Goal: Information Seeking & Learning: Find specific fact

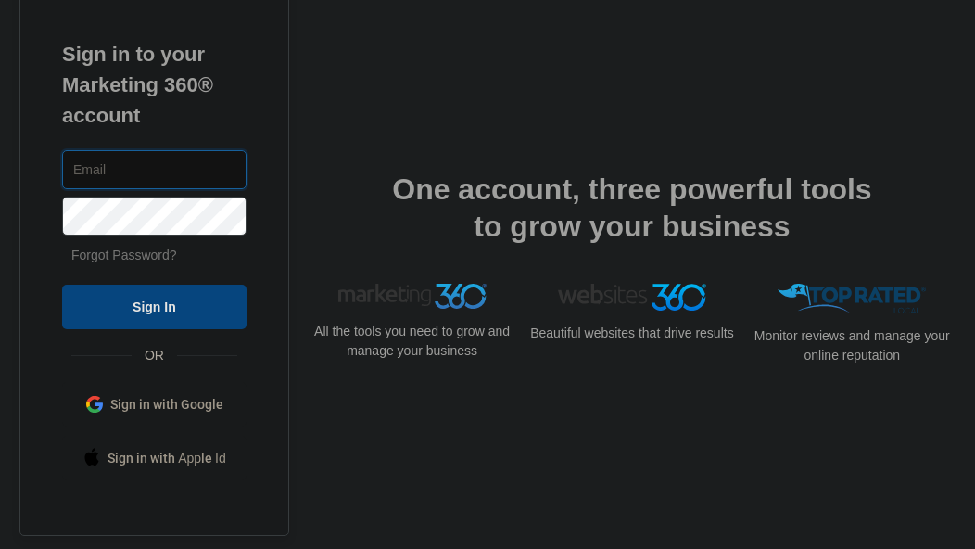
type input "[EMAIL_ADDRESS][DOMAIN_NAME]"
click at [138, 286] on input "Sign In" at bounding box center [154, 306] width 184 height 44
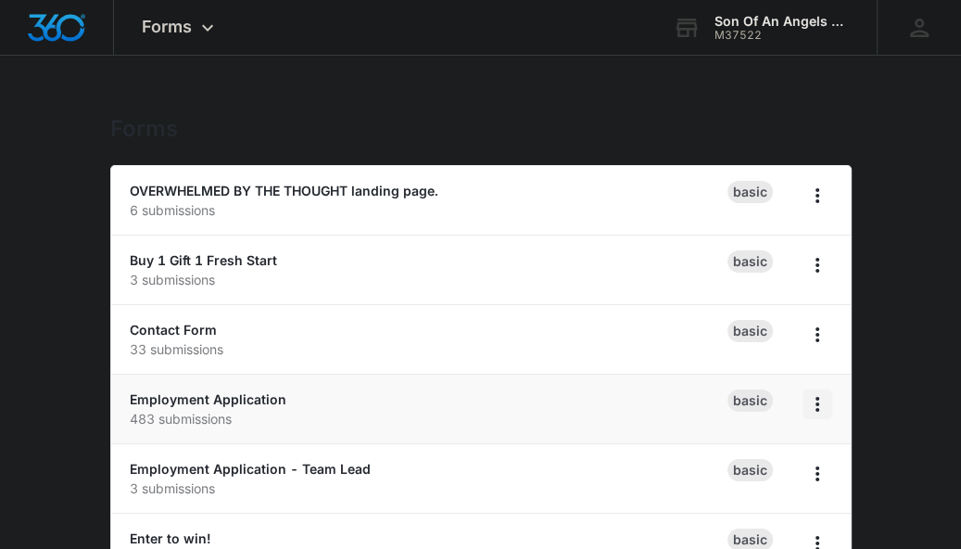
click at [823, 404] on icon "Overflow Menu" at bounding box center [817, 404] width 22 height 22
click at [189, 400] on link "Employment Application" at bounding box center [208, 399] width 157 height 16
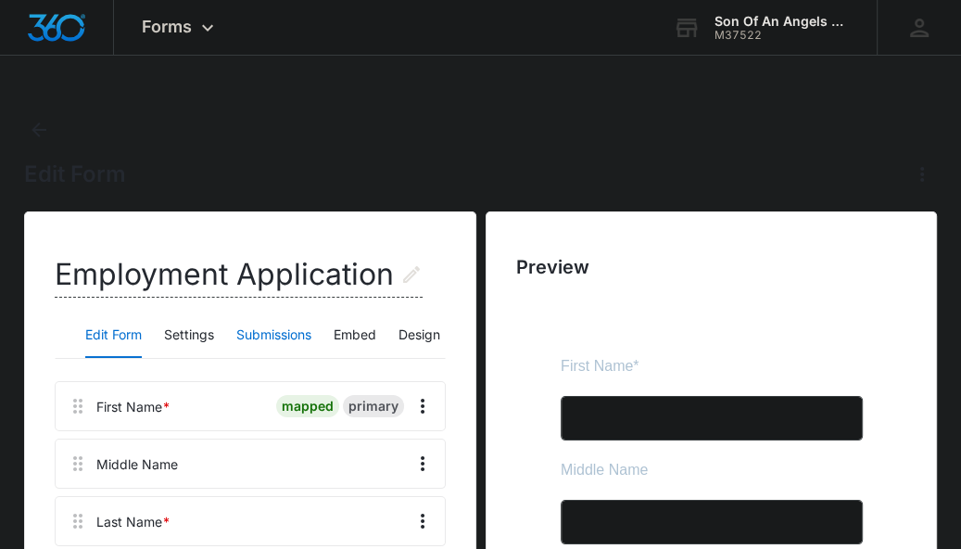
click at [271, 335] on button "Submissions" at bounding box center [273, 335] width 75 height 44
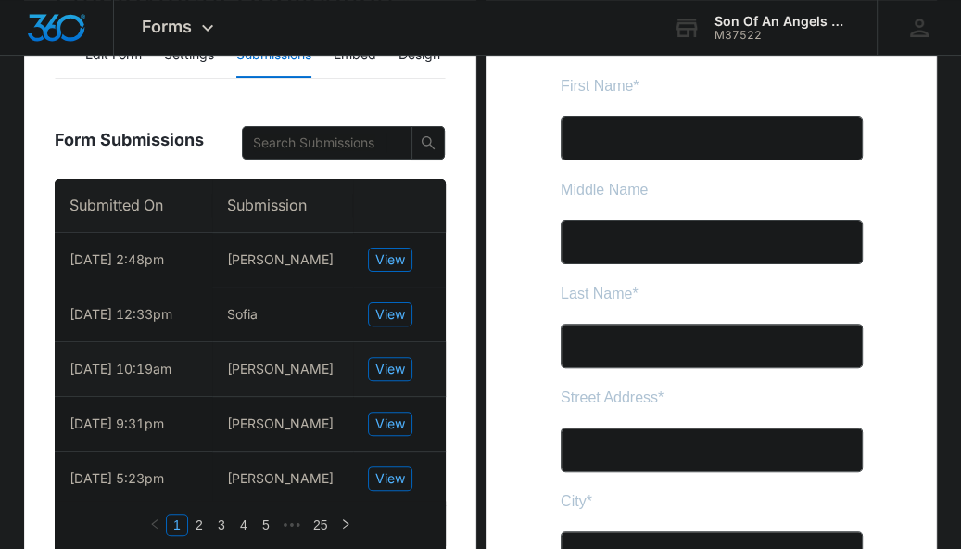
scroll to position [278, 0]
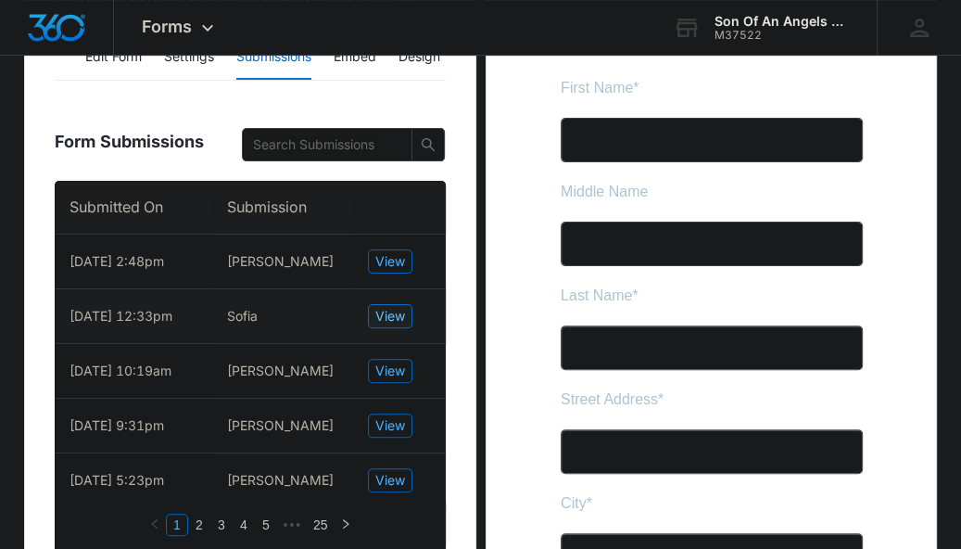
click at [385, 318] on span "View" at bounding box center [390, 316] width 30 height 20
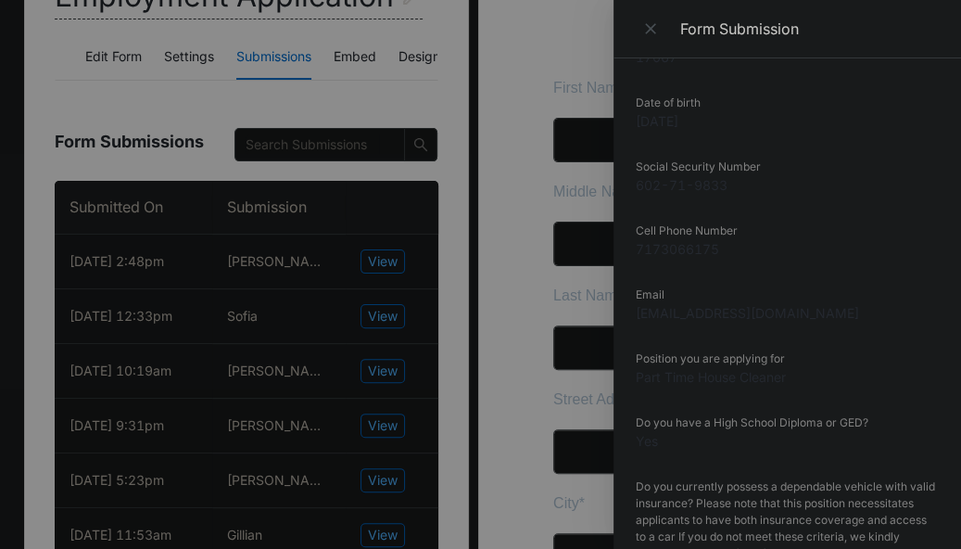
scroll to position [430, 0]
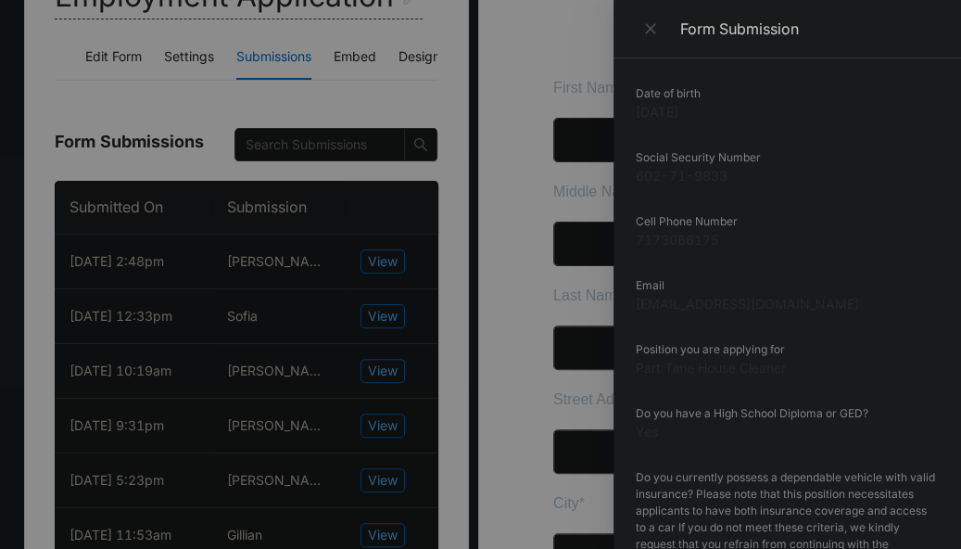
click at [831, 345] on dt "Position you are applying for" at bounding box center [787, 349] width 303 height 17
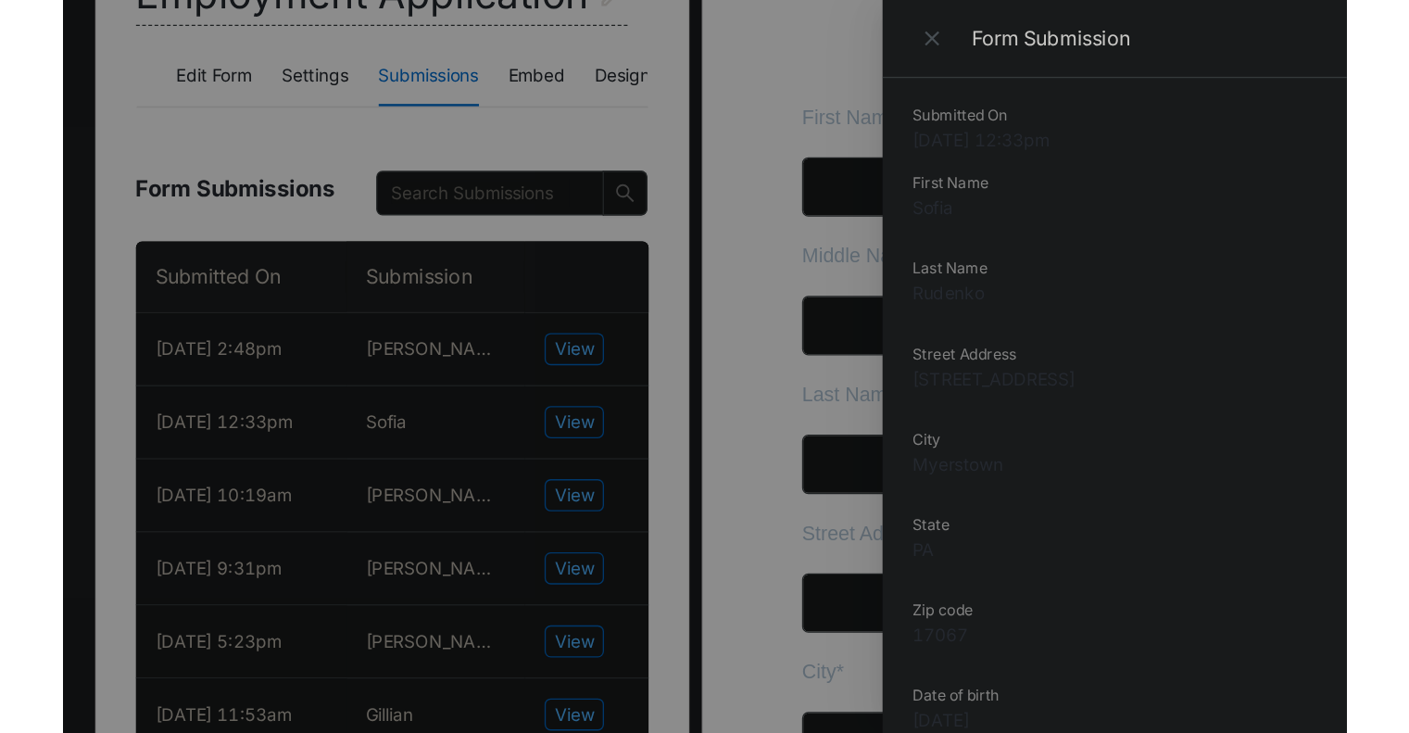
scroll to position [0, 0]
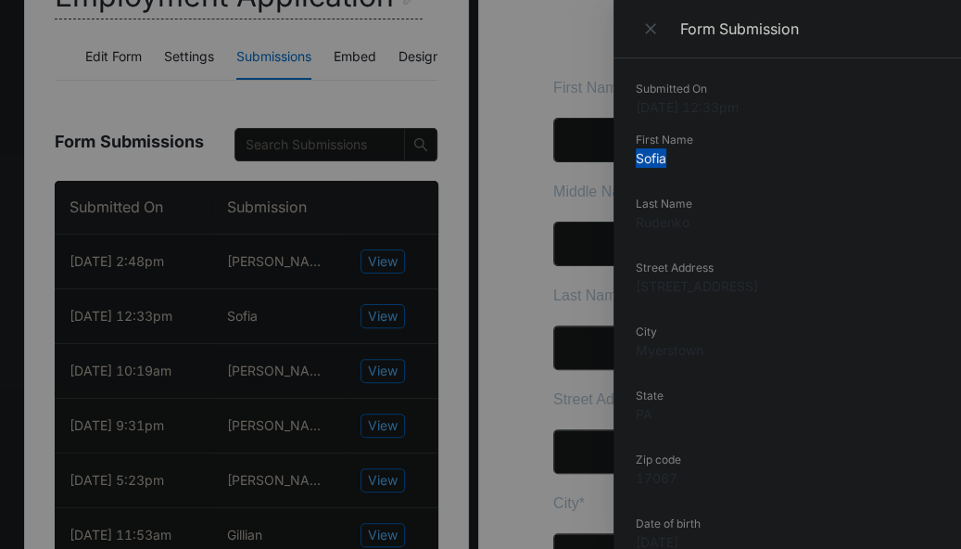
drag, startPoint x: 669, startPoint y: 159, endPoint x: 634, endPoint y: 159, distance: 35.2
click at [634, 159] on div "Submitted On 8/09/2025 12:33pm First Name Sofia Last Name Rudenko Street Addres…" at bounding box center [786, 303] width 347 height 490
copy dd "Sofia"
drag, startPoint x: 690, startPoint y: 224, endPoint x: 638, endPoint y: 223, distance: 51.9
click at [638, 223] on dd "Rudenko" at bounding box center [787, 221] width 303 height 19
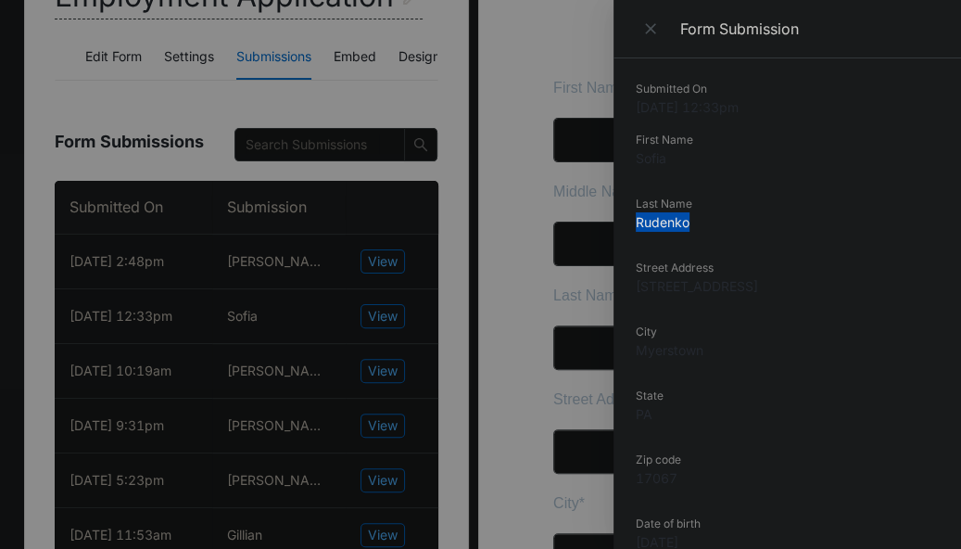
copy dd "Rudenko"
drag, startPoint x: 734, startPoint y: 284, endPoint x: 634, endPoint y: 292, distance: 100.4
click at [634, 292] on div "Submitted On 8/09/2025 12:33pm First Name Sofia Last Name Rudenko Street Addres…" at bounding box center [786, 303] width 347 height 490
copy dd "1268 Hilltop Rd"
drag, startPoint x: 704, startPoint y: 347, endPoint x: 638, endPoint y: 355, distance: 67.1
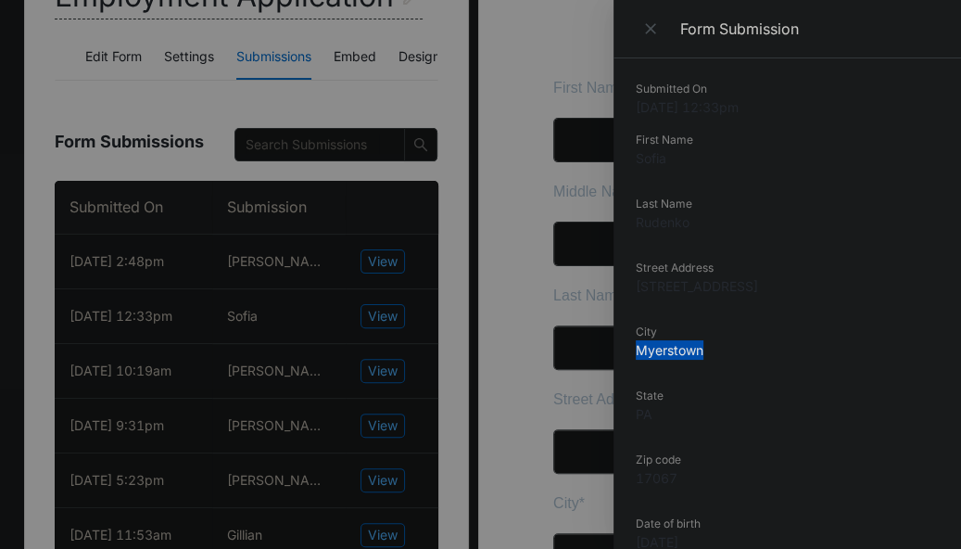
click at [638, 355] on dd "Myerstown" at bounding box center [787, 349] width 303 height 19
copy dd "Myerstown"
click at [653, 33] on icon "Close" at bounding box center [650, 28] width 19 height 19
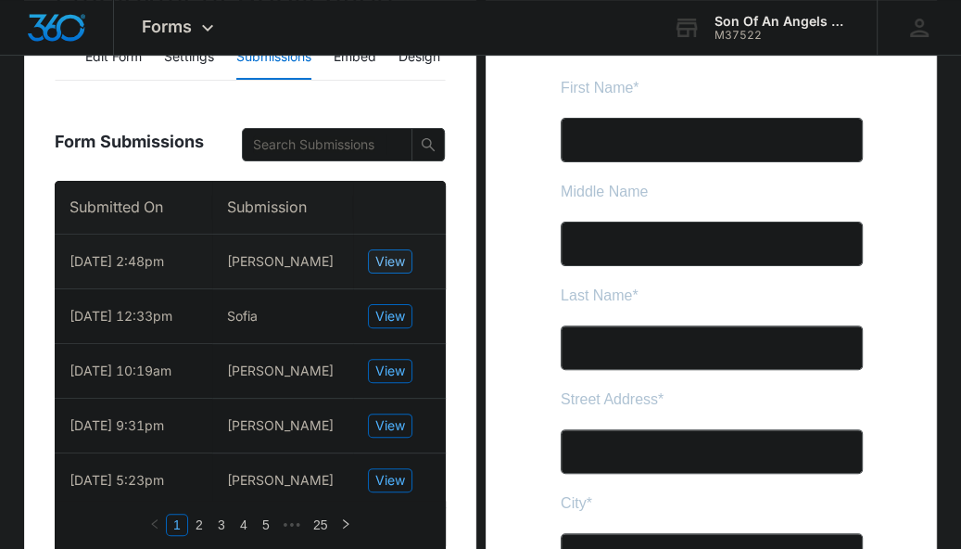
click at [384, 263] on span "View" at bounding box center [390, 261] width 30 height 20
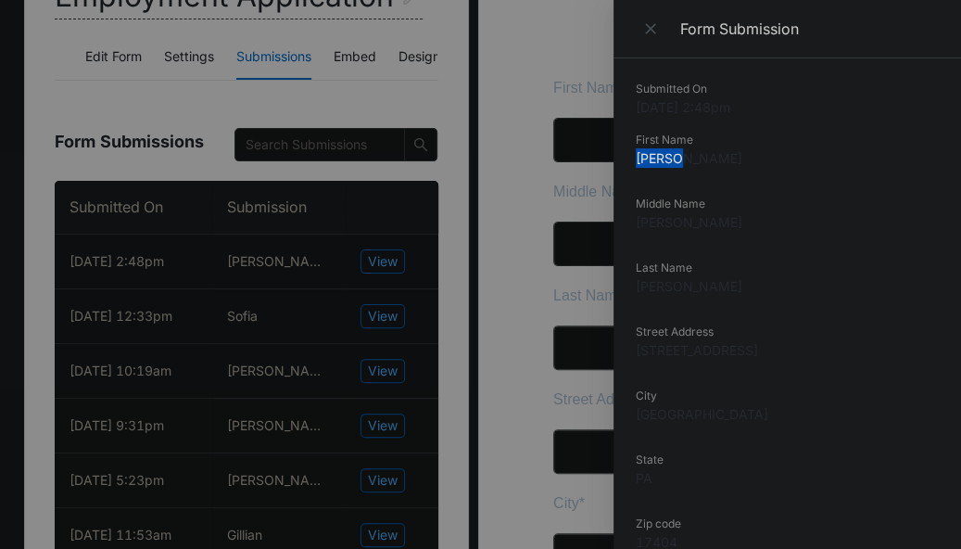
drag, startPoint x: 676, startPoint y: 158, endPoint x: 631, endPoint y: 158, distance: 45.4
click at [631, 158] on div "Submitted On 8/10/2025 2:48pm First Name Briana Middle Name Marie Last Name Koo…" at bounding box center [786, 303] width 347 height 490
copy dd "Briana"
drag, startPoint x: 693, startPoint y: 287, endPoint x: 626, endPoint y: 287, distance: 66.7
click at [626, 287] on div "Submitted On 8/10/2025 2:48pm First Name Briana Middle Name Marie Last Name Koo…" at bounding box center [786, 303] width 347 height 490
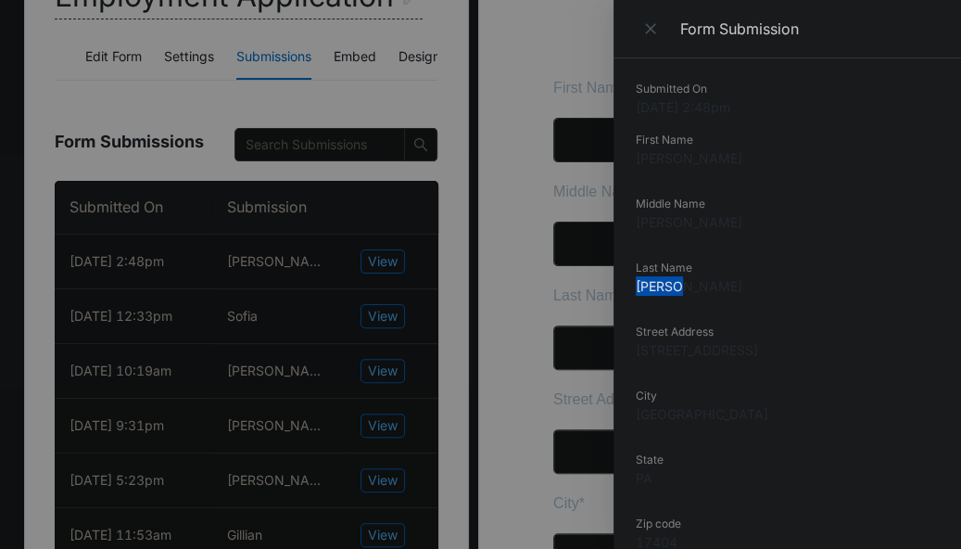
copy dd "Koontz"
drag, startPoint x: 807, startPoint y: 351, endPoint x: 635, endPoint y: 356, distance: 172.4
click at [636, 356] on dd "6 South Highland Avenue" at bounding box center [787, 349] width 303 height 19
copy dd "6 South Highland Avenue"
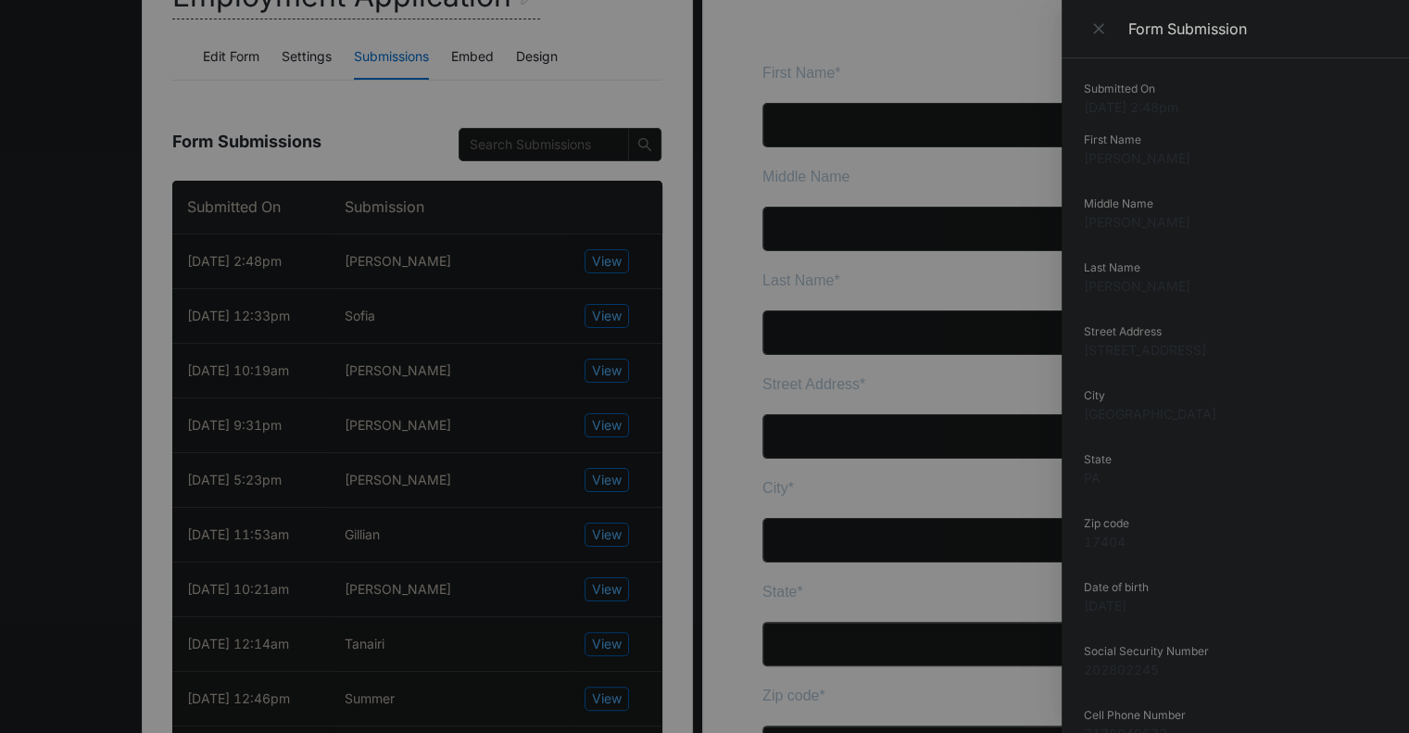
click at [107, 347] on div at bounding box center [704, 366] width 1409 height 733
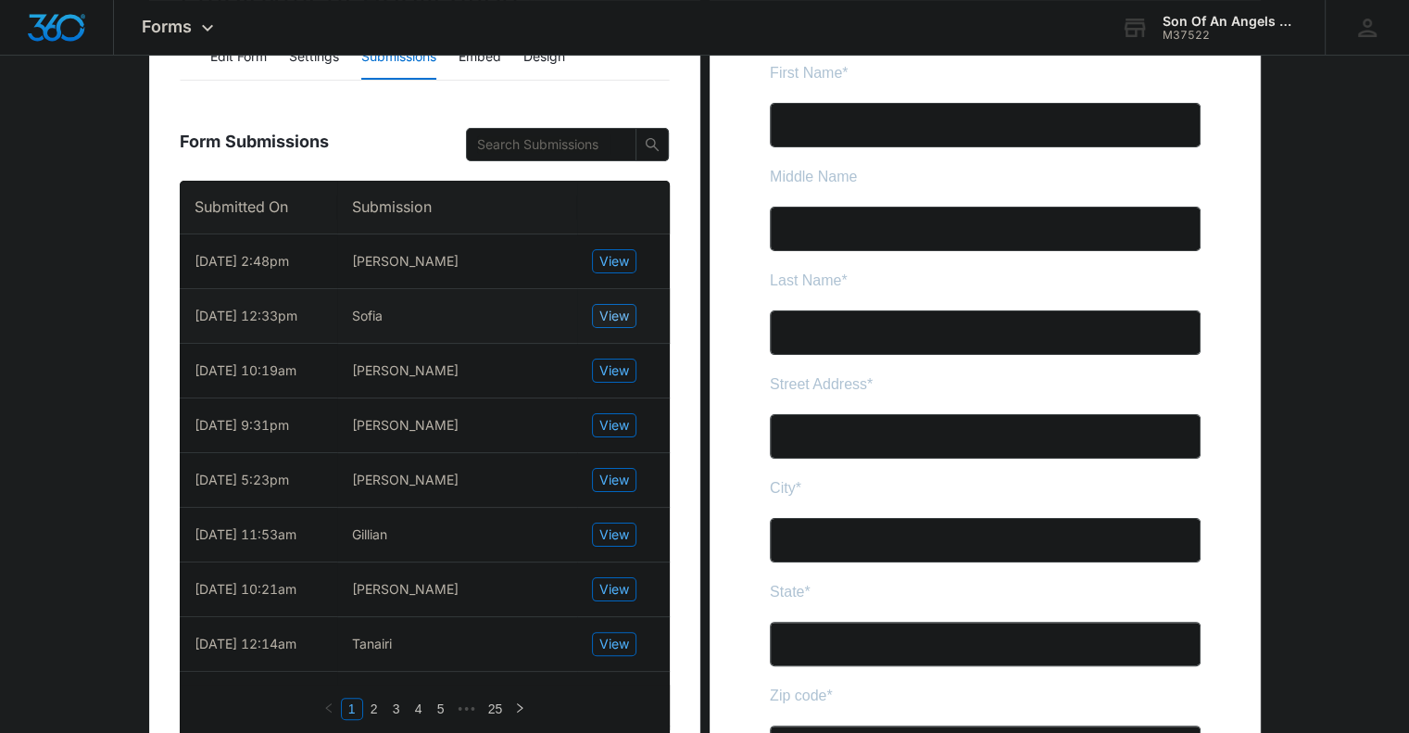
click at [611, 324] on span "View" at bounding box center [615, 316] width 30 height 20
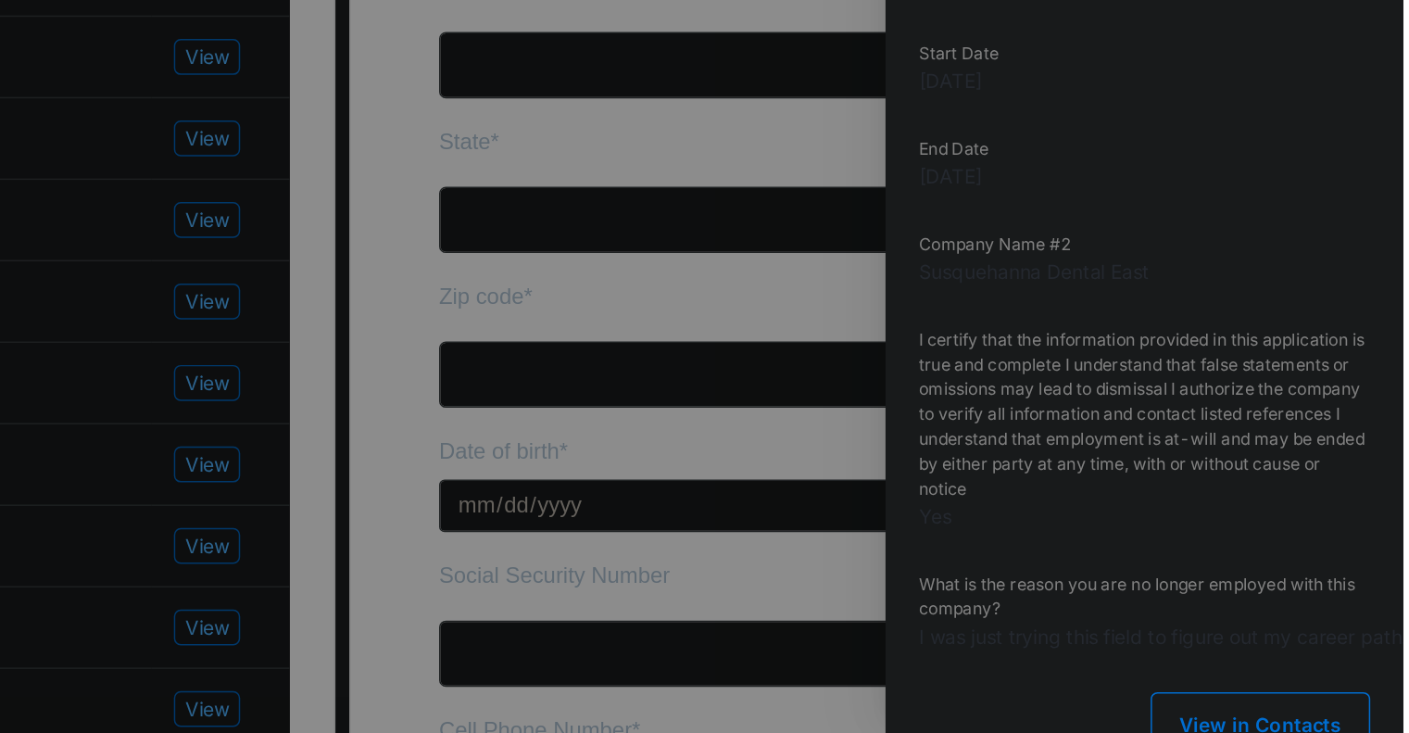
scroll to position [1699, 0]
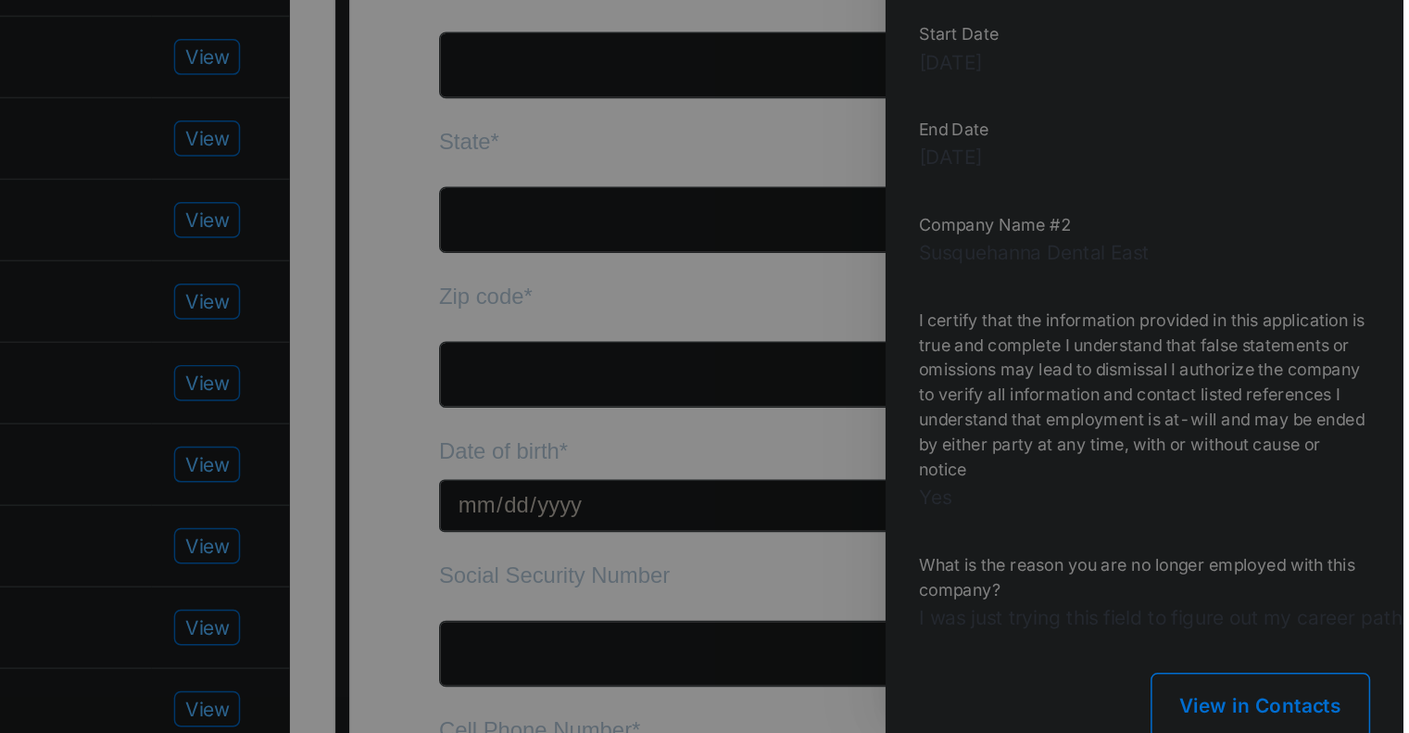
click at [893, 466] on div at bounding box center [704, 366] width 1409 height 733
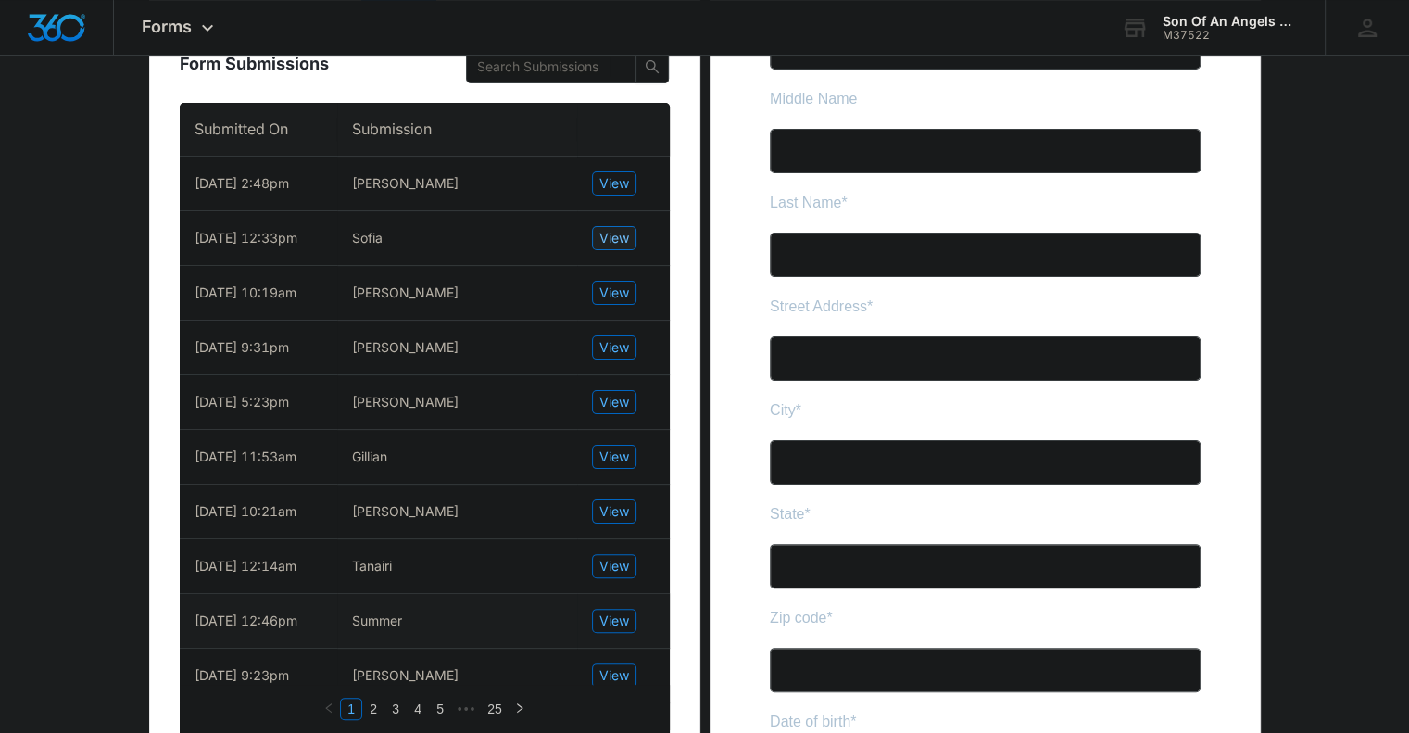
scroll to position [353, 0]
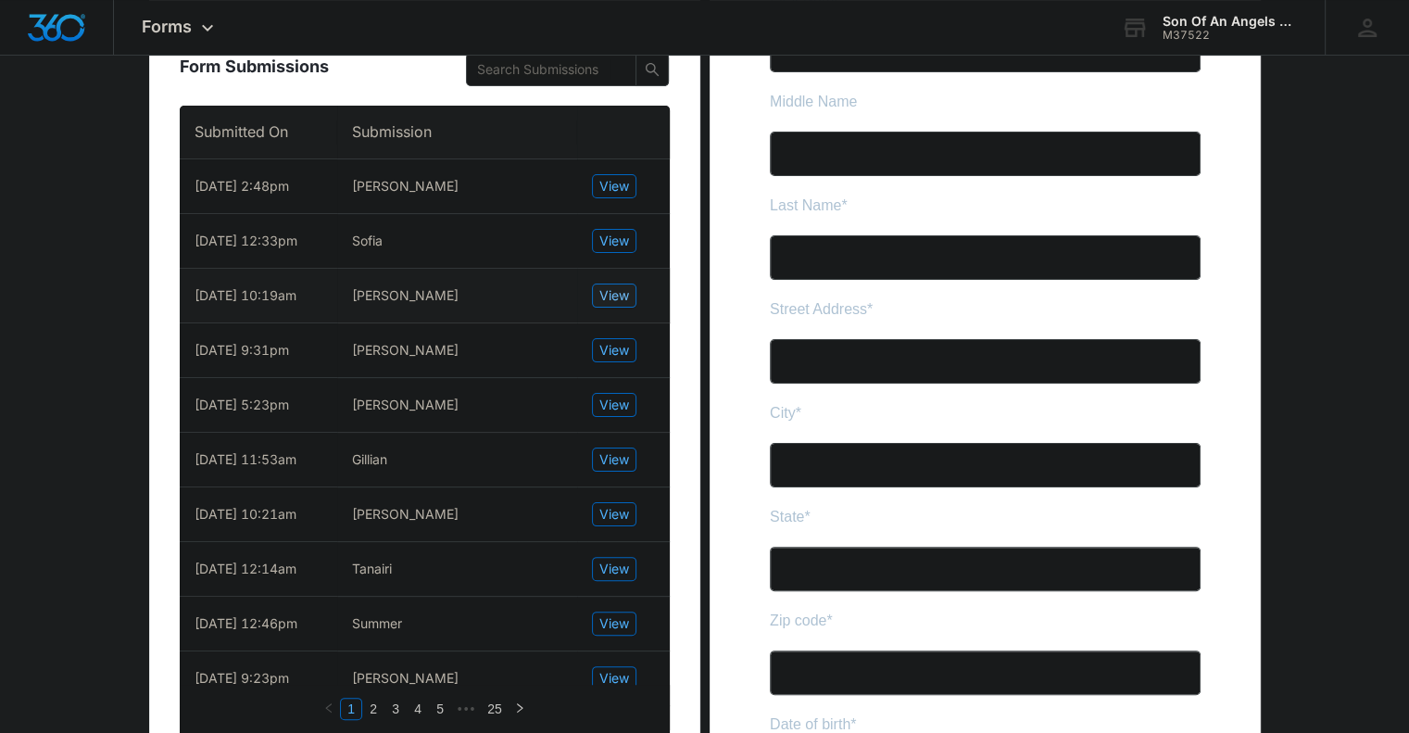
click at [608, 306] on span "View" at bounding box center [615, 295] width 30 height 20
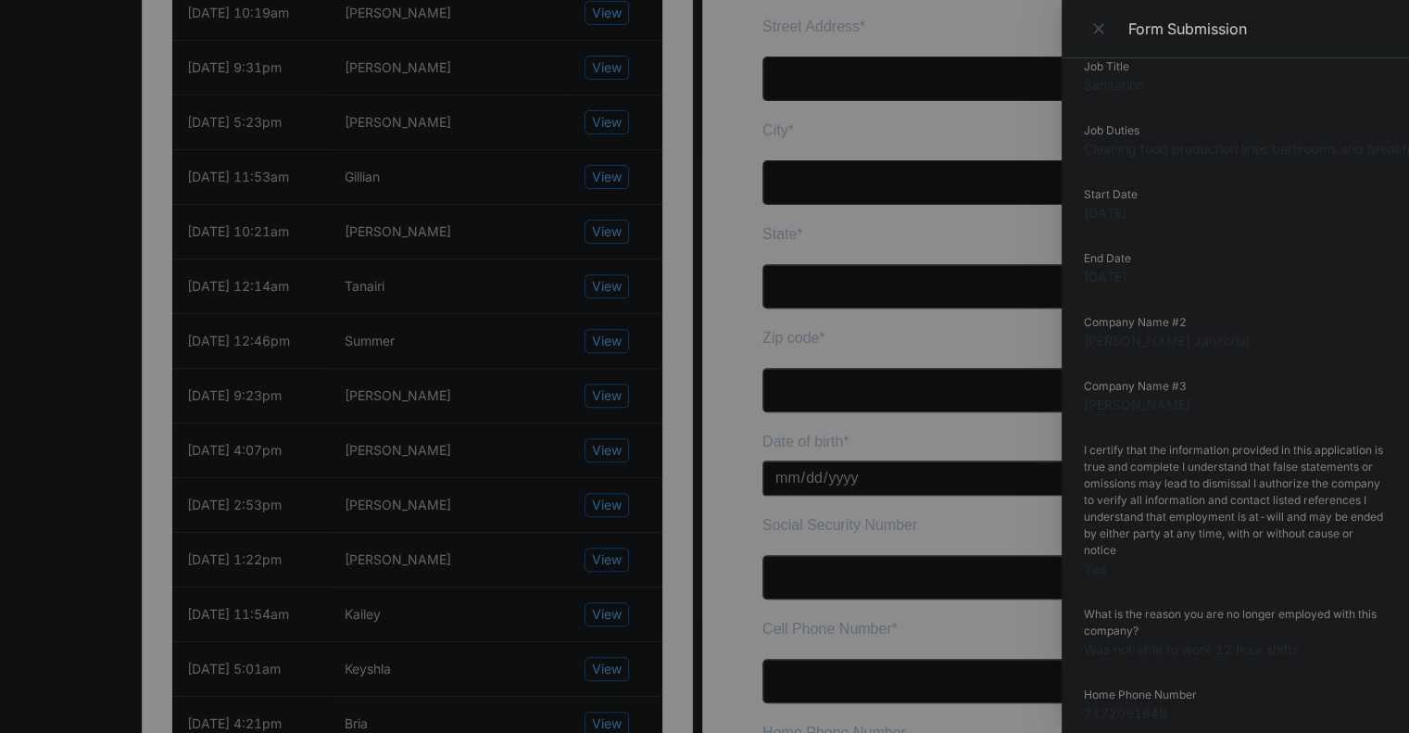
scroll to position [1852, 0]
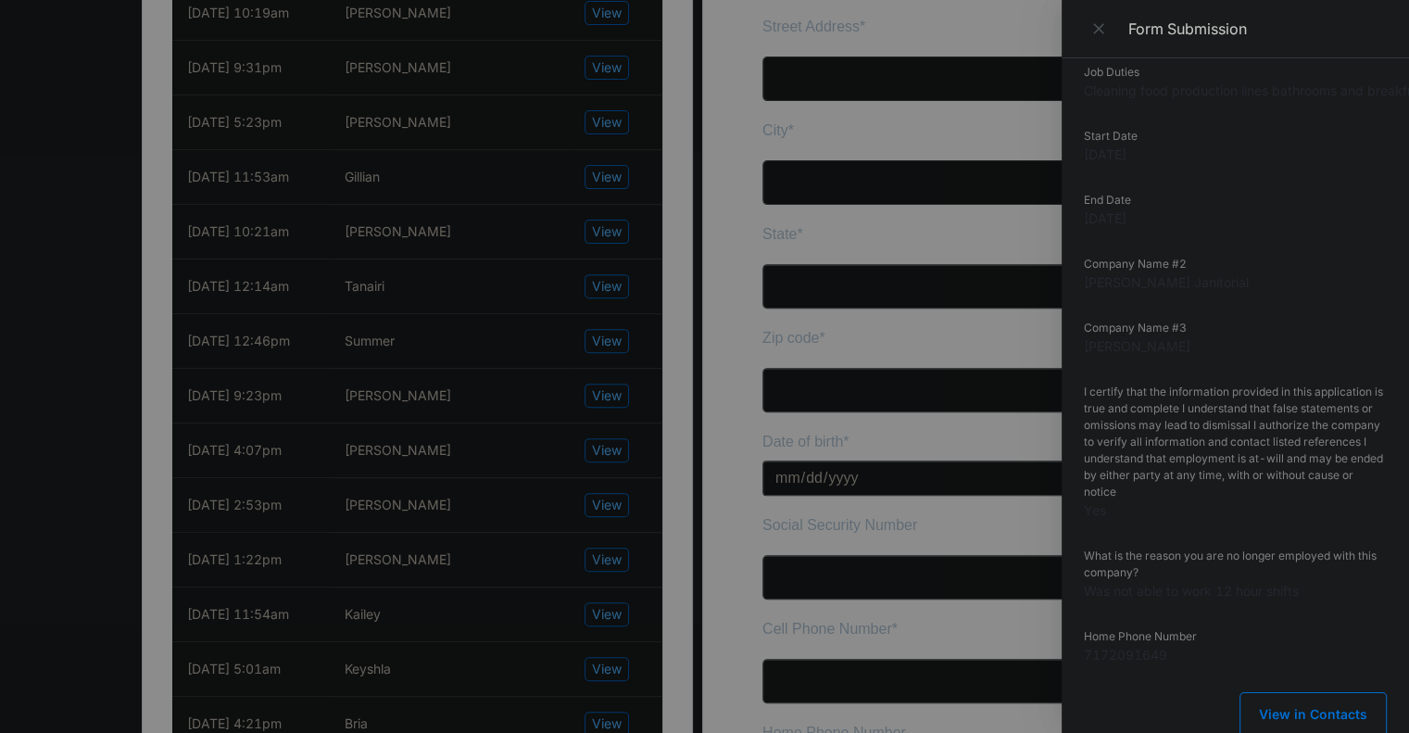
click at [911, 310] on div at bounding box center [704, 366] width 1409 height 733
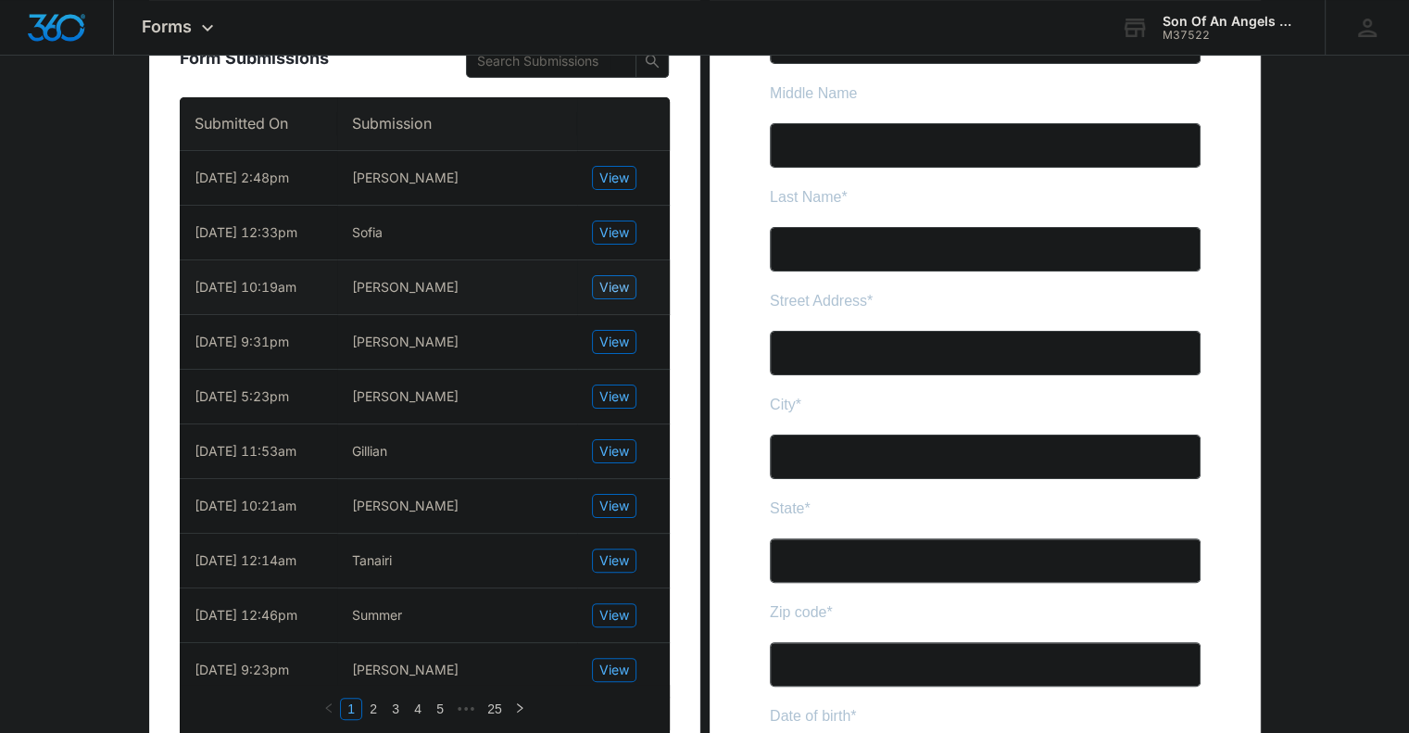
scroll to position [362, 0]
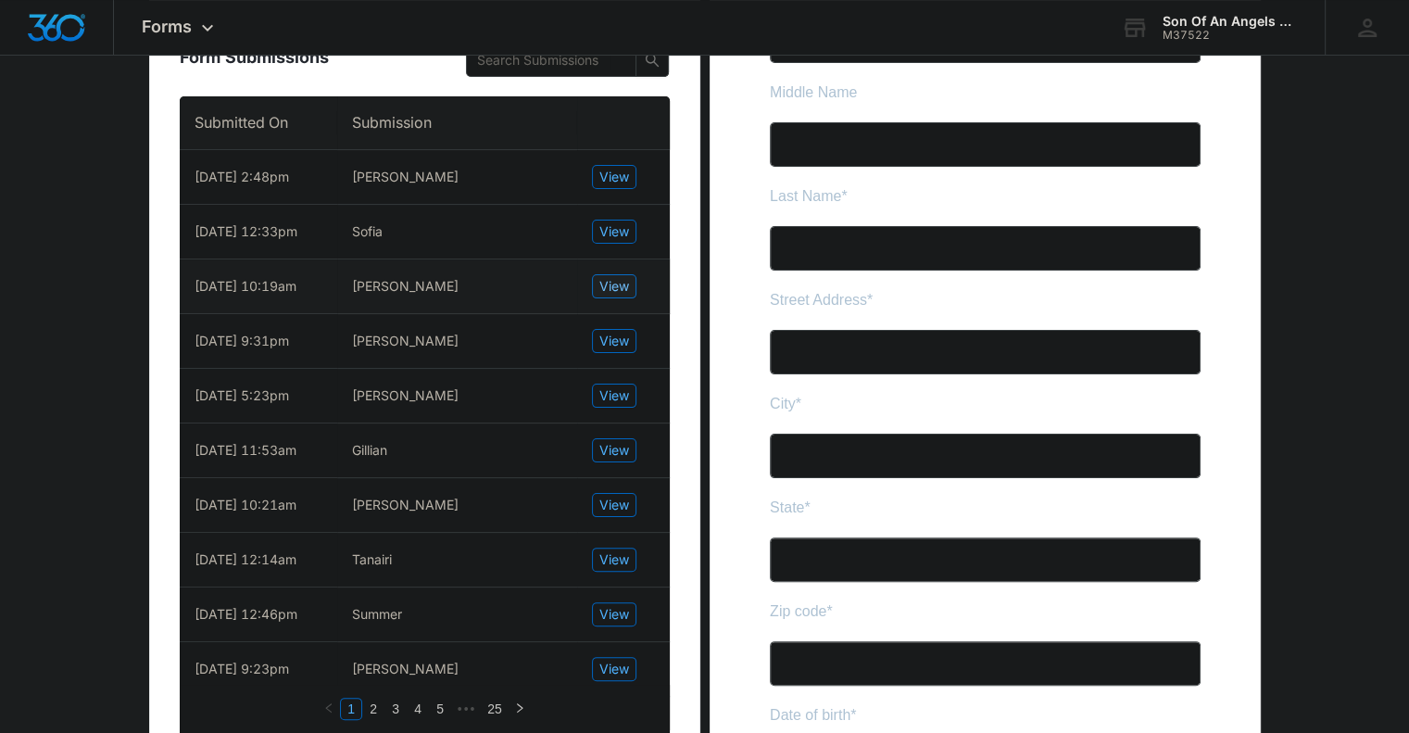
click at [622, 297] on span "View" at bounding box center [615, 286] width 30 height 20
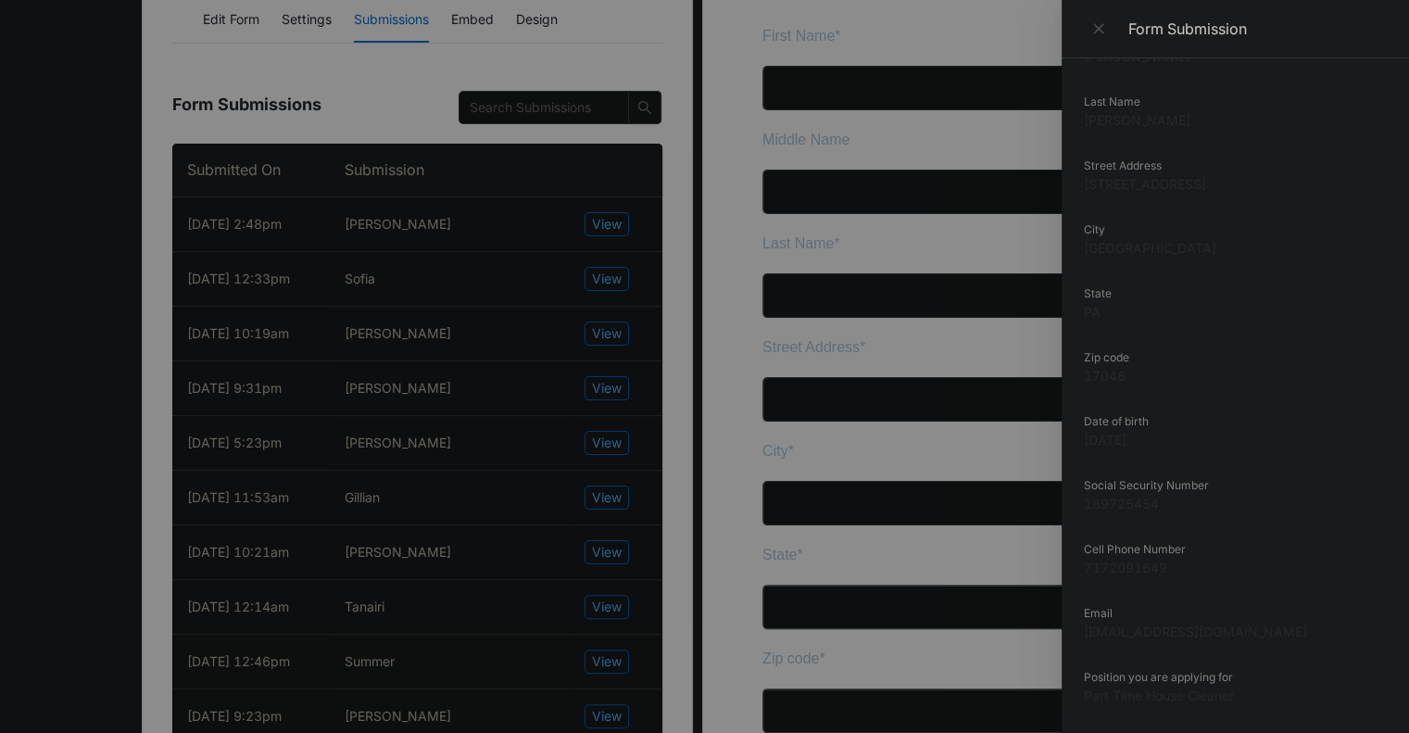
scroll to position [169, 0]
drag, startPoint x: 1180, startPoint y: 571, endPoint x: 1086, endPoint y: 566, distance: 93.7
click at [974, 548] on dd "7172091649" at bounding box center [1235, 564] width 303 height 19
copy dd "7172091649"
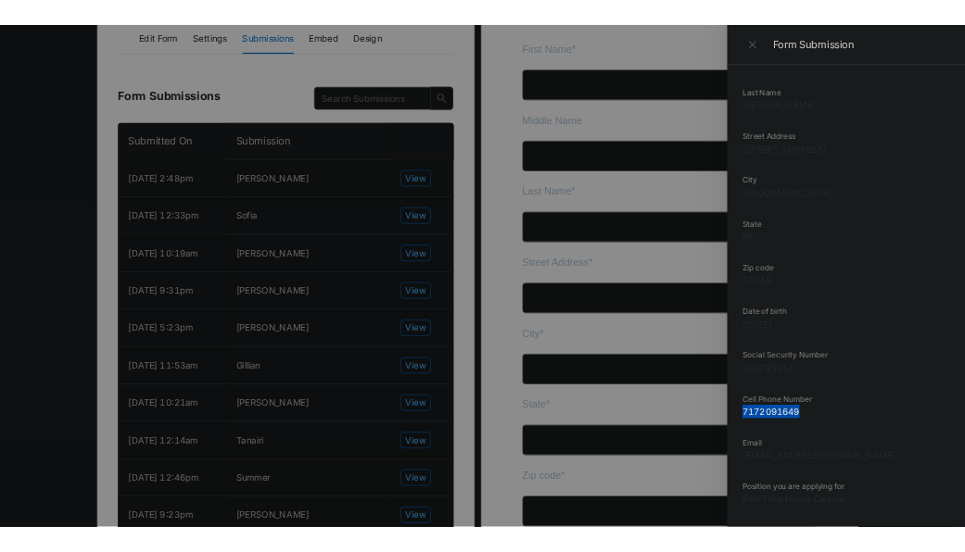
scroll to position [0, 0]
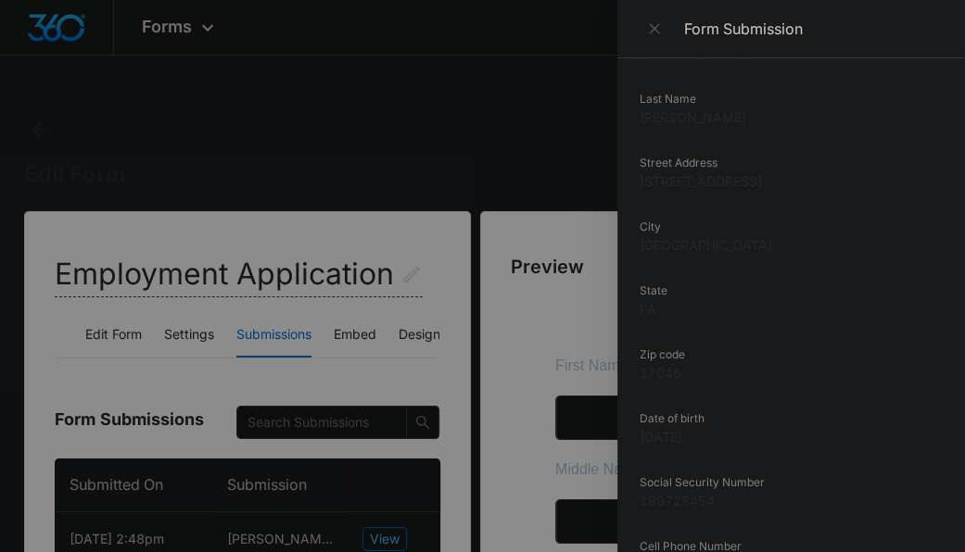
click at [379, 88] on div at bounding box center [482, 276] width 965 height 552
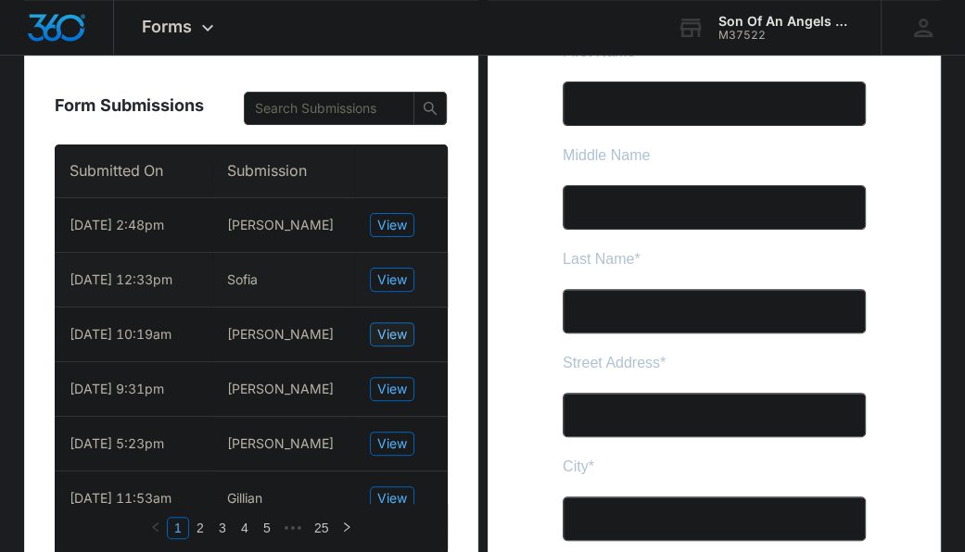
scroll to position [315, 0]
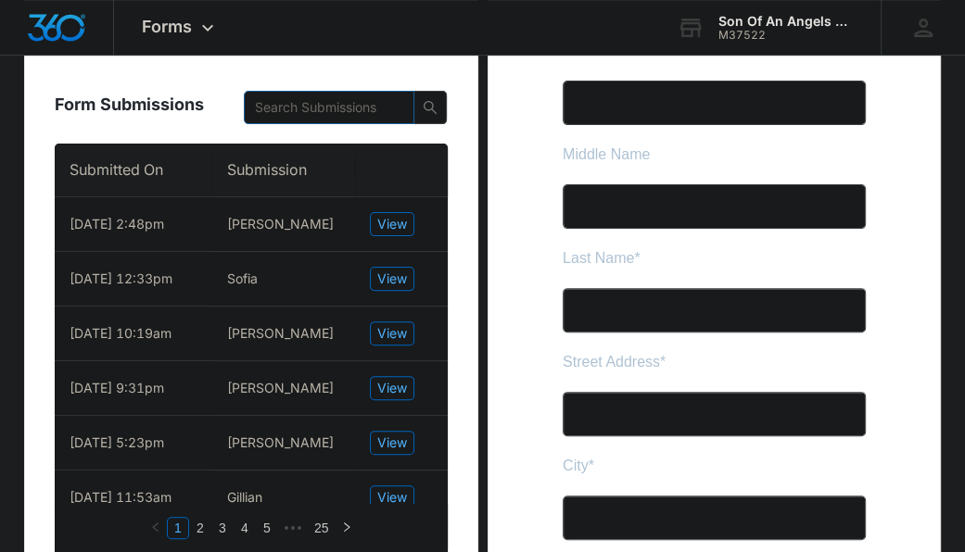
click at [315, 93] on span at bounding box center [329, 107] width 171 height 33
paste input "Alexandra Ruiz"
click at [312, 99] on input "Alexandra Ruiz" at bounding box center [321, 107] width 133 height 20
click at [437, 95] on button "button" at bounding box center [429, 107] width 33 height 33
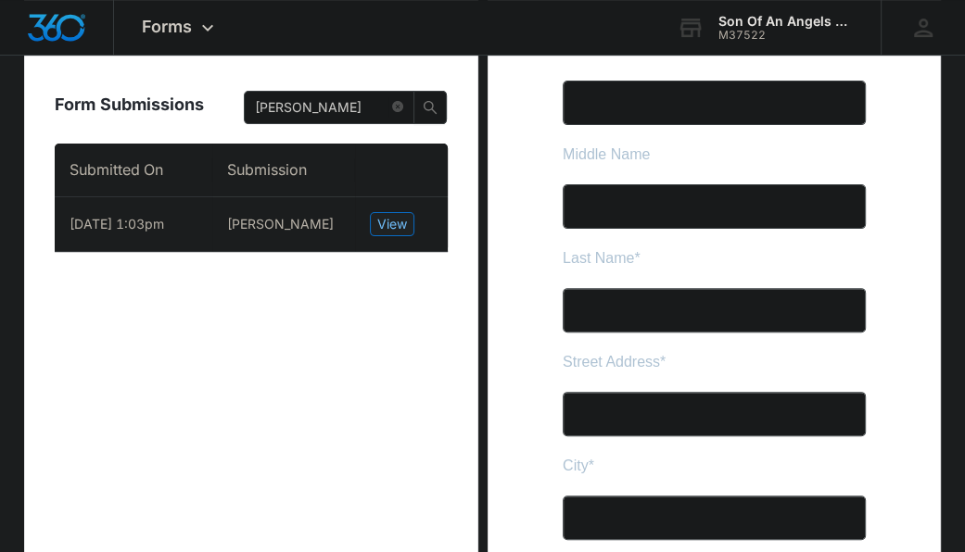
click at [387, 221] on span "View" at bounding box center [392, 224] width 30 height 20
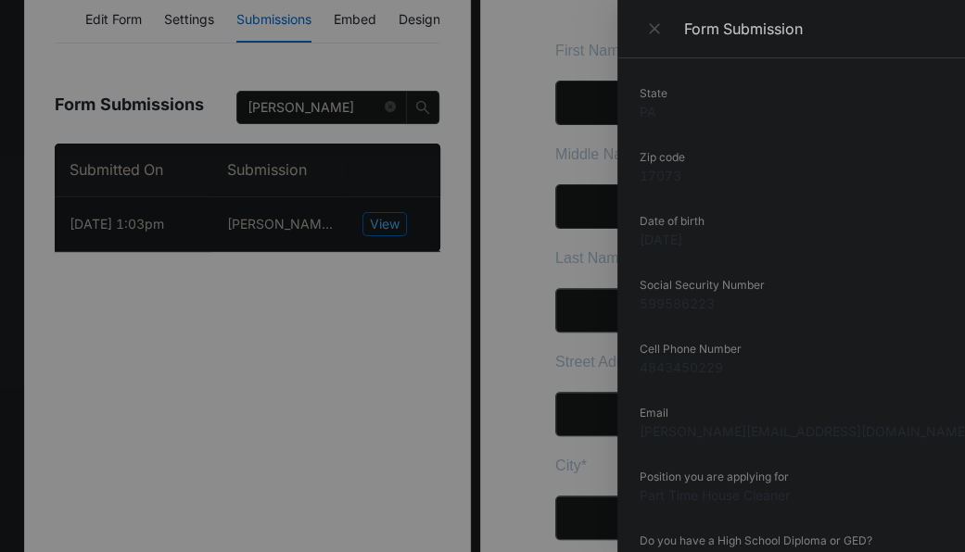
scroll to position [302, 0]
drag, startPoint x: 726, startPoint y: 366, endPoint x: 633, endPoint y: 372, distance: 92.8
click at [633, 372] on div "Submitted On 8/01/2025 1:03pm First Name Alexandra Last Name Ruiz Street Addres…" at bounding box center [790, 305] width 347 height 494
copy dd "4843450229"
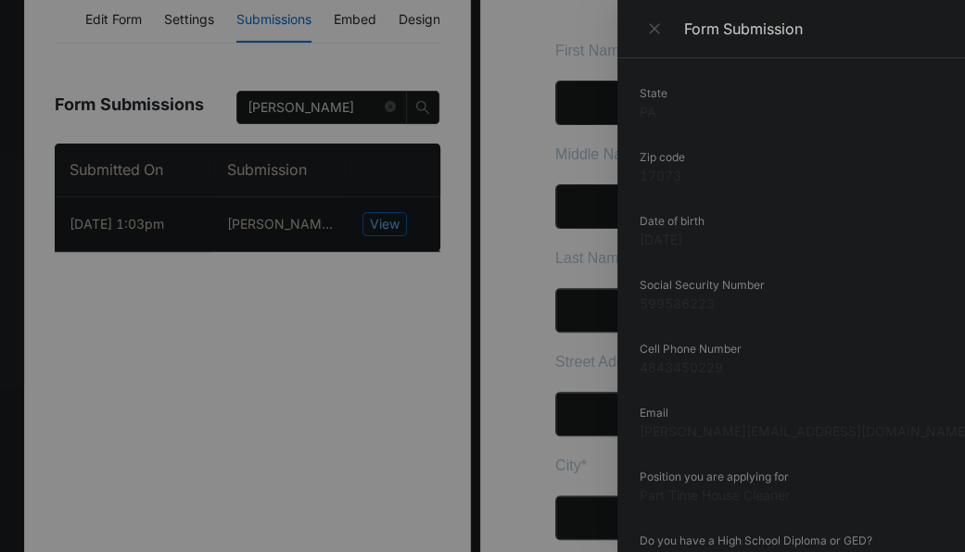
click at [297, 331] on div at bounding box center [482, 276] width 965 height 552
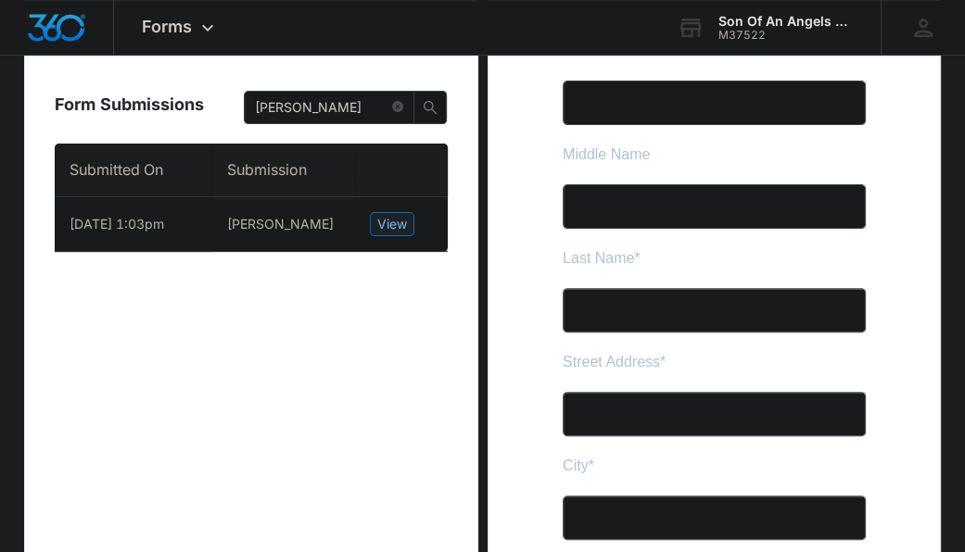
scroll to position [0, 0]
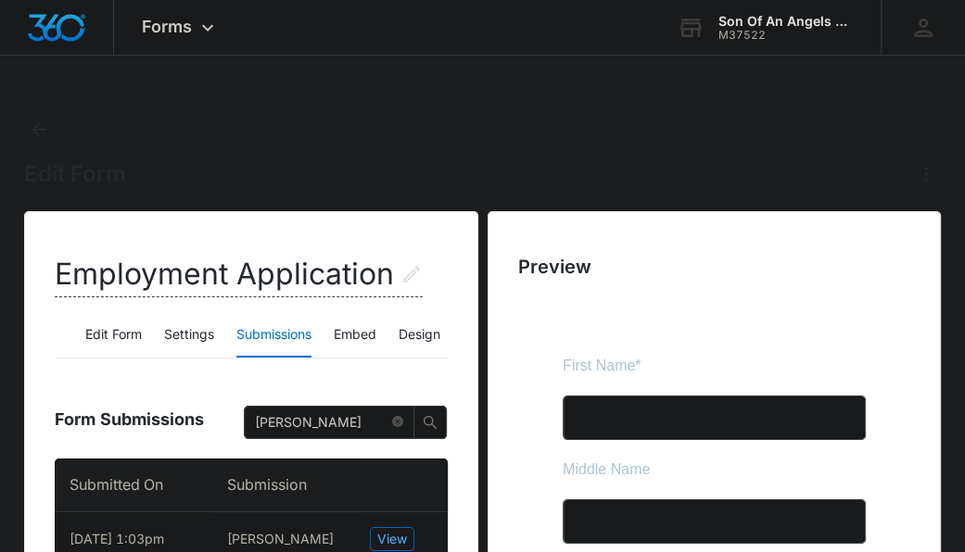
click at [272, 337] on button "Submissions" at bounding box center [273, 335] width 75 height 44
drag, startPoint x: 339, startPoint y: 421, endPoint x: 242, endPoint y: 418, distance: 97.3
click at [242, 418] on div "Form Submissions Alexandra" at bounding box center [251, 415] width 392 height 85
paste input "Juliane Osorio"
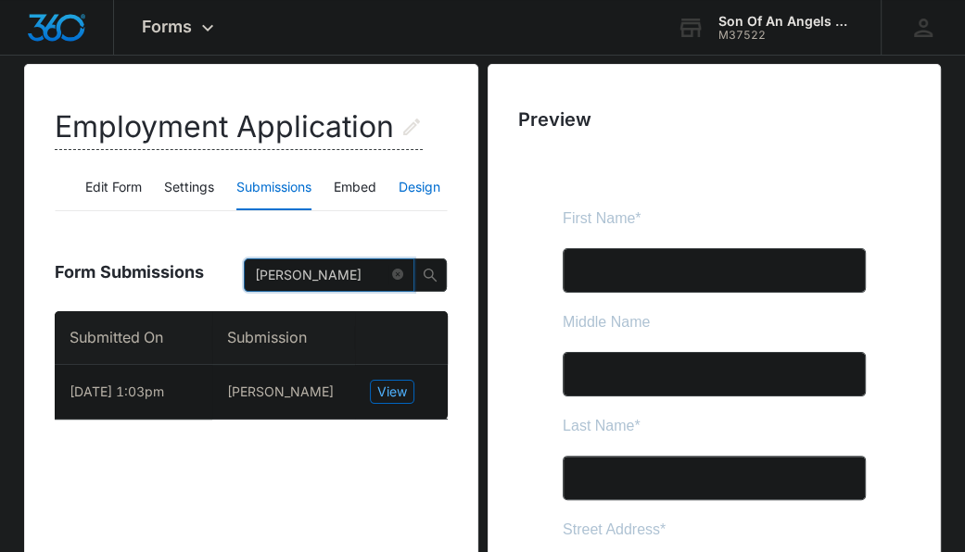
scroll to position [152, 0]
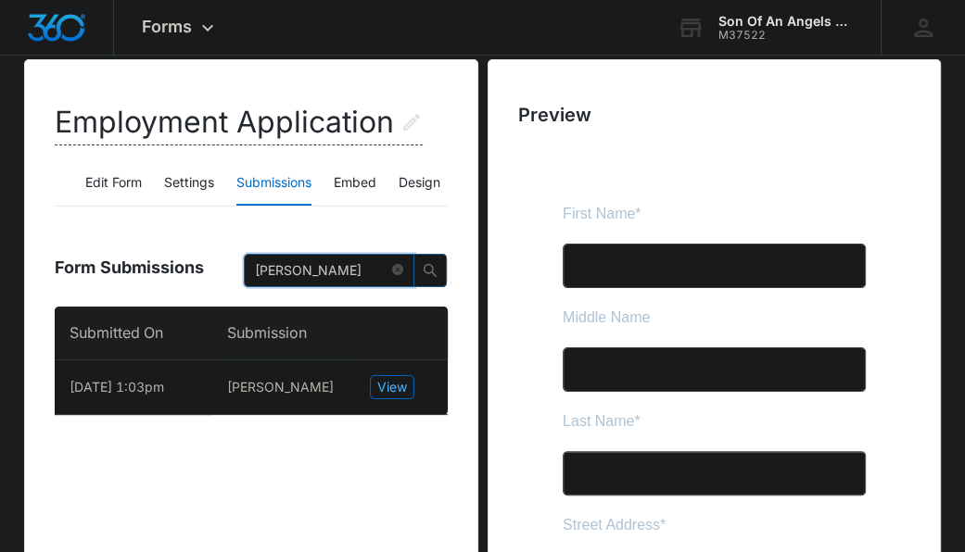
click at [430, 264] on icon "search" at bounding box center [429, 270] width 13 height 13
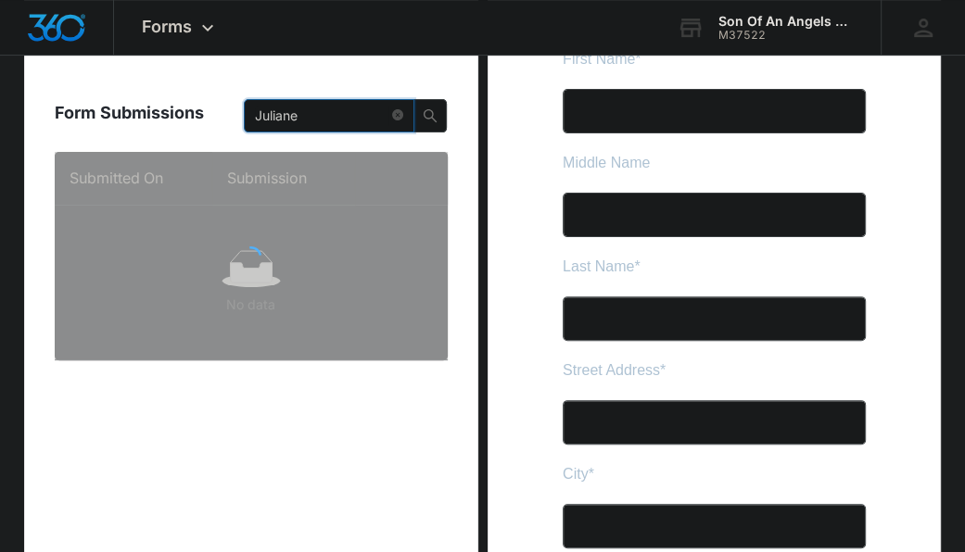
scroll to position [318, 0]
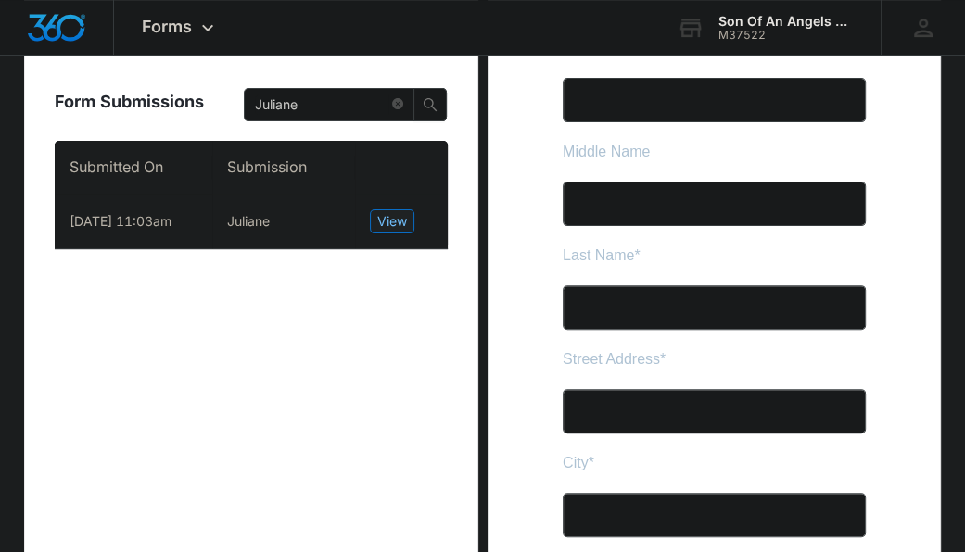
click at [404, 215] on span "View" at bounding box center [392, 221] width 30 height 20
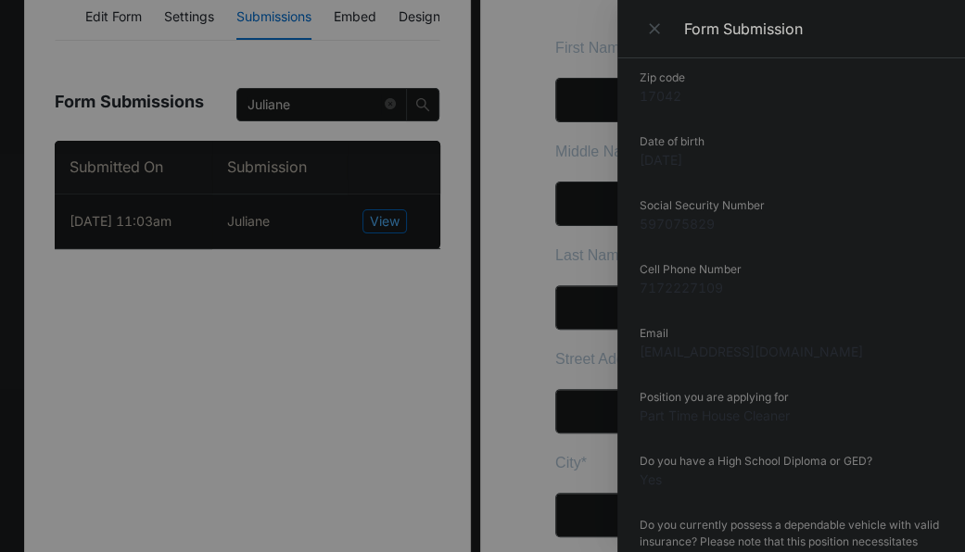
scroll to position [385, 0]
drag, startPoint x: 730, startPoint y: 289, endPoint x: 638, endPoint y: 284, distance: 92.8
click at [638, 284] on div "Submitted On 8/03/2025 11:03am First Name Juliane Last Name osorio Street Addre…" at bounding box center [790, 305] width 347 height 494
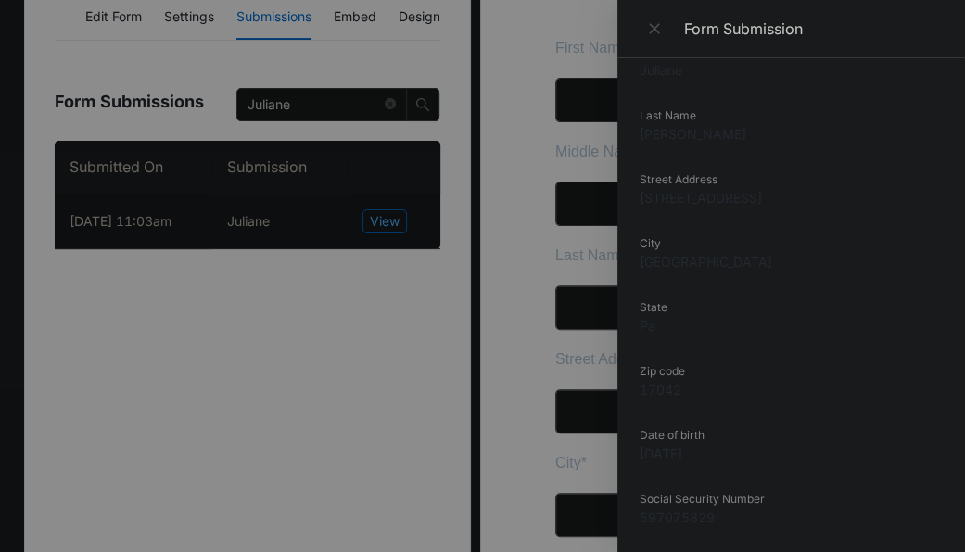
scroll to position [87, 0]
click at [299, 118] on div at bounding box center [482, 276] width 965 height 552
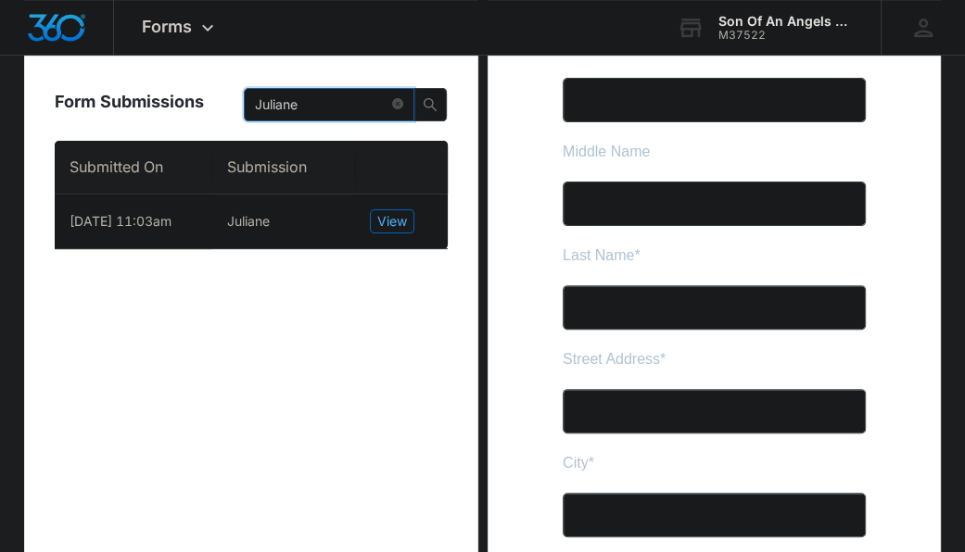
click at [381, 107] on input "Juliane" at bounding box center [321, 105] width 133 height 20
drag, startPoint x: 330, startPoint y: 103, endPoint x: 171, endPoint y: 88, distance: 159.1
click at [171, 88] on div "Form Submissions Juliane" at bounding box center [251, 98] width 392 height 85
paste input "Mandy"
type input "Mandy"
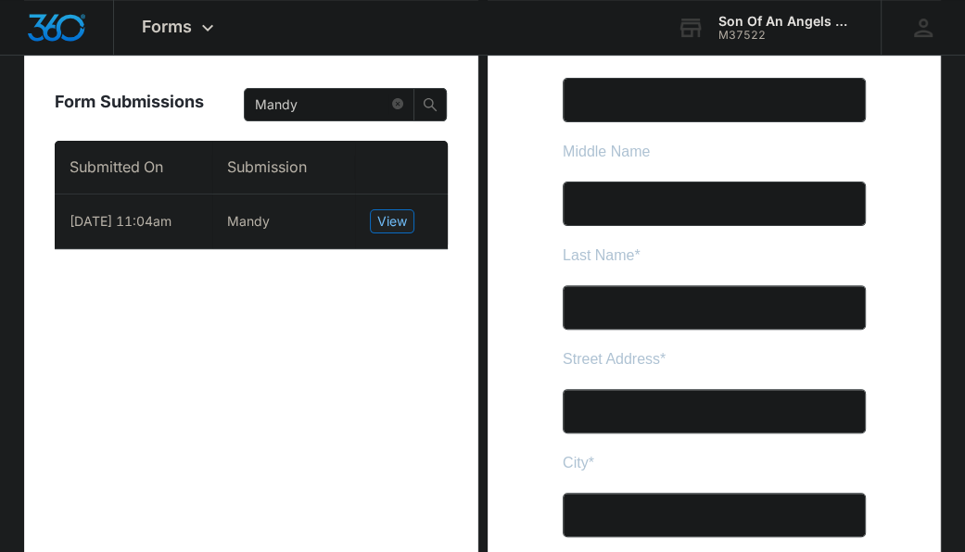
click at [399, 222] on span "View" at bounding box center [392, 221] width 30 height 20
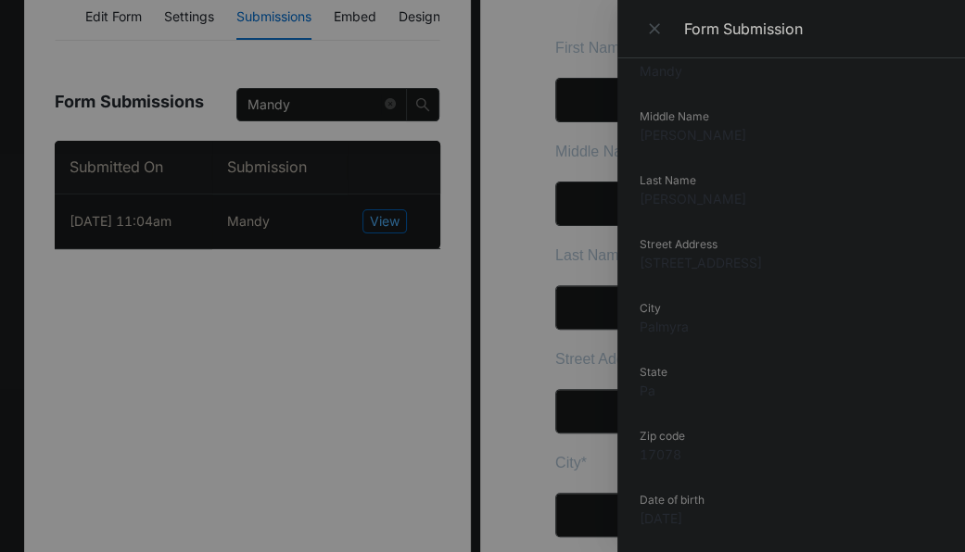
drag, startPoint x: 749, startPoint y: 260, endPoint x: 634, endPoint y: 259, distance: 114.9
click at [634, 259] on div "Submitted On 8/03/2025 11:04am First Name Mandy Middle Name Lyn Last Name Phill…" at bounding box center [790, 305] width 347 height 494
drag, startPoint x: 693, startPoint y: 325, endPoint x: 638, endPoint y: 325, distance: 54.7
click at [639, 325] on dd "Palmyra" at bounding box center [790, 326] width 303 height 19
click at [312, 362] on div at bounding box center [482, 276] width 965 height 552
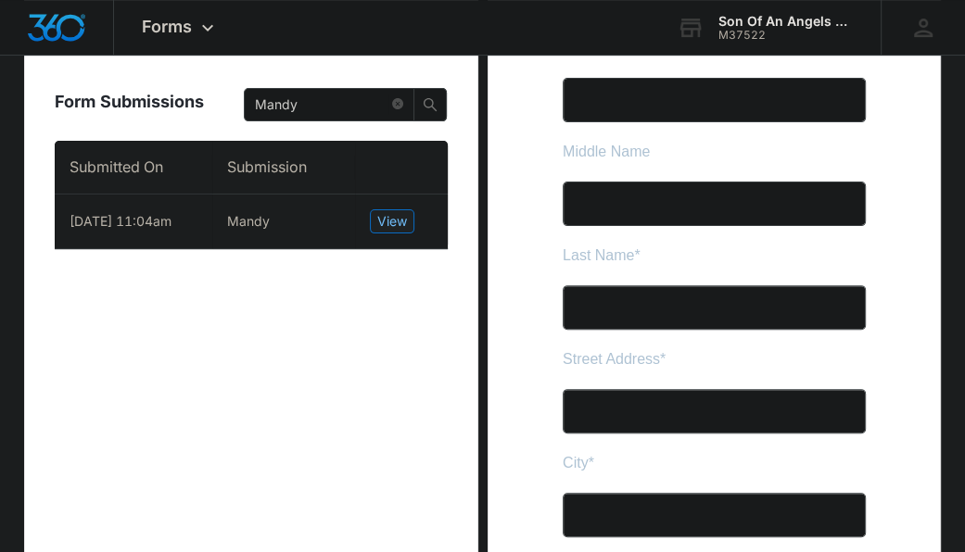
click at [382, 221] on span "View" at bounding box center [392, 221] width 30 height 20
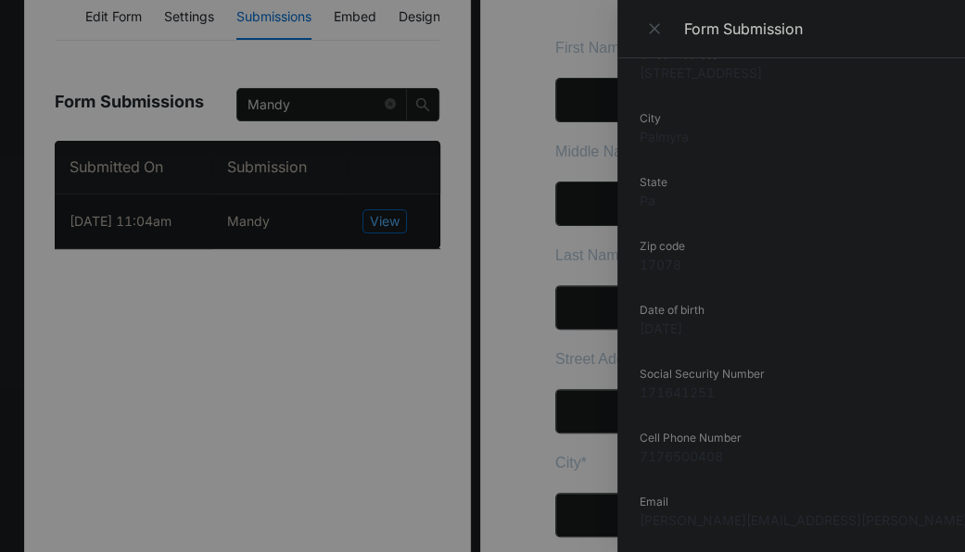
scroll to position [277, 0]
drag, startPoint x: 732, startPoint y: 465, endPoint x: 636, endPoint y: 459, distance: 96.6
click at [636, 459] on div "Submitted On 8/03/2025 11:04am First Name Mandy Middle Name Lyn Last Name Phill…" at bounding box center [790, 305] width 347 height 494
click at [256, 387] on div at bounding box center [482, 276] width 965 height 552
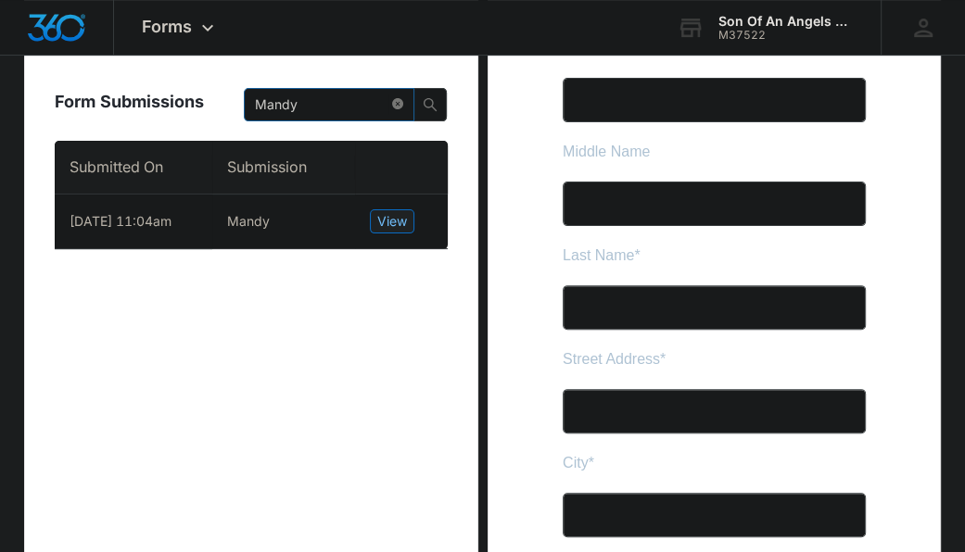
click at [397, 103] on icon "close-circle" at bounding box center [397, 103] width 11 height 11
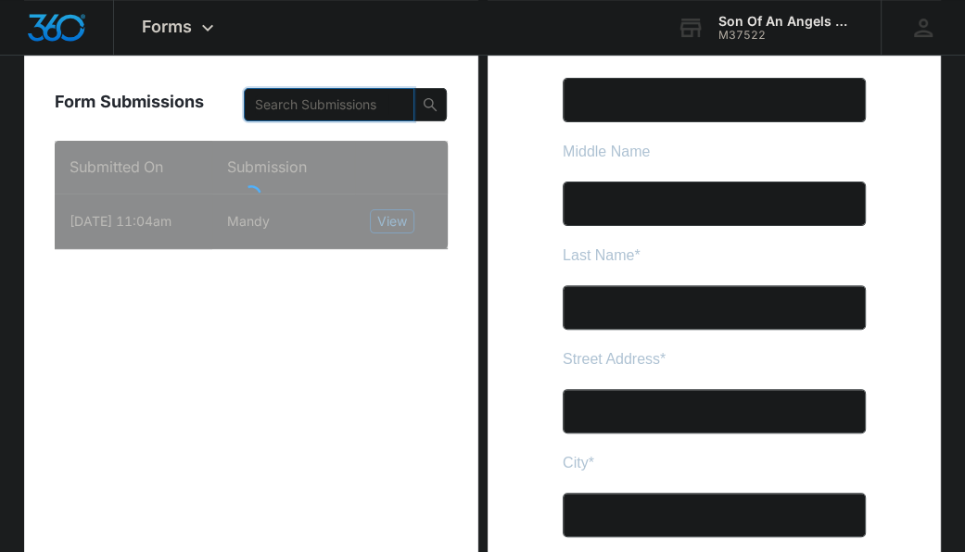
click at [341, 99] on input "text" at bounding box center [321, 105] width 133 height 20
paste input "Juan"
click at [436, 106] on icon "search" at bounding box center [430, 104] width 15 height 15
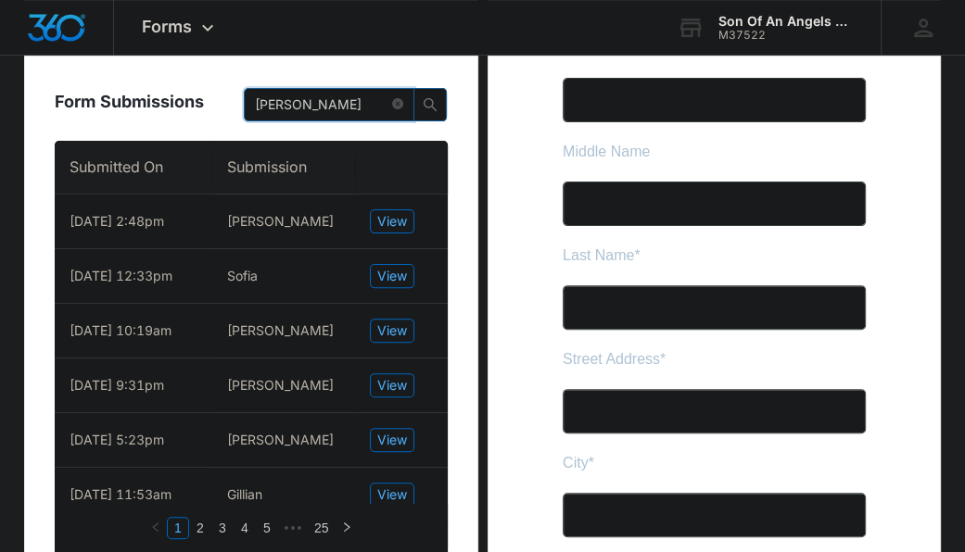
click at [436, 106] on icon "search" at bounding box center [430, 104] width 15 height 15
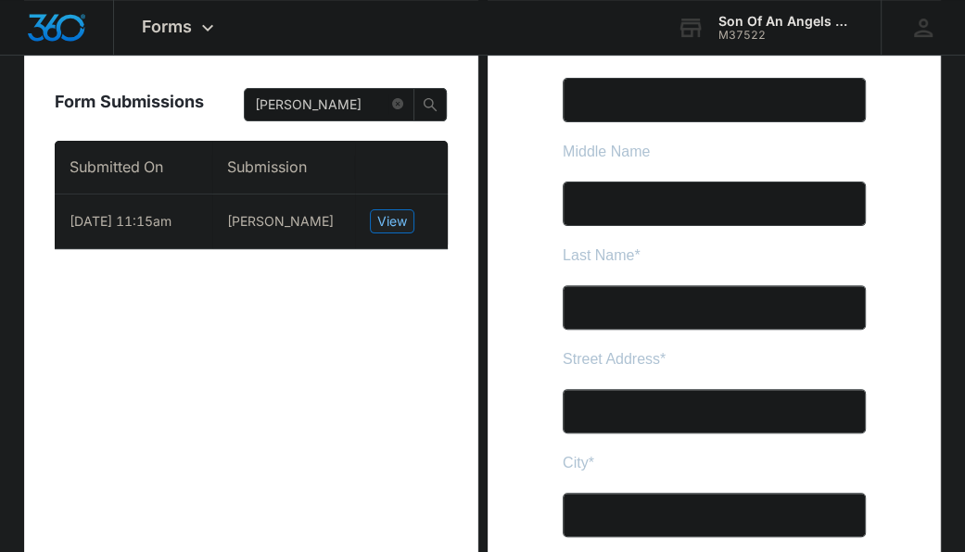
click at [398, 230] on span "View" at bounding box center [392, 221] width 30 height 20
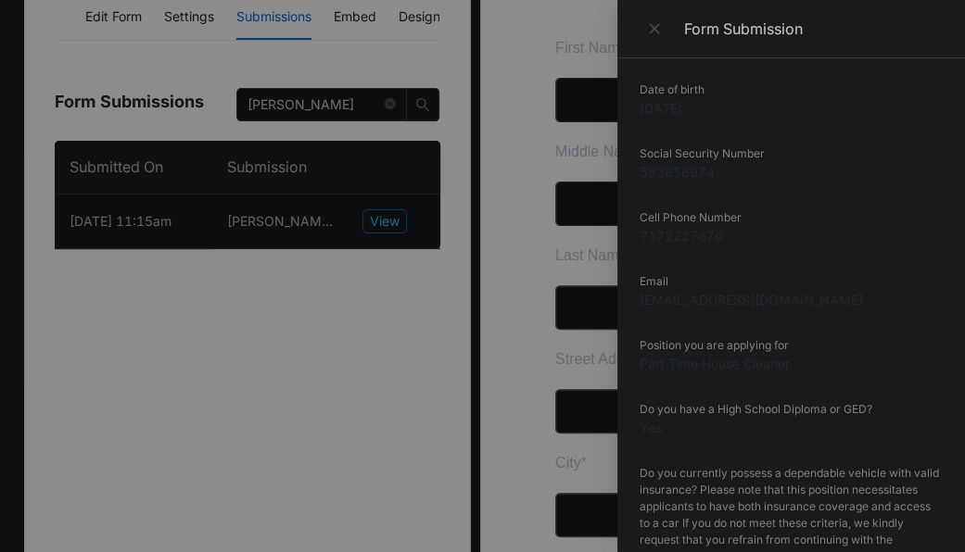
scroll to position [499, 0]
drag, startPoint x: 731, startPoint y: 240, endPoint x: 634, endPoint y: 236, distance: 97.4
click at [634, 236] on div "Submitted On 8/03/2025 11:15am First Name Juan Middle Name G Last Name Rios Str…" at bounding box center [790, 305] width 347 height 494
click at [237, 370] on div at bounding box center [482, 276] width 965 height 552
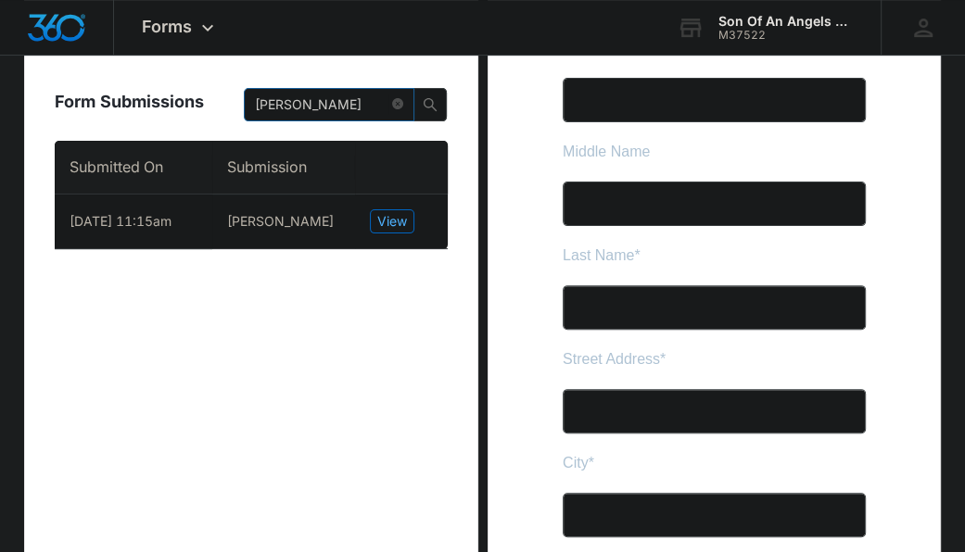
click at [307, 120] on span "Juan" at bounding box center [329, 104] width 171 height 33
click at [304, 106] on input "Juan" at bounding box center [321, 105] width 133 height 20
click at [391, 219] on span "View" at bounding box center [392, 221] width 30 height 20
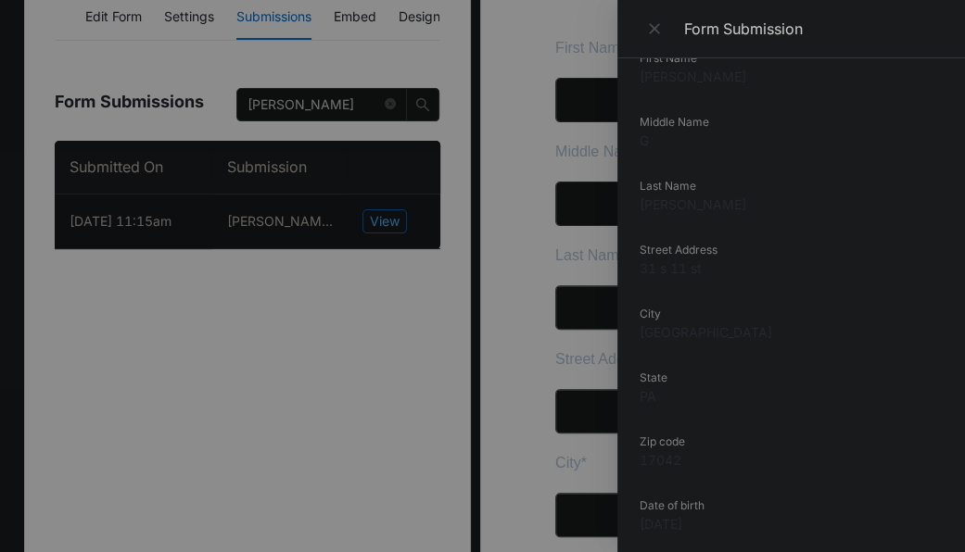
scroll to position [82, 0]
click at [246, 306] on div at bounding box center [482, 276] width 965 height 552
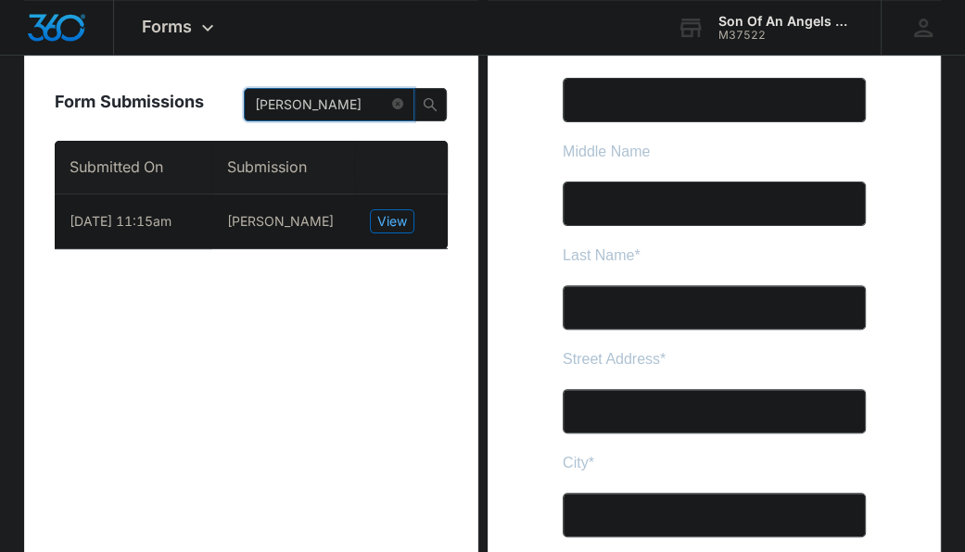
drag, startPoint x: 322, startPoint y: 108, endPoint x: 224, endPoint y: 106, distance: 97.3
click at [224, 106] on div "Form Submissions Juan" at bounding box center [251, 98] width 392 height 85
paste input "Bria"
click at [431, 107] on icon "search" at bounding box center [429, 104] width 13 height 13
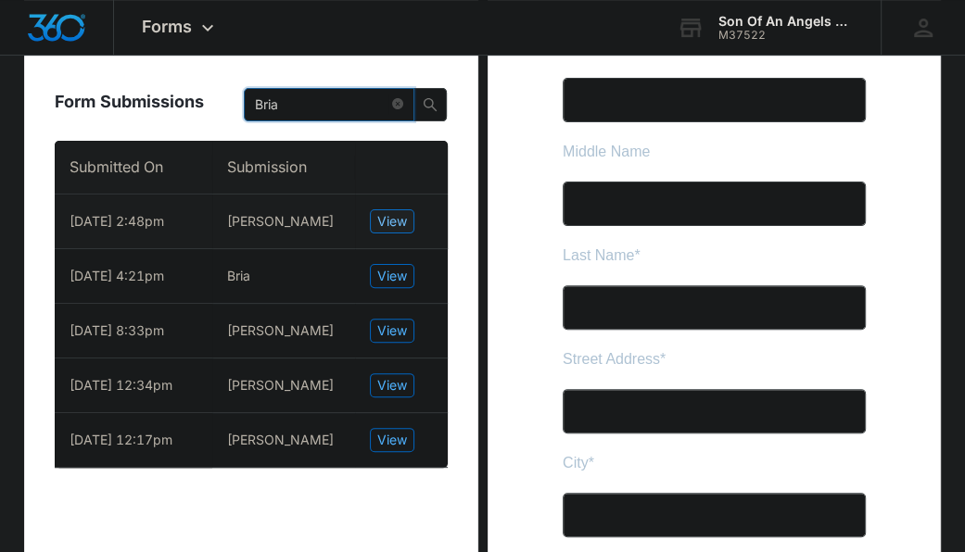
type input "Bria"
click at [390, 219] on span "View" at bounding box center [392, 221] width 30 height 20
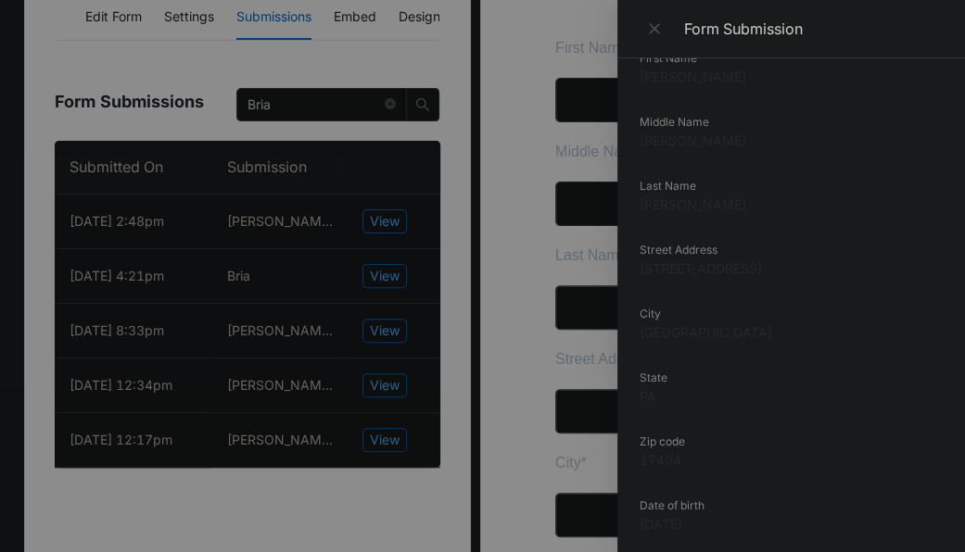
scroll to position [0, 0]
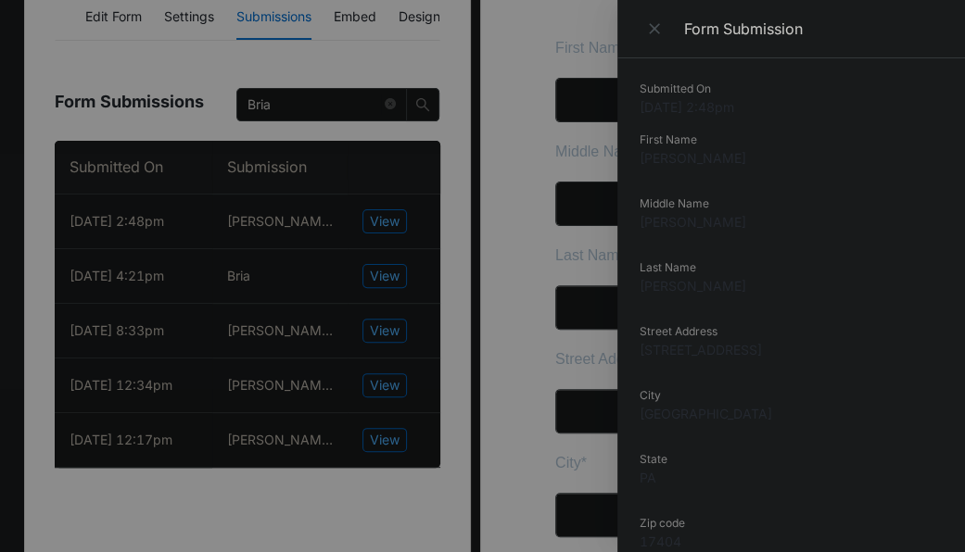
click at [379, 268] on div at bounding box center [482, 276] width 965 height 552
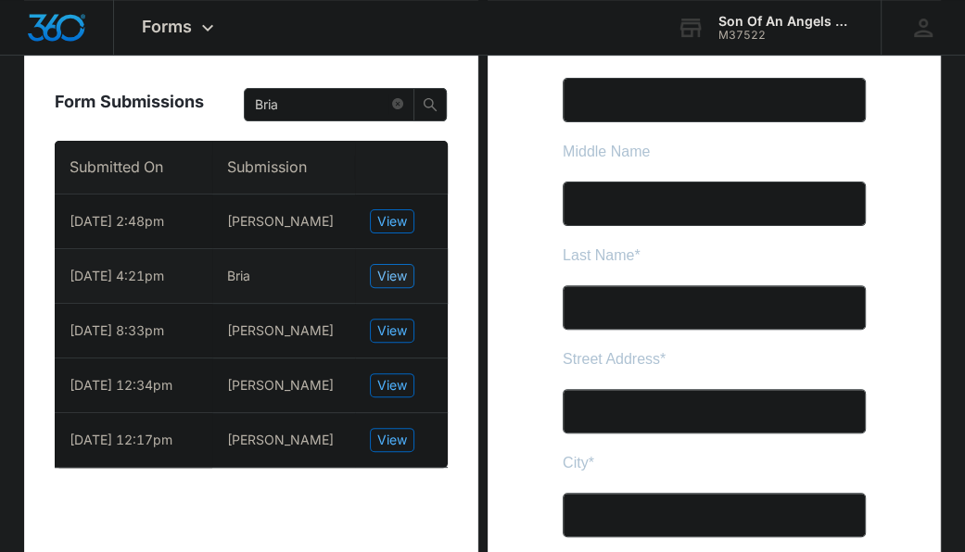
click at [379, 268] on span "View" at bounding box center [392, 276] width 30 height 20
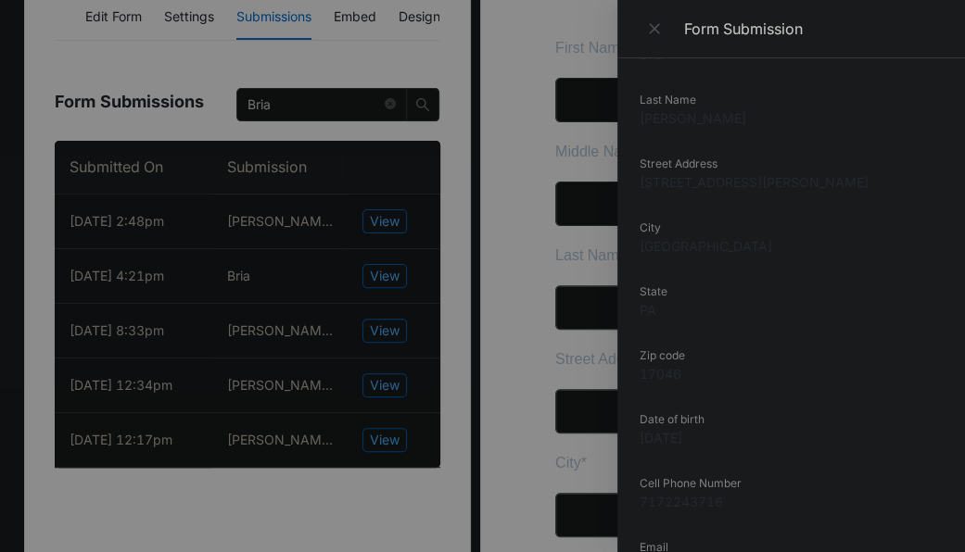
scroll to position [115, 0]
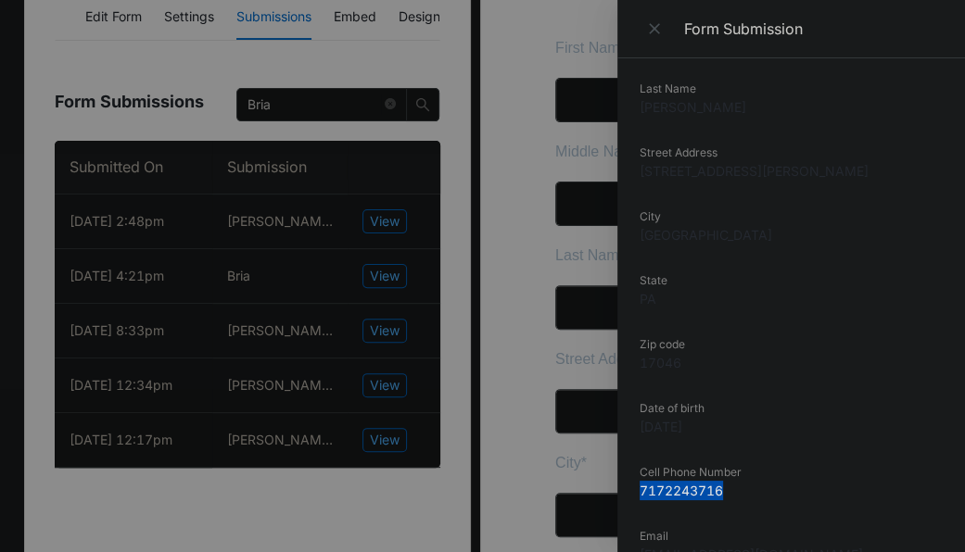
drag, startPoint x: 735, startPoint y: 495, endPoint x: 637, endPoint y: 490, distance: 98.3
click at [637, 490] on div "Submitted On 8/03/2025 4:21pm First Name Bria Last Name Wallace Street Address …" at bounding box center [790, 305] width 347 height 494
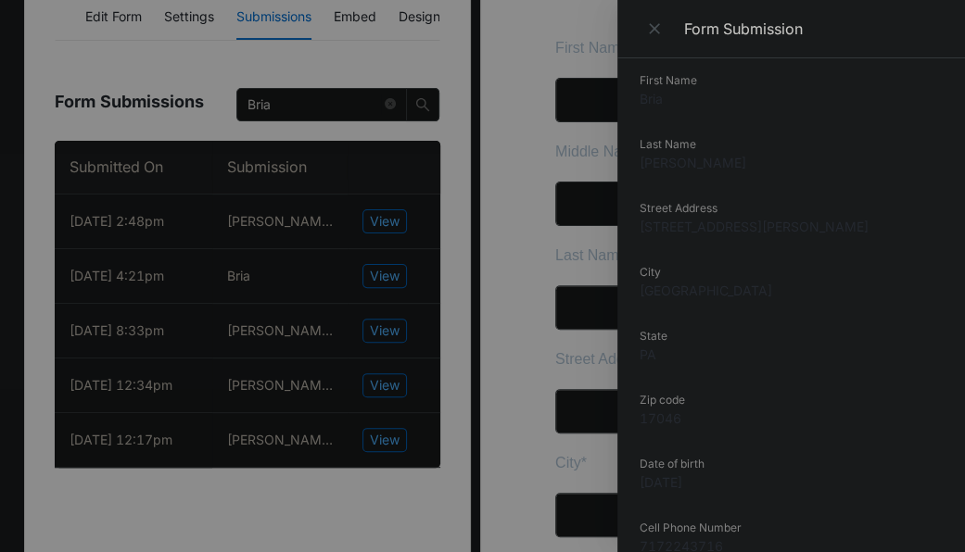
scroll to position [59, 0]
drag, startPoint x: 740, startPoint y: 229, endPoint x: 634, endPoint y: 227, distance: 106.6
click at [634, 227] on div "Submitted On 8/03/2025 4:21pm First Name Bria Last Name Wallace Street Address …" at bounding box center [790, 305] width 347 height 494
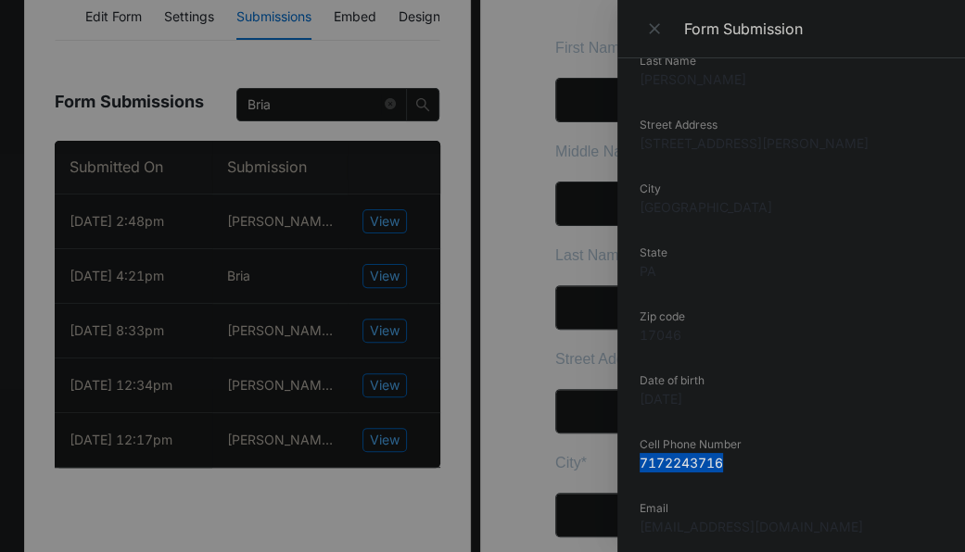
drag, startPoint x: 726, startPoint y: 466, endPoint x: 638, endPoint y: 466, distance: 87.1
click at [639, 466] on dd "7172243716" at bounding box center [790, 462] width 303 height 19
click at [651, 27] on icon "Close" at bounding box center [654, 28] width 11 height 11
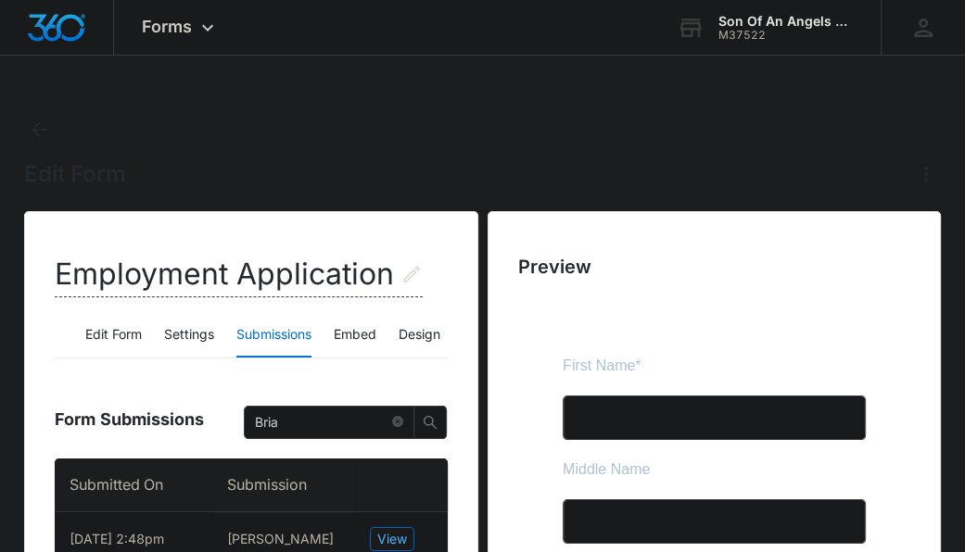
scroll to position [226, 0]
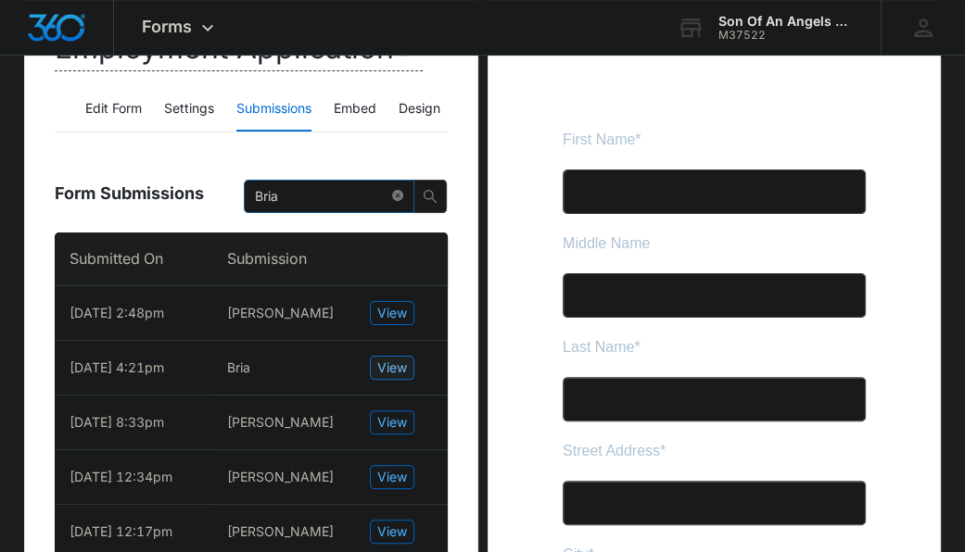
click at [393, 202] on span at bounding box center [397, 197] width 11 height 18
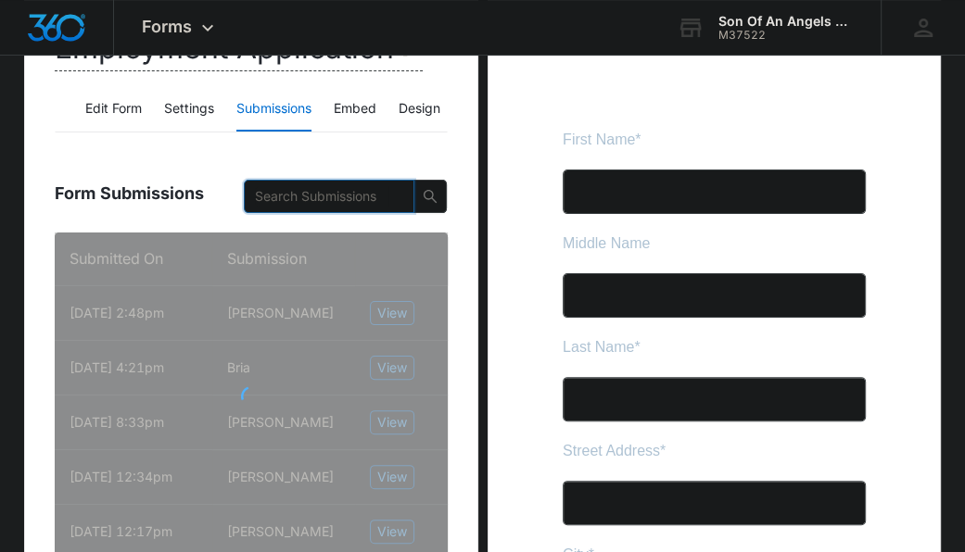
paste input "Kevin Cruz"
click at [350, 192] on input "Kevin Cruz" at bounding box center [321, 196] width 133 height 20
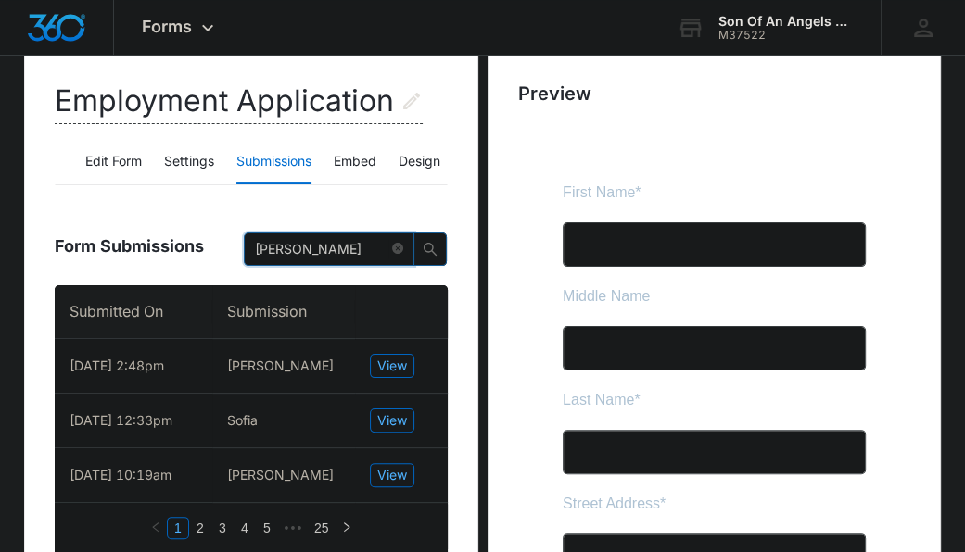
scroll to position [172, 0]
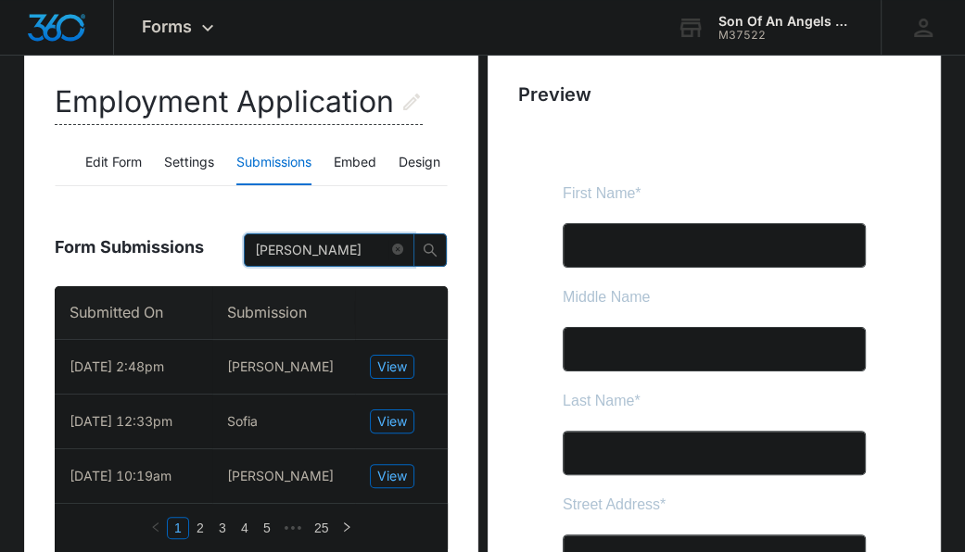
click at [434, 237] on button "button" at bounding box center [429, 250] width 33 height 33
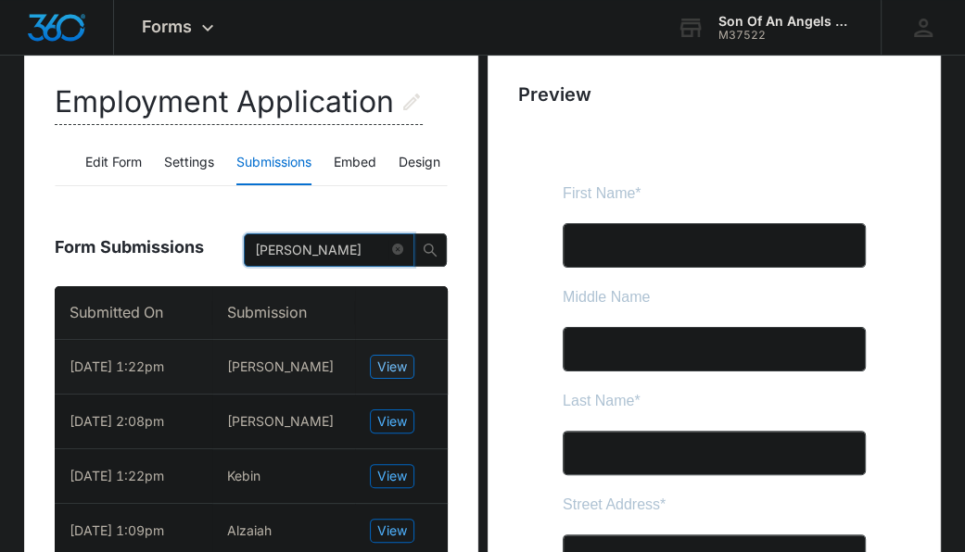
type input "Kevin"
click at [388, 360] on span "View" at bounding box center [392, 367] width 30 height 20
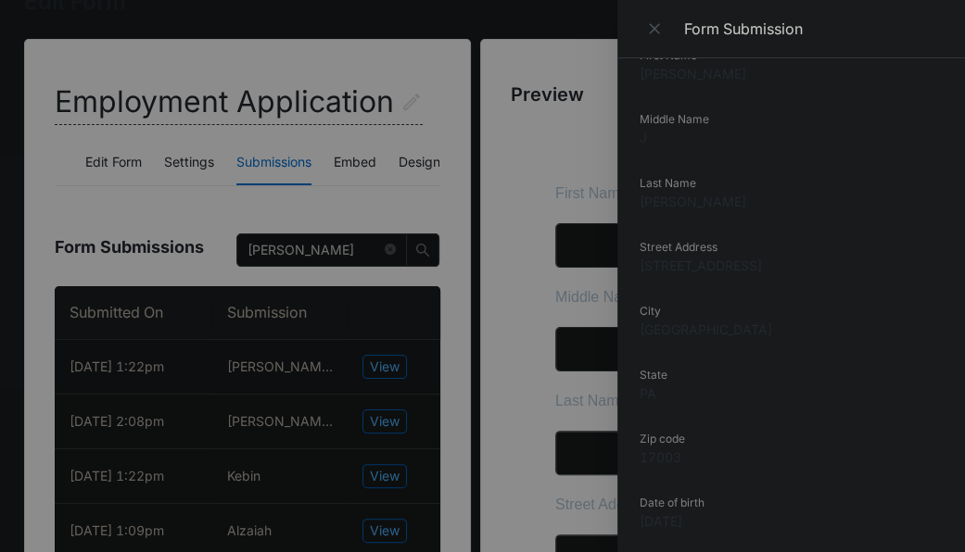
scroll to position [83, 0]
click at [390, 421] on div at bounding box center [482, 276] width 965 height 552
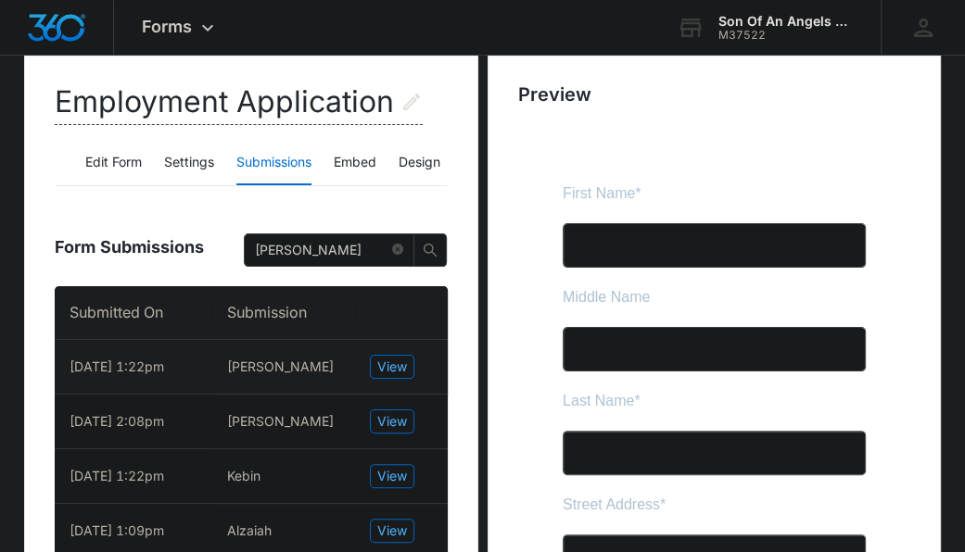
click at [393, 378] on td "View" at bounding box center [401, 367] width 93 height 55
click at [393, 366] on span "View" at bounding box center [392, 367] width 30 height 20
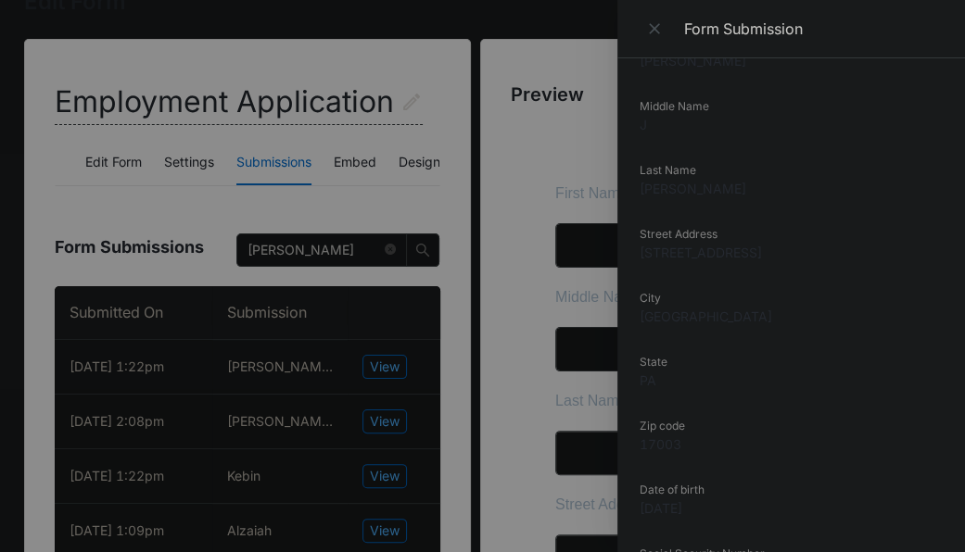
scroll to position [98, 0]
drag, startPoint x: 763, startPoint y: 248, endPoint x: 638, endPoint y: 253, distance: 125.2
click at [638, 253] on div "Submitted On 8/04/2025 1:22pm First Name Kevin Middle Name J Last Name Cruz Str…" at bounding box center [790, 305] width 347 height 494
click at [322, 35] on div at bounding box center [482, 276] width 965 height 552
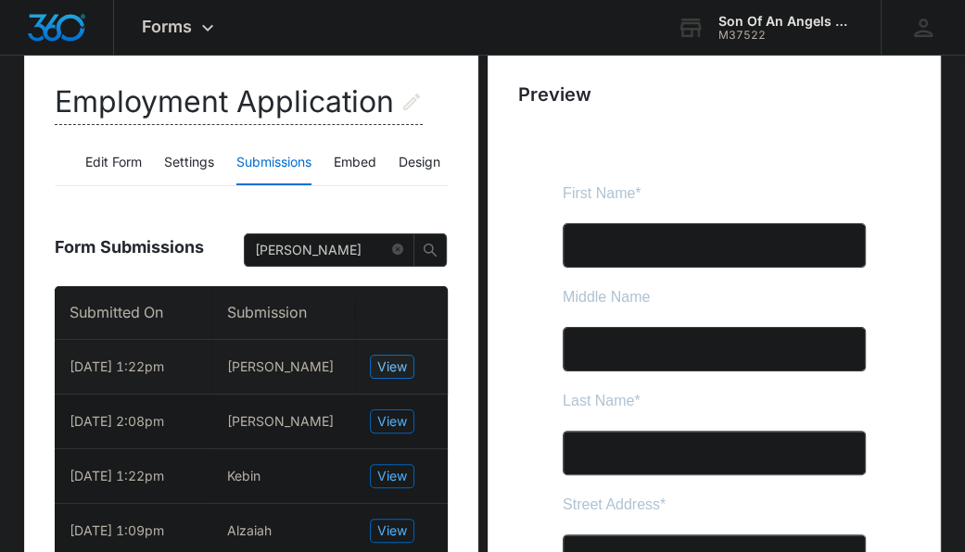
click at [377, 371] on span "View" at bounding box center [392, 367] width 30 height 20
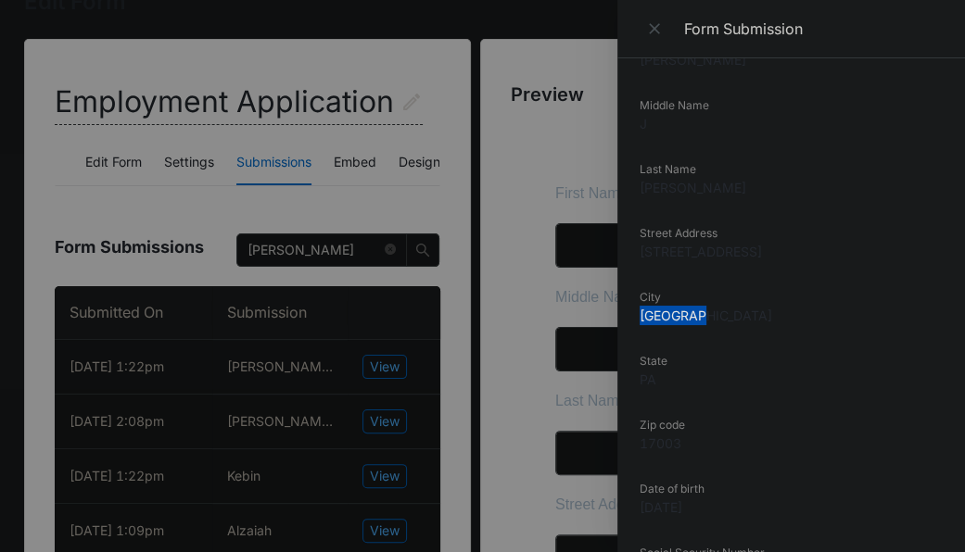
drag, startPoint x: 701, startPoint y: 318, endPoint x: 621, endPoint y: 322, distance: 80.7
click at [621, 322] on div "Submitted On 8/04/2025 1:22pm First Name Kevin Middle Name J Last Name Cruz Str…" at bounding box center [790, 305] width 347 height 494
click at [832, 503] on dd "1997-02-12" at bounding box center [790, 507] width 303 height 19
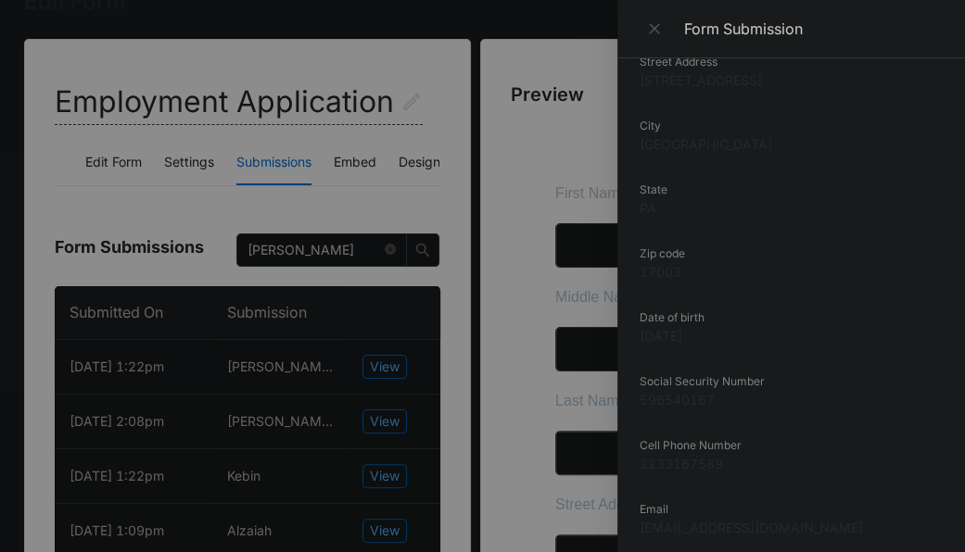
scroll to position [277, 0]
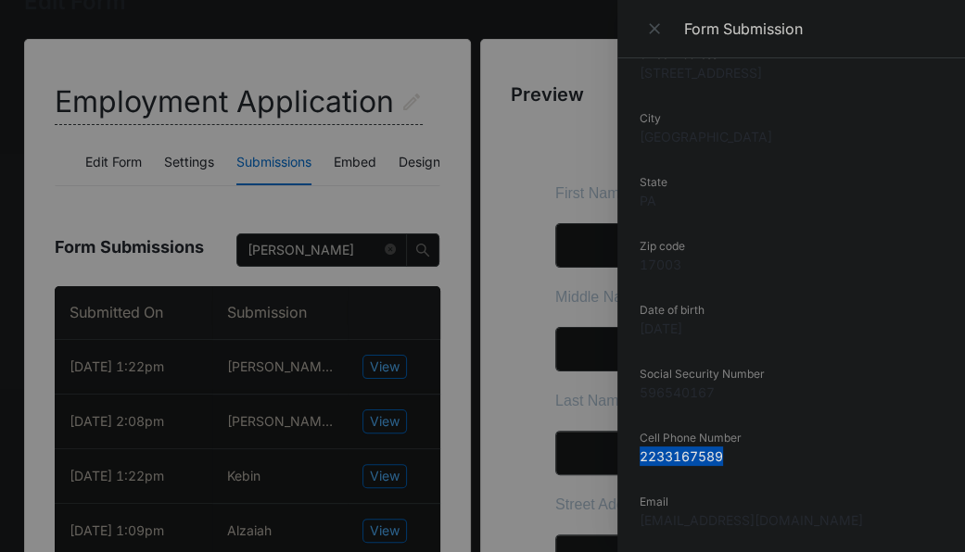
drag, startPoint x: 730, startPoint y: 458, endPoint x: 635, endPoint y: 460, distance: 95.5
click at [635, 460] on div "Submitted On 8/04/2025 1:22pm First Name Kevin Middle Name J Last Name Cruz Str…" at bounding box center [790, 305] width 347 height 494
click at [171, 24] on div at bounding box center [482, 276] width 965 height 552
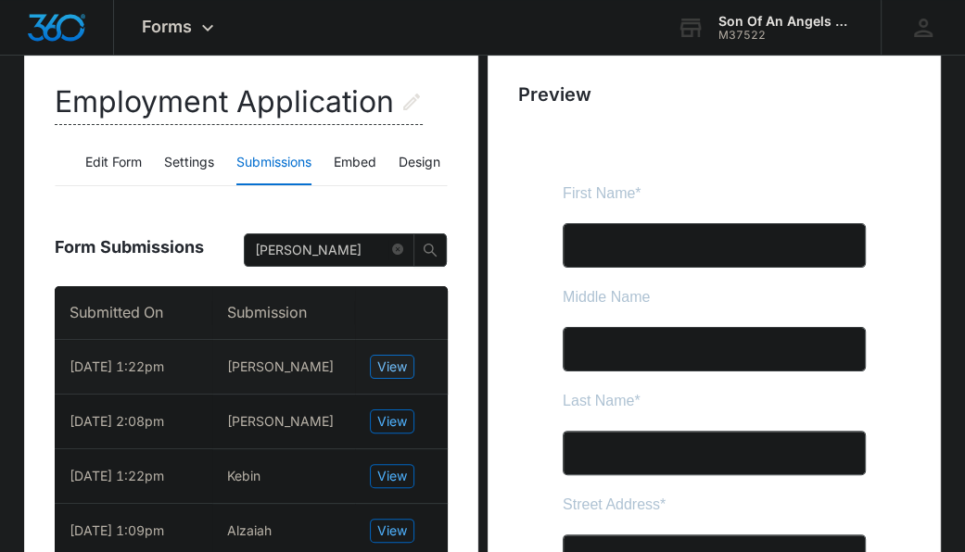
click at [387, 358] on span "View" at bounding box center [392, 367] width 30 height 20
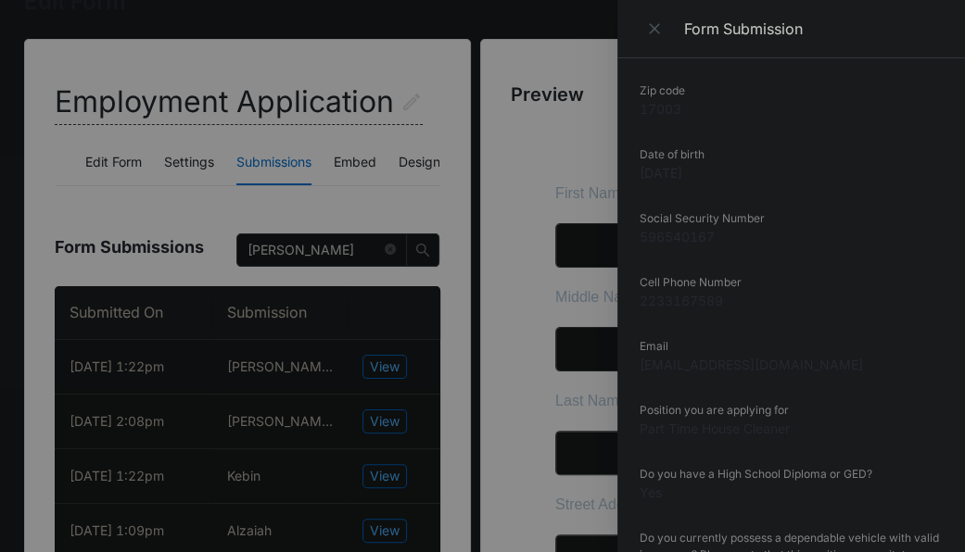
scroll to position [434, 0]
click at [354, 77] on div at bounding box center [482, 276] width 965 height 552
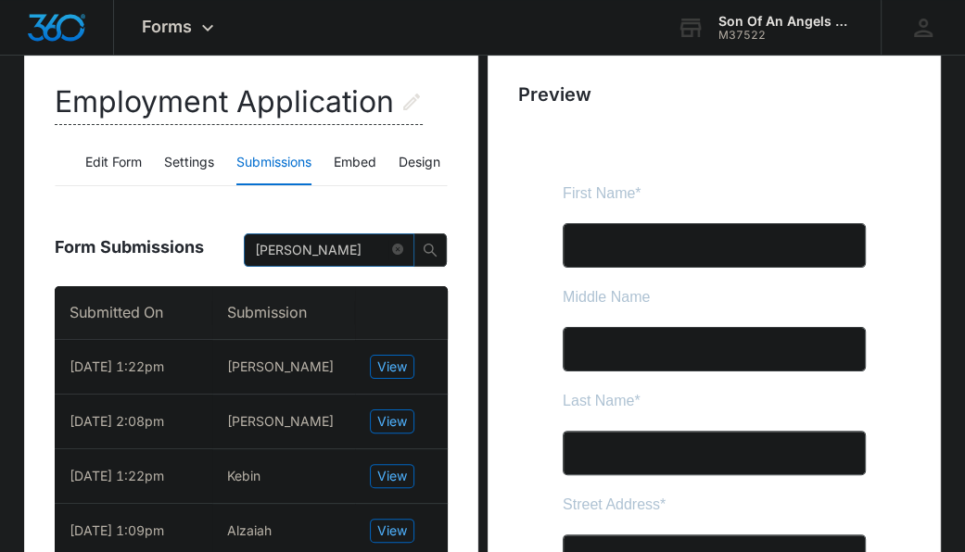
click at [405, 247] on span "Kevin" at bounding box center [329, 250] width 171 height 33
click at [401, 247] on icon "close-circle" at bounding box center [397, 249] width 11 height 11
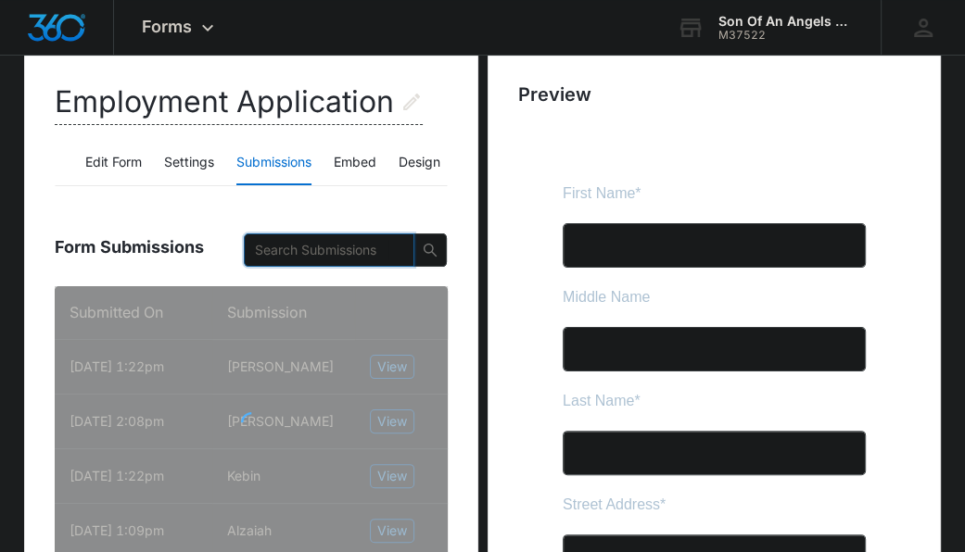
paste input "Dawn"
click at [361, 247] on input "Dawn" at bounding box center [321, 250] width 133 height 20
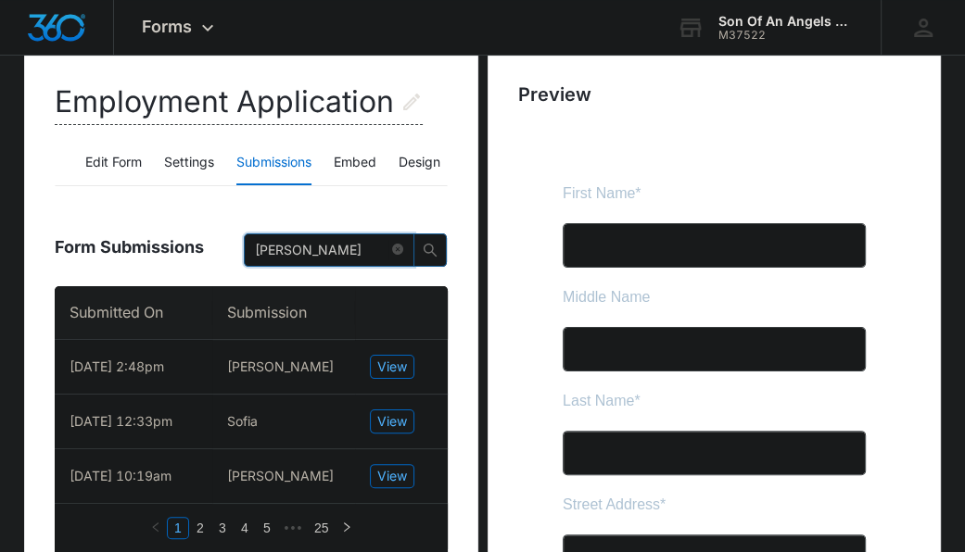
click at [431, 250] on icon "search" at bounding box center [429, 250] width 13 height 13
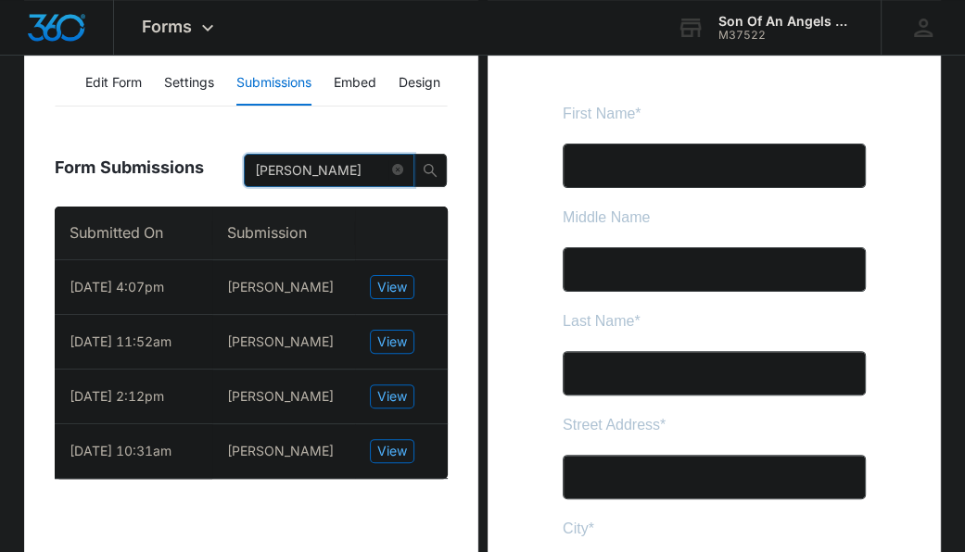
scroll to position [255, 0]
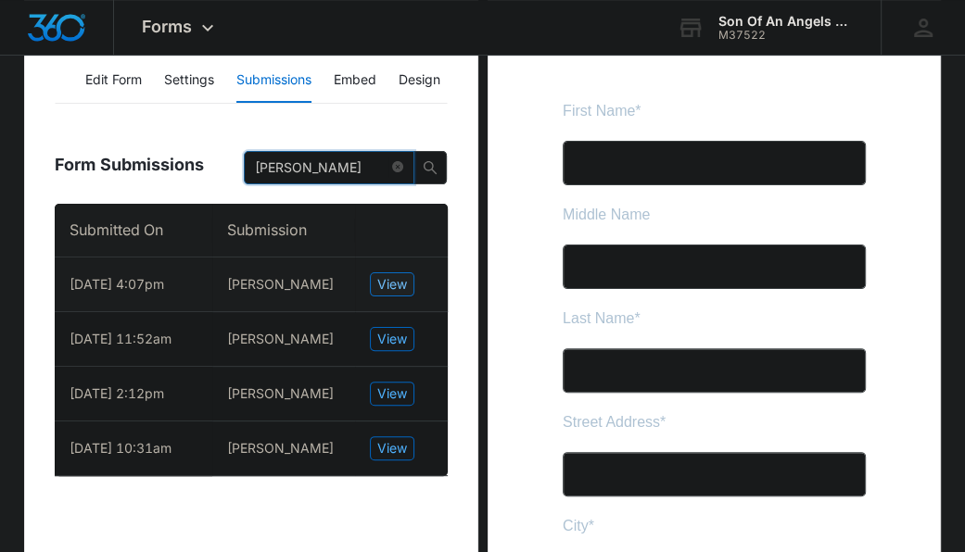
type input "Dawn"
click at [377, 285] on span "View" at bounding box center [392, 284] width 30 height 20
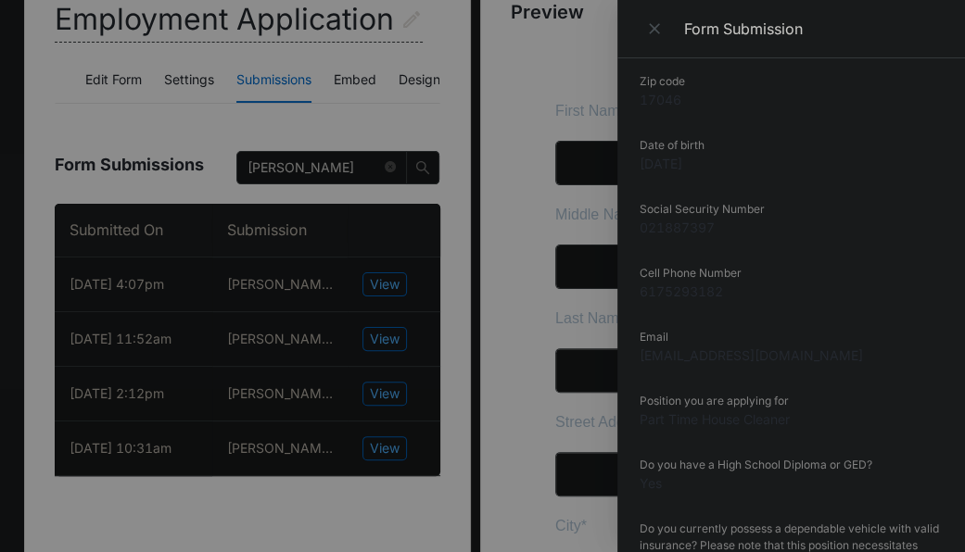
scroll to position [378, 0]
drag, startPoint x: 726, startPoint y: 292, endPoint x: 626, endPoint y: 298, distance: 100.3
click at [626, 298] on div "Submitted On 8/04/2025 4:07pm First Name Dawn Last Name Menges Street Address 1…" at bounding box center [790, 305] width 347 height 494
click at [487, 529] on div at bounding box center [482, 276] width 965 height 552
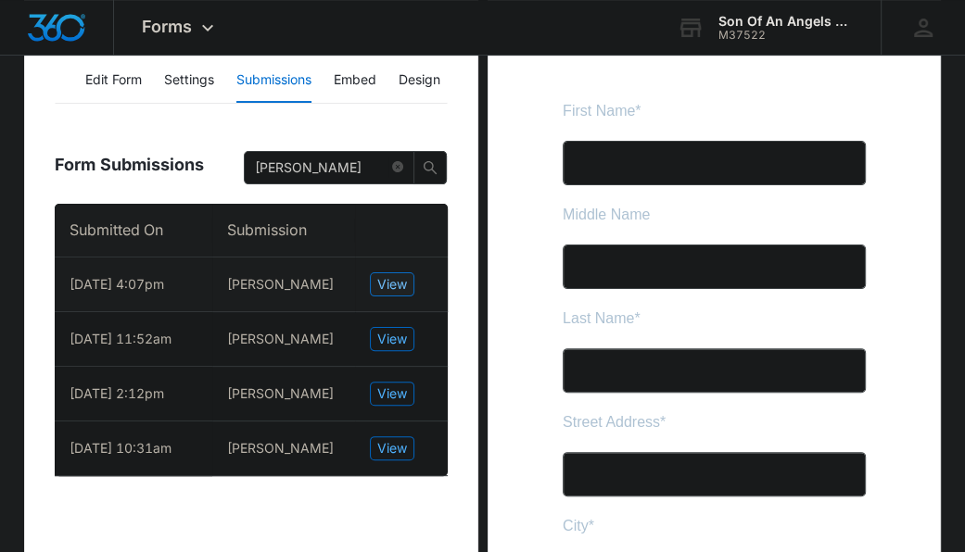
click at [373, 274] on button "View" at bounding box center [392, 284] width 44 height 24
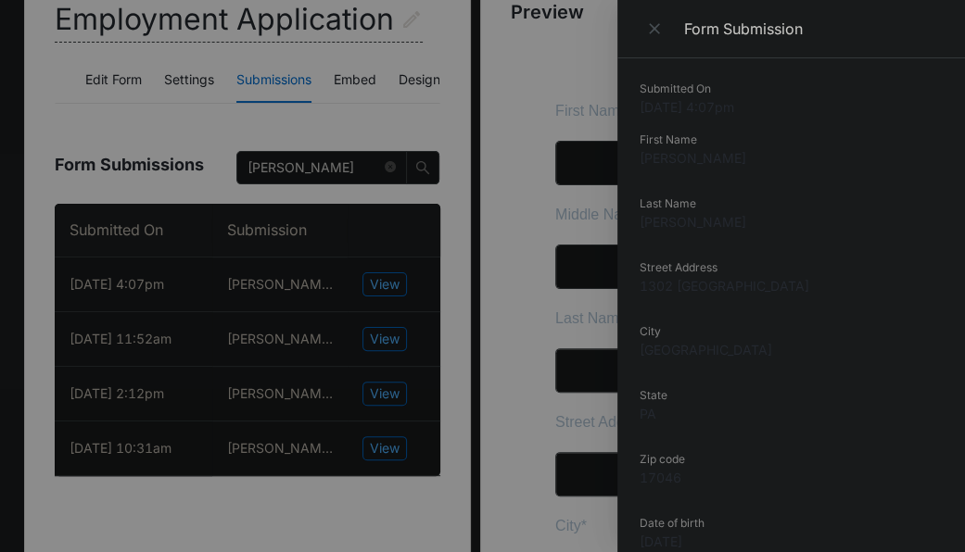
scroll to position [11, 0]
click at [319, 160] on div at bounding box center [482, 276] width 965 height 552
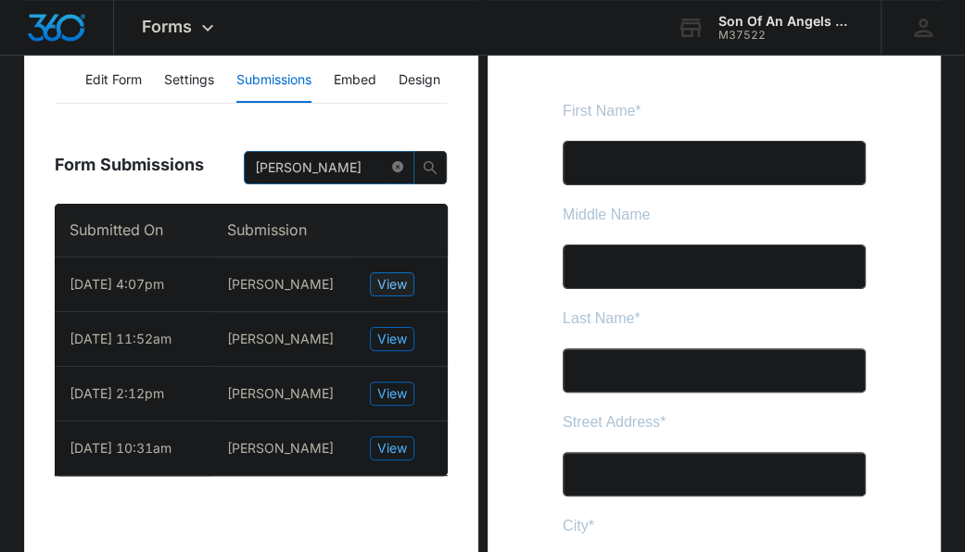
click at [394, 168] on icon "close-circle" at bounding box center [397, 166] width 11 height 11
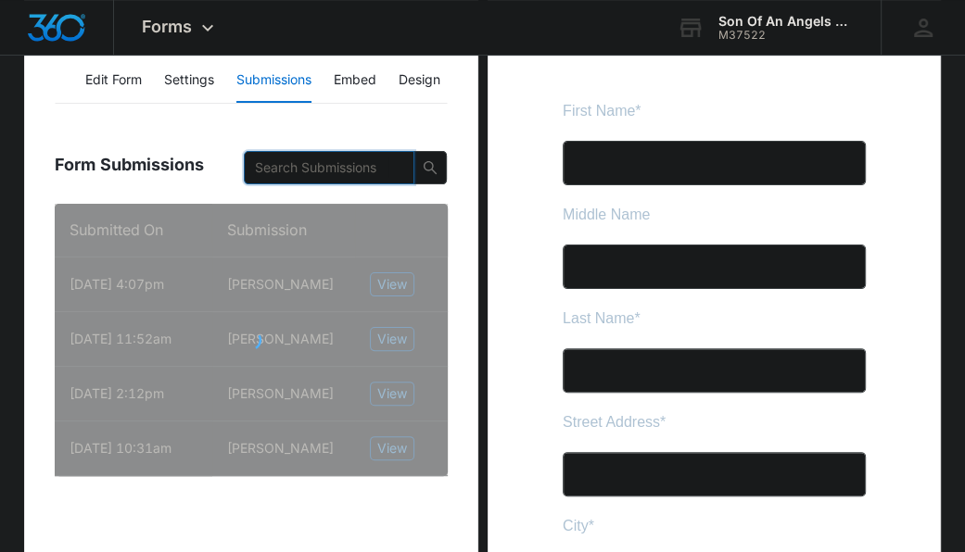
click at [360, 164] on input "text" at bounding box center [321, 168] width 133 height 20
paste input "Sean"
click at [418, 166] on span "search" at bounding box center [430, 167] width 32 height 15
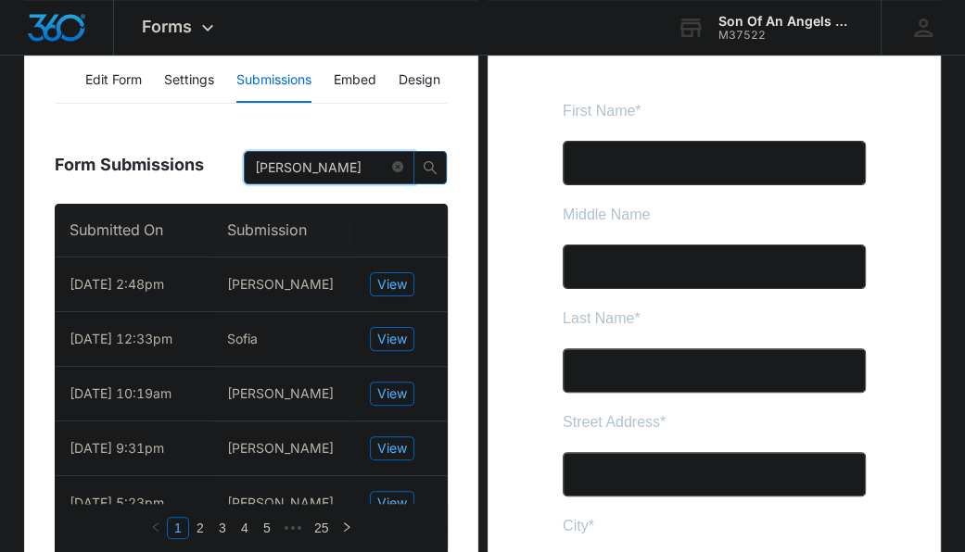
click at [418, 166] on span "search" at bounding box center [430, 167] width 32 height 15
click at [433, 178] on button "button" at bounding box center [429, 167] width 33 height 33
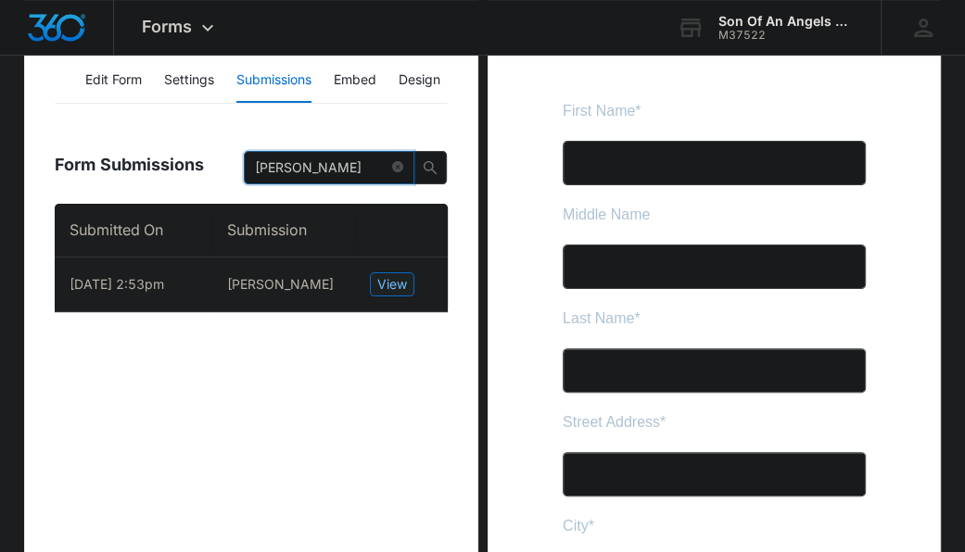
type input "Sean"
click at [391, 275] on span "View" at bounding box center [392, 284] width 30 height 20
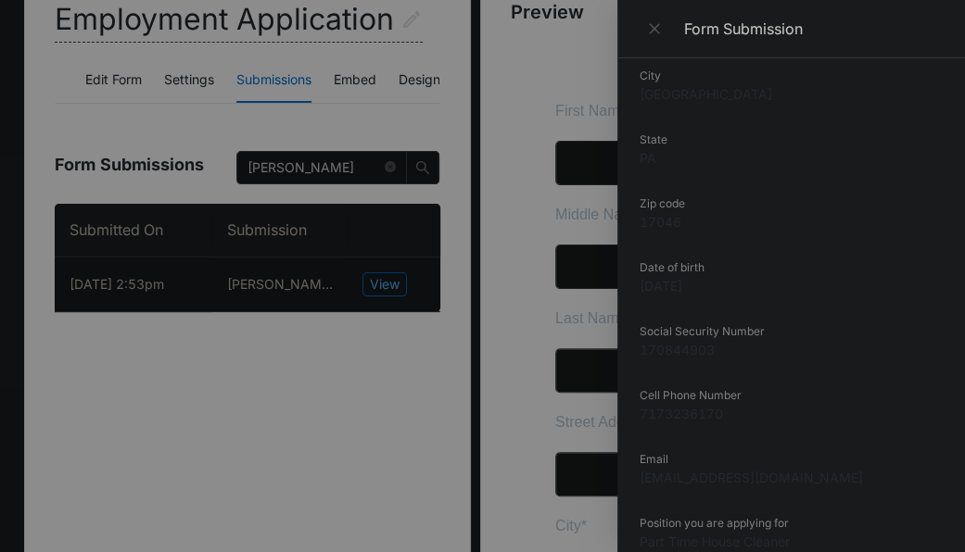
scroll to position [261, 0]
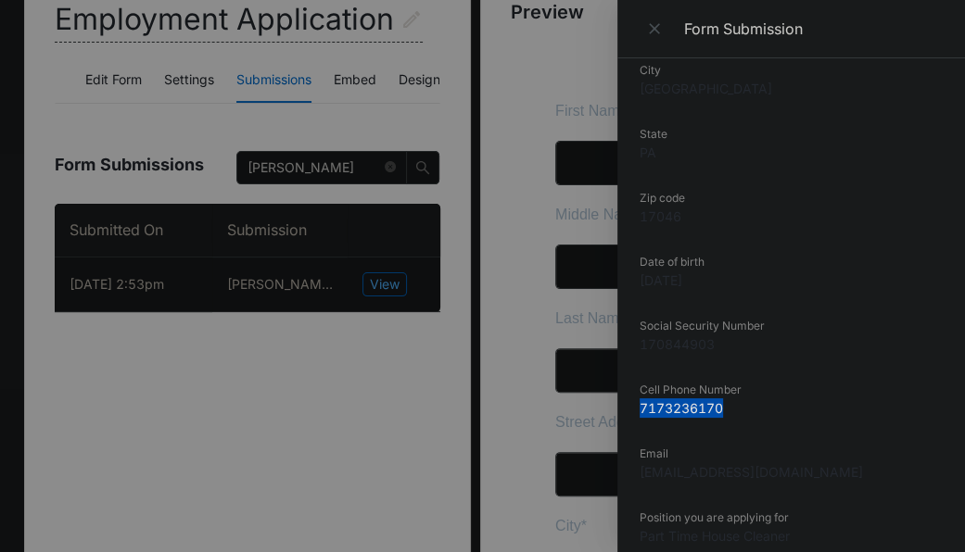
drag, startPoint x: 730, startPoint y: 413, endPoint x: 817, endPoint y: 385, distance: 91.4
click at [817, 385] on div "Cell Phone Number 7173236170" at bounding box center [790, 406] width 303 height 49
click at [241, 462] on div at bounding box center [482, 276] width 965 height 552
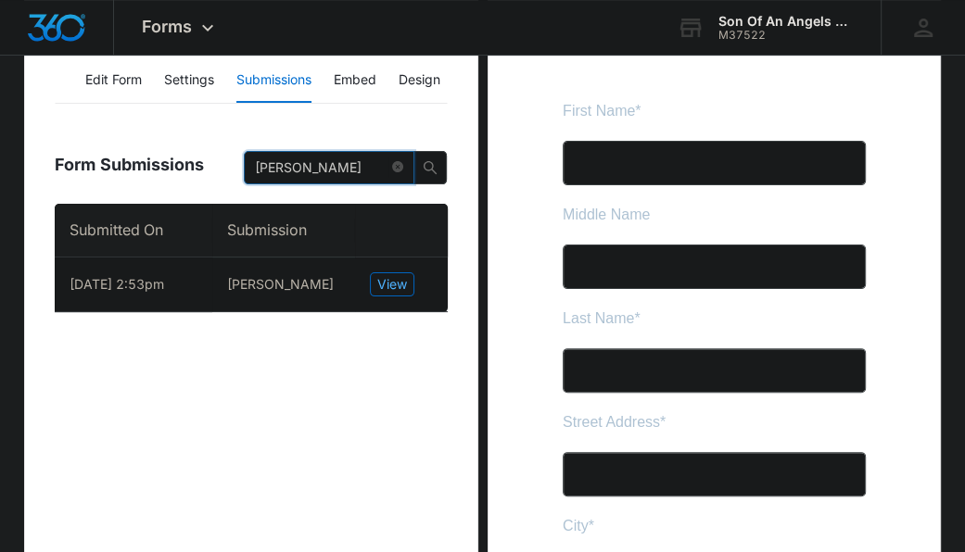
click at [386, 166] on input "Sean" at bounding box center [321, 168] width 133 height 20
click at [393, 166] on icon "close-circle" at bounding box center [397, 166] width 11 height 11
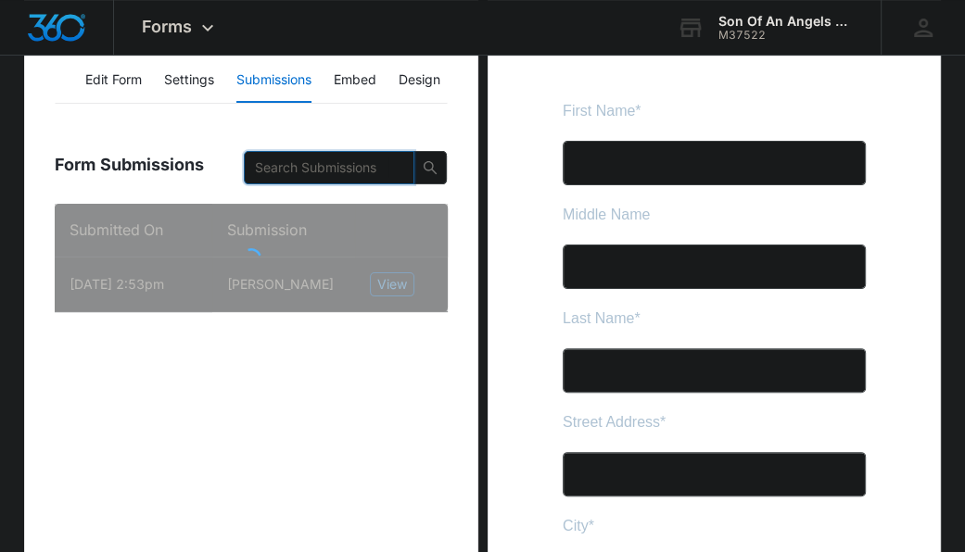
click at [363, 164] on input "text" at bounding box center [321, 168] width 133 height 20
paste input "Delaney"
click at [441, 170] on span "search" at bounding box center [430, 167] width 32 height 15
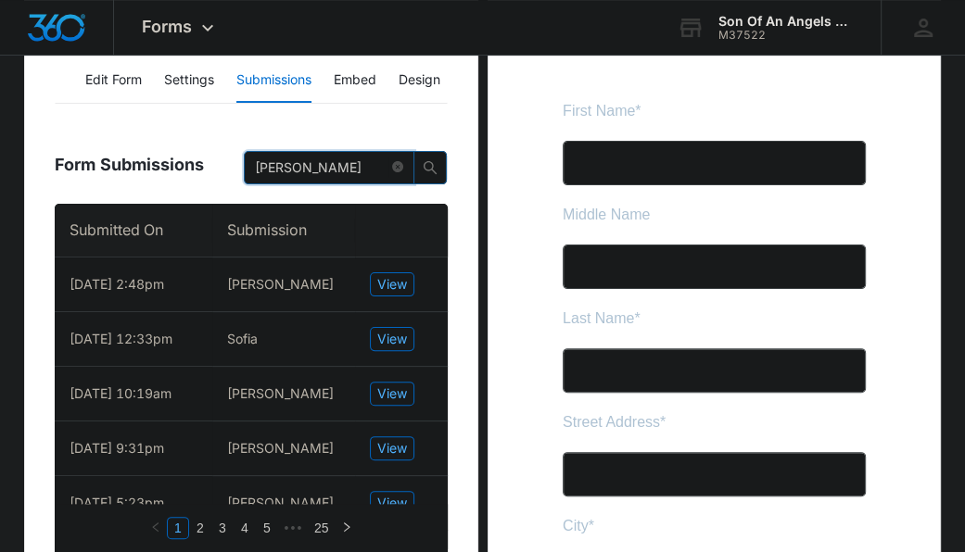
click at [441, 170] on span "search" at bounding box center [430, 167] width 32 height 15
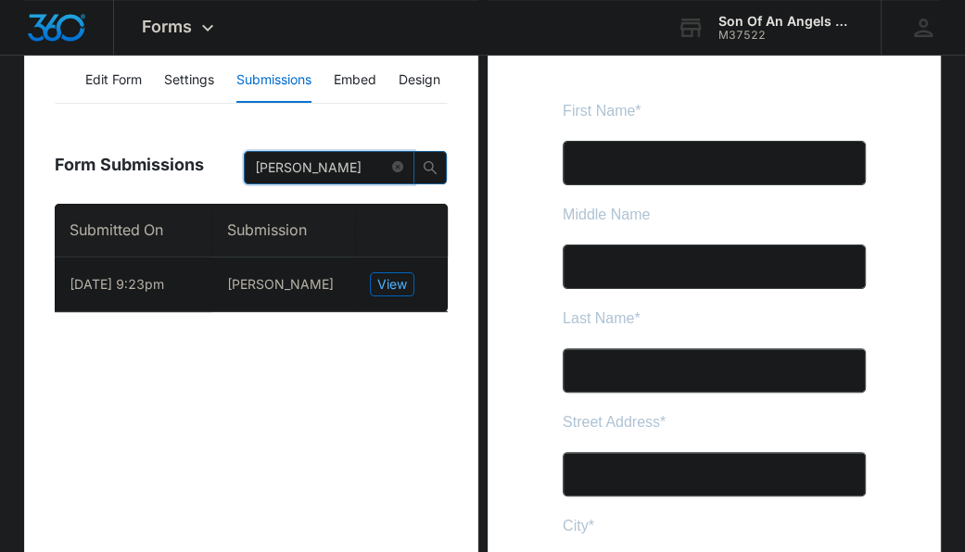
click at [432, 162] on icon "search" at bounding box center [430, 167] width 15 height 15
click at [382, 279] on span "View" at bounding box center [392, 284] width 30 height 20
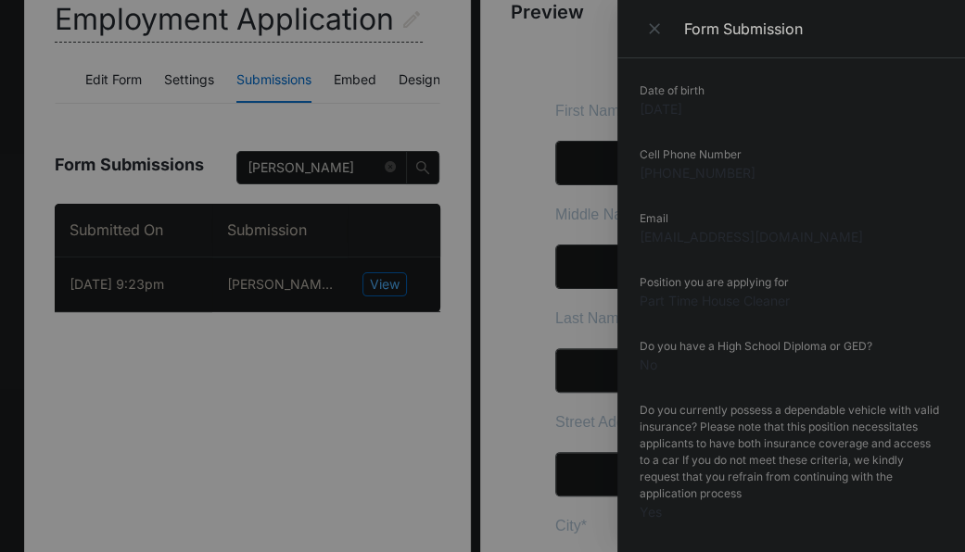
scroll to position [466, 0]
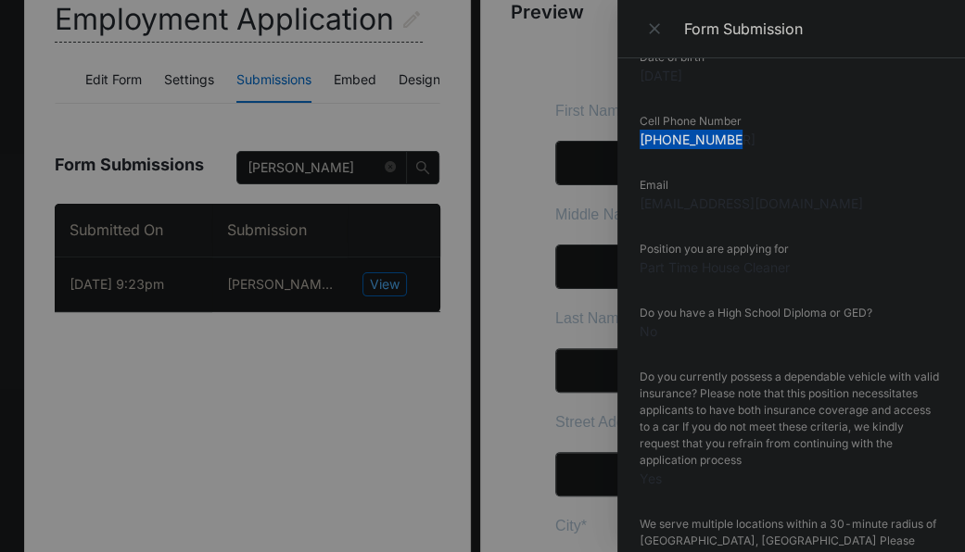
drag, startPoint x: 742, startPoint y: 145, endPoint x: 638, endPoint y: 139, distance: 104.9
click at [638, 139] on div "Submitted On 8/04/2025 9:23pm First Name Delaney Last Name Arnold Street Addres…" at bounding box center [790, 305] width 347 height 494
click at [263, 171] on div at bounding box center [482, 276] width 965 height 552
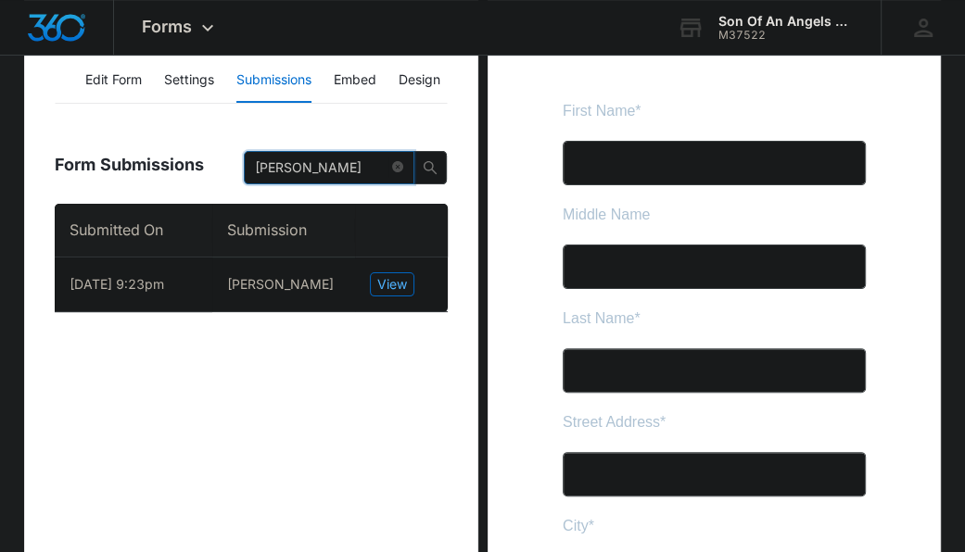
click at [377, 176] on input "Delaney" at bounding box center [321, 168] width 133 height 20
click at [389, 170] on span "Delaney" at bounding box center [329, 167] width 171 height 33
click at [360, 166] on input "Delaney" at bounding box center [321, 168] width 133 height 20
drag, startPoint x: 360, startPoint y: 166, endPoint x: 223, endPoint y: 149, distance: 137.2
click at [223, 149] on div "Form Submissions Delaney" at bounding box center [251, 161] width 392 height 85
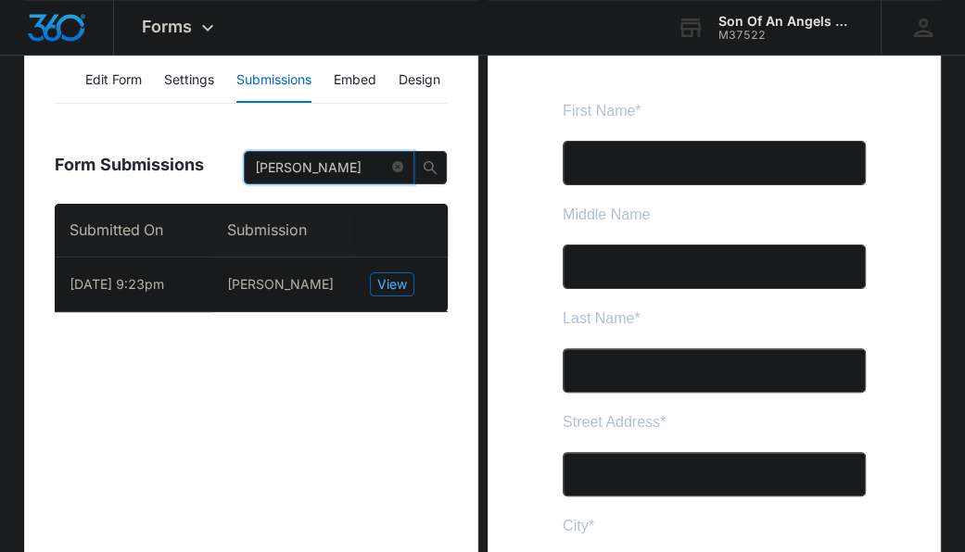
paste input "Summer"
drag, startPoint x: 452, startPoint y: 163, endPoint x: 423, endPoint y: 169, distance: 30.2
click at [423, 169] on icon "search" at bounding box center [430, 167] width 15 height 15
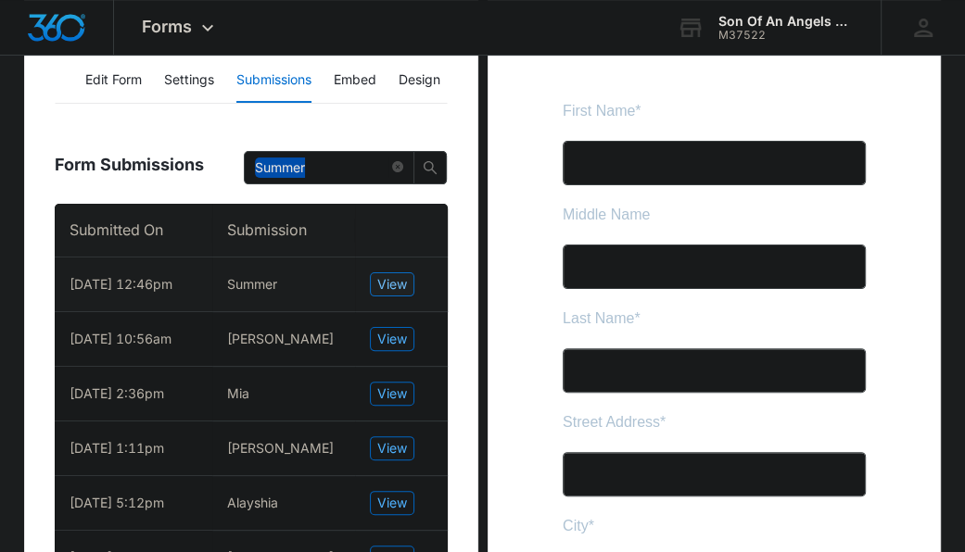
click at [390, 295] on span "View" at bounding box center [392, 284] width 30 height 20
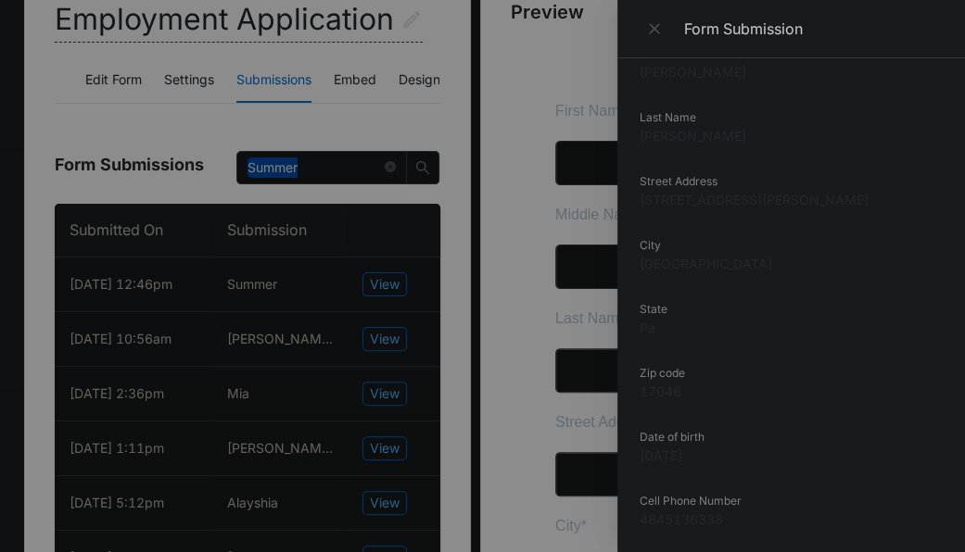
scroll to position [151, 0]
drag, startPoint x: 731, startPoint y: 520, endPoint x: 639, endPoint y: 515, distance: 91.9
click at [639, 515] on dd "4845136338" at bounding box center [790, 518] width 303 height 19
click at [312, 165] on div at bounding box center [482, 276] width 965 height 552
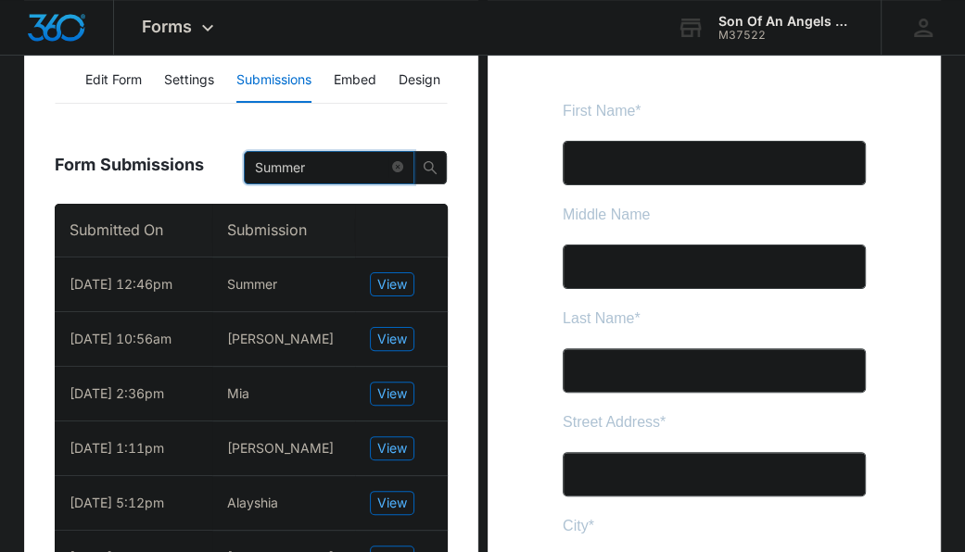
click at [379, 163] on input "Summer" at bounding box center [321, 168] width 133 height 20
drag, startPoint x: 379, startPoint y: 163, endPoint x: 167, endPoint y: 154, distance: 212.4
click at [167, 154] on div "Form Submissions Summer" at bounding box center [251, 161] width 392 height 85
paste input "717-507-8664"
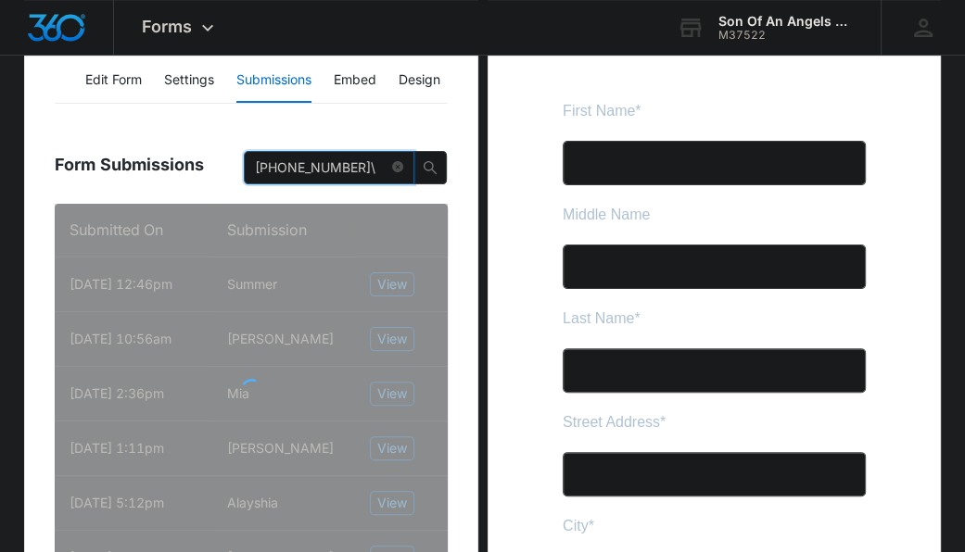
type input "717-507-8664"
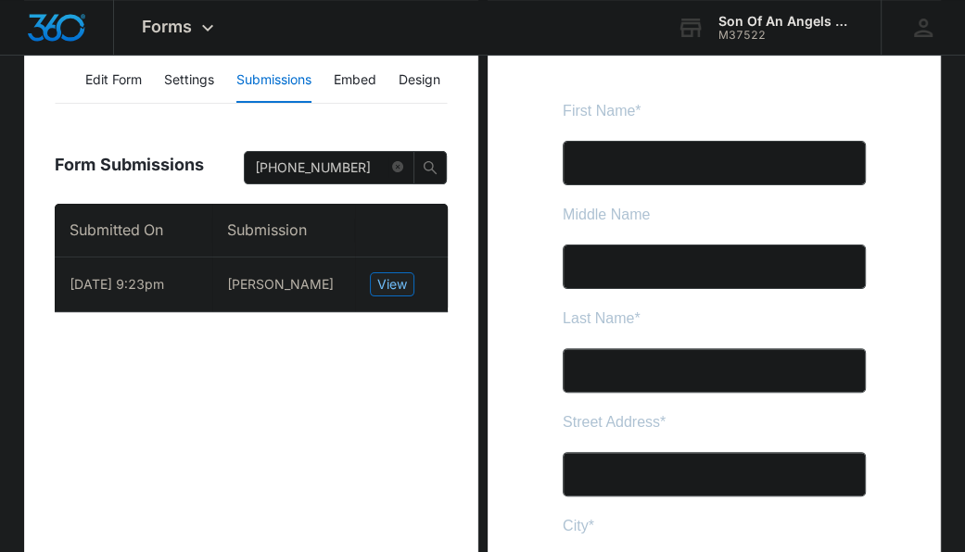
click at [393, 284] on span "View" at bounding box center [392, 284] width 30 height 20
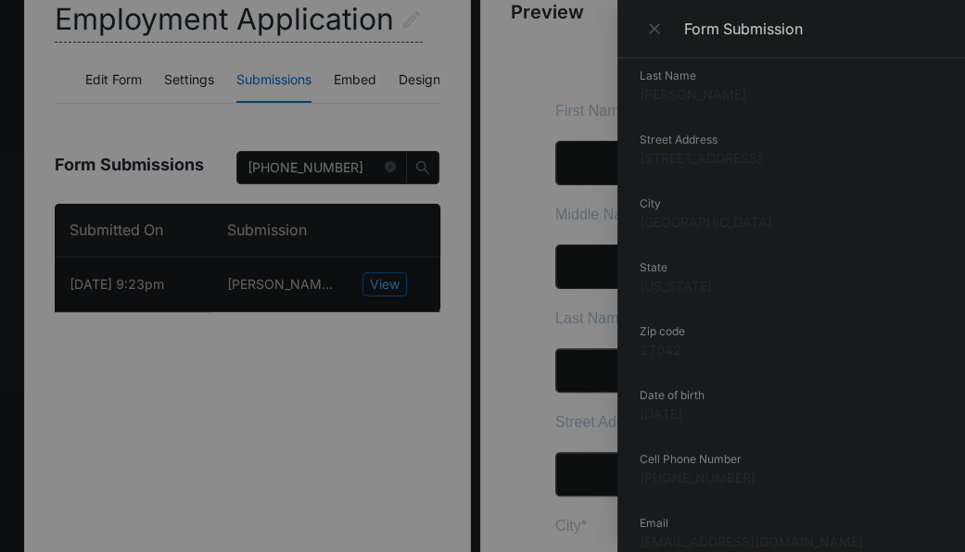
scroll to position [125, 0]
click at [341, 136] on div at bounding box center [482, 276] width 965 height 552
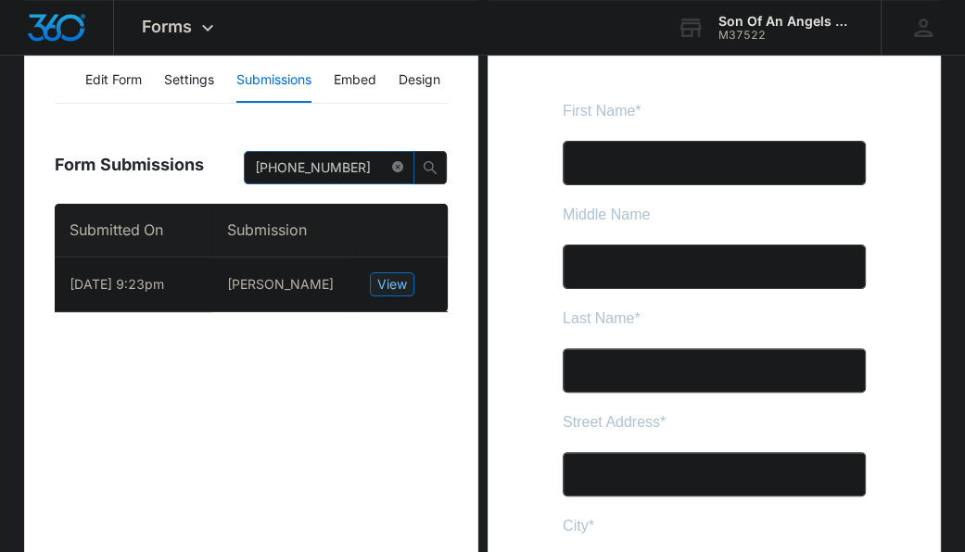
click at [399, 175] on span at bounding box center [397, 168] width 11 height 18
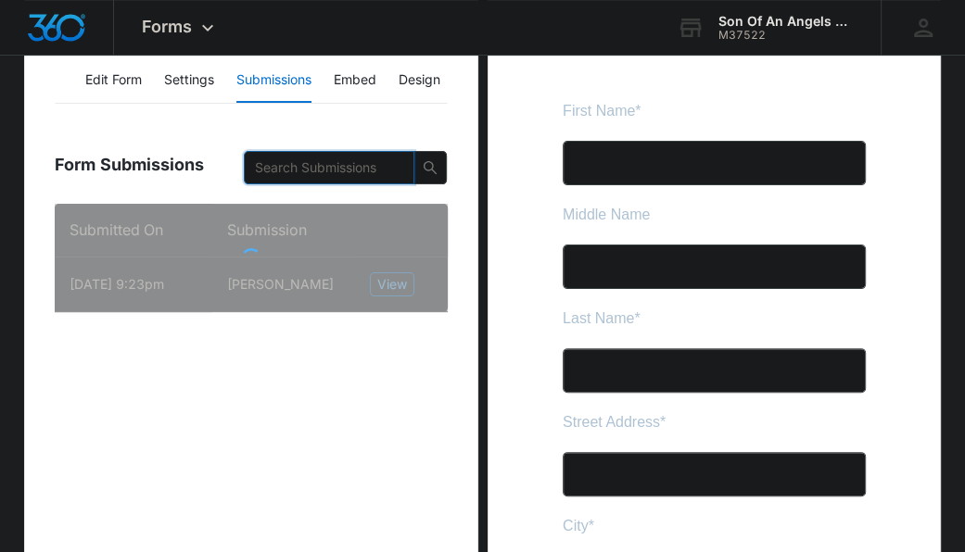
click at [385, 171] on input "text" at bounding box center [321, 168] width 133 height 20
paste input "Tanairi"
type input "Tanairi"
click at [439, 167] on span "search" at bounding box center [430, 167] width 32 height 15
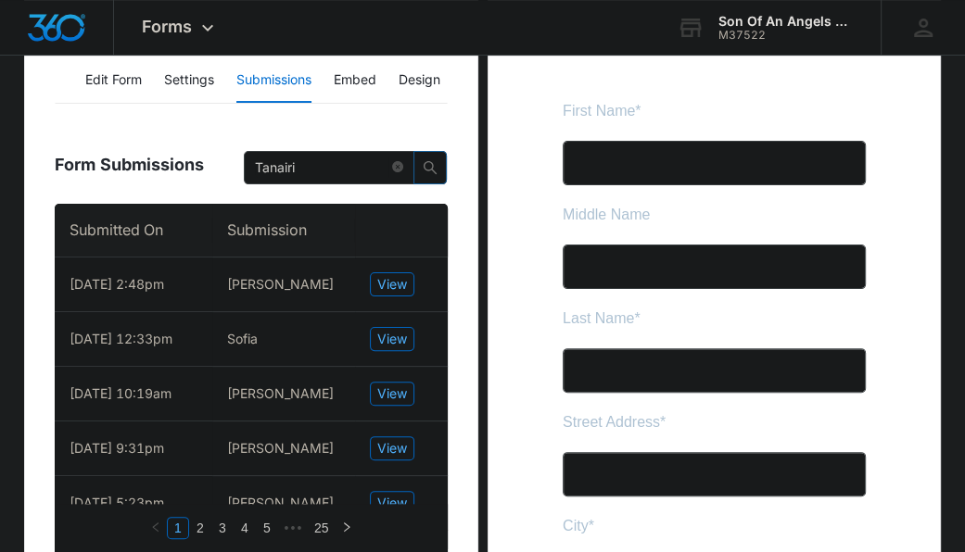
click at [425, 167] on icon "search" at bounding box center [430, 167] width 15 height 15
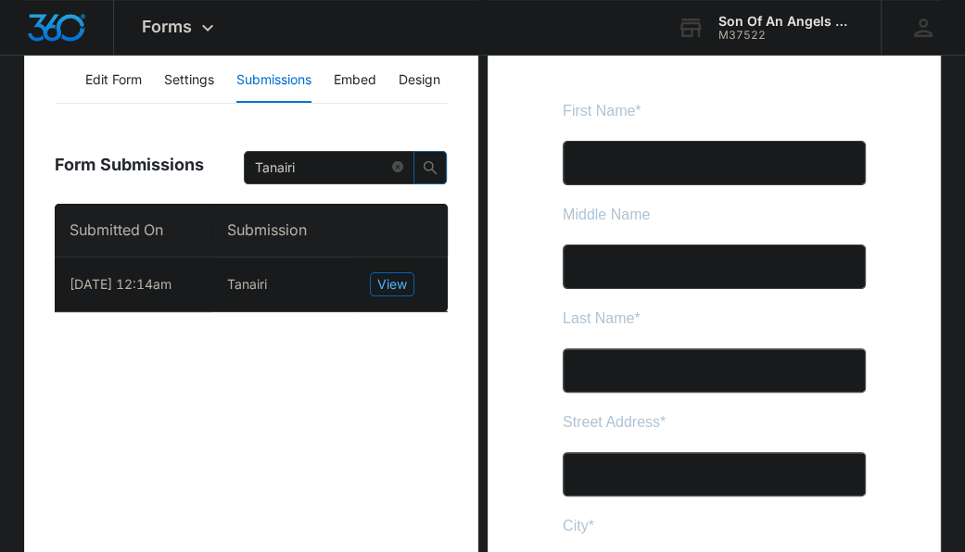
click at [425, 167] on icon "search" at bounding box center [430, 167] width 15 height 15
click at [375, 283] on button "View" at bounding box center [392, 284] width 44 height 24
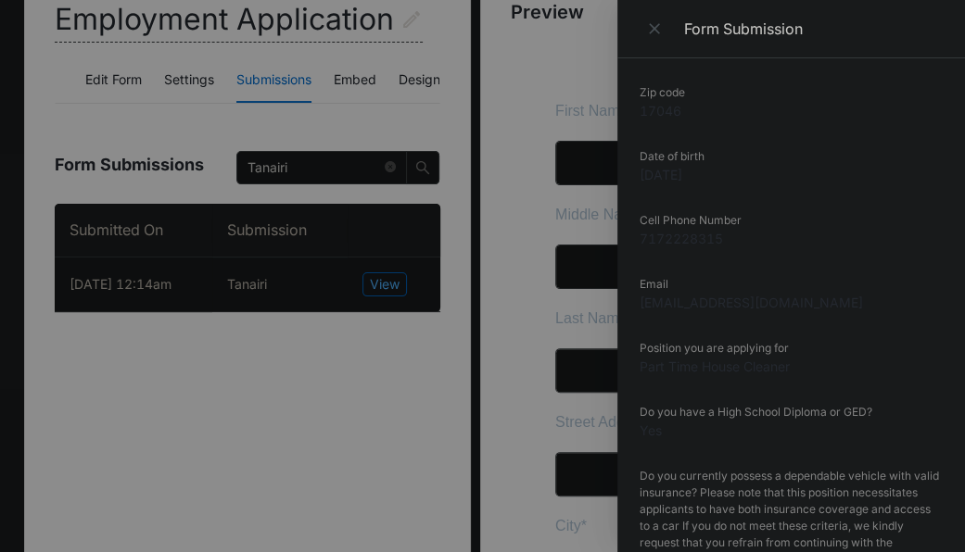
scroll to position [369, 0]
drag, startPoint x: 724, startPoint y: 237, endPoint x: 631, endPoint y: 236, distance: 92.7
click at [631, 236] on div "Submitted On 8/06/2025 12:14am First Name Tanairi Last Name Mendez Street Addre…" at bounding box center [790, 305] width 347 height 494
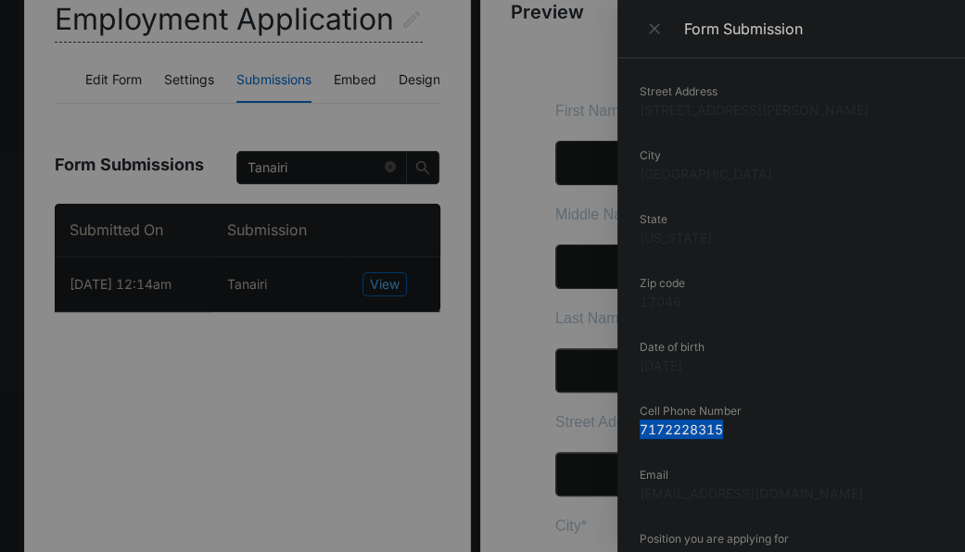
scroll to position [171, 0]
click at [288, 107] on div at bounding box center [482, 276] width 965 height 552
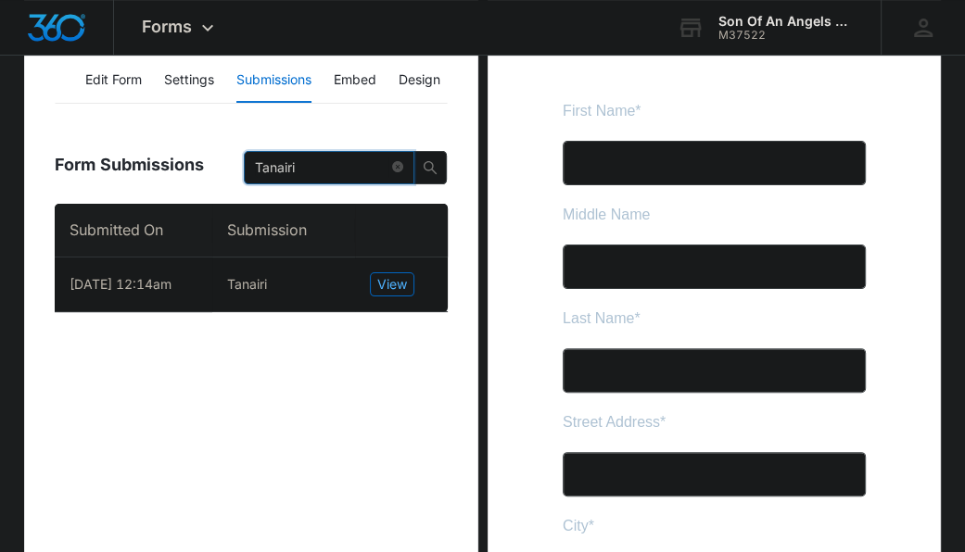
click at [306, 175] on input "Tanairi" at bounding box center [321, 168] width 133 height 20
drag, startPoint x: 306, startPoint y: 175, endPoint x: 148, endPoint y: 162, distance: 158.1
click at [148, 162] on div "Form Submissions Tanairi" at bounding box center [251, 161] width 392 height 85
paste input "Tanya"
click at [430, 157] on button "button" at bounding box center [429, 167] width 33 height 33
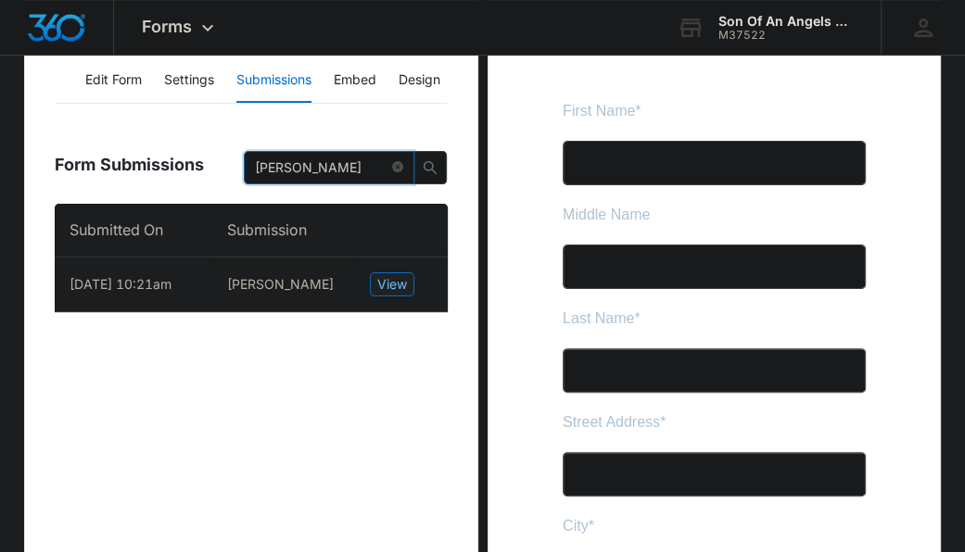
type input "Tanya"
click at [385, 277] on span "View" at bounding box center [392, 284] width 30 height 20
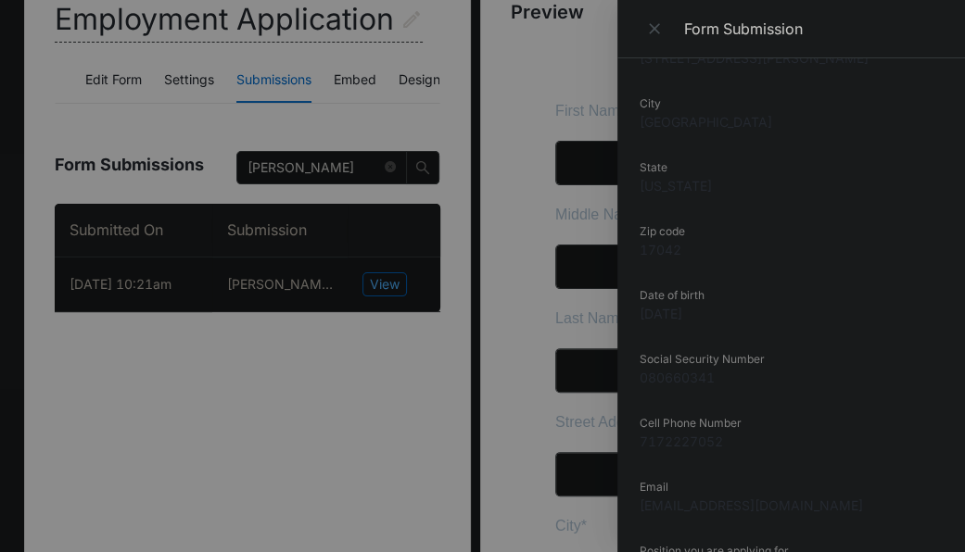
scroll to position [228, 0]
drag, startPoint x: 729, startPoint y: 462, endPoint x: 726, endPoint y: 445, distance: 18.0
click at [726, 445] on div "Cell Phone Number 7172227052" at bounding box center [790, 439] width 303 height 49
drag, startPoint x: 726, startPoint y: 445, endPoint x: 641, endPoint y: 444, distance: 84.3
click at [641, 444] on dd "7172227052" at bounding box center [790, 441] width 303 height 19
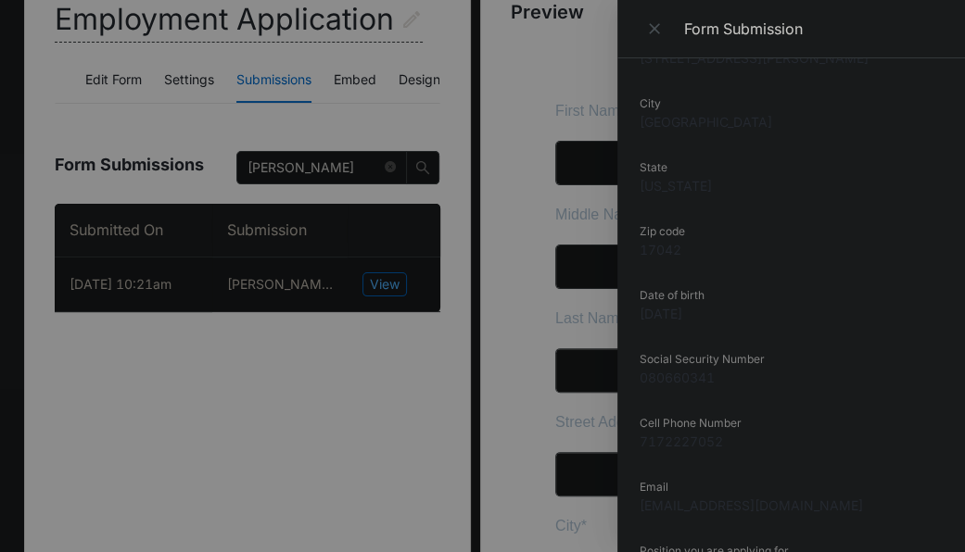
click at [302, 122] on div at bounding box center [482, 276] width 965 height 552
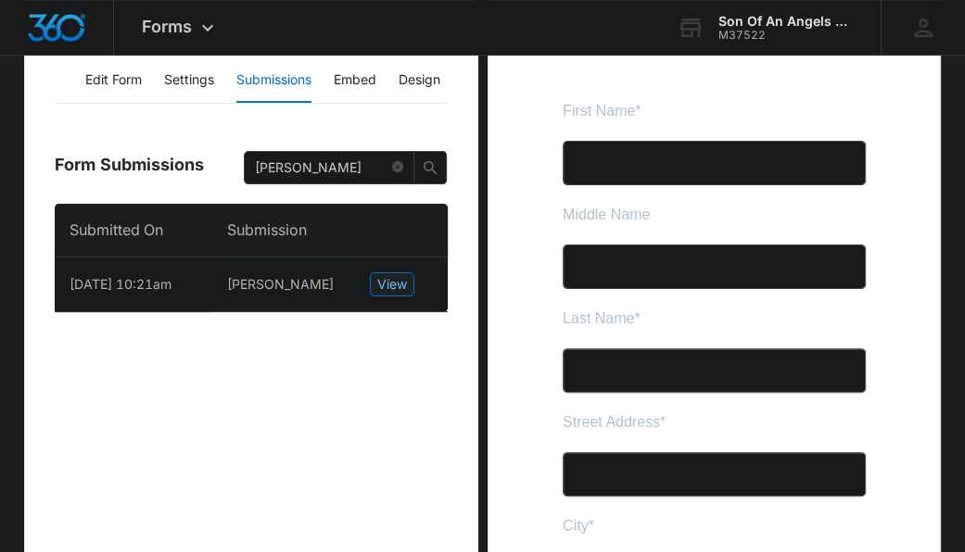
click at [395, 164] on icon "close-circle" at bounding box center [397, 166] width 11 height 11
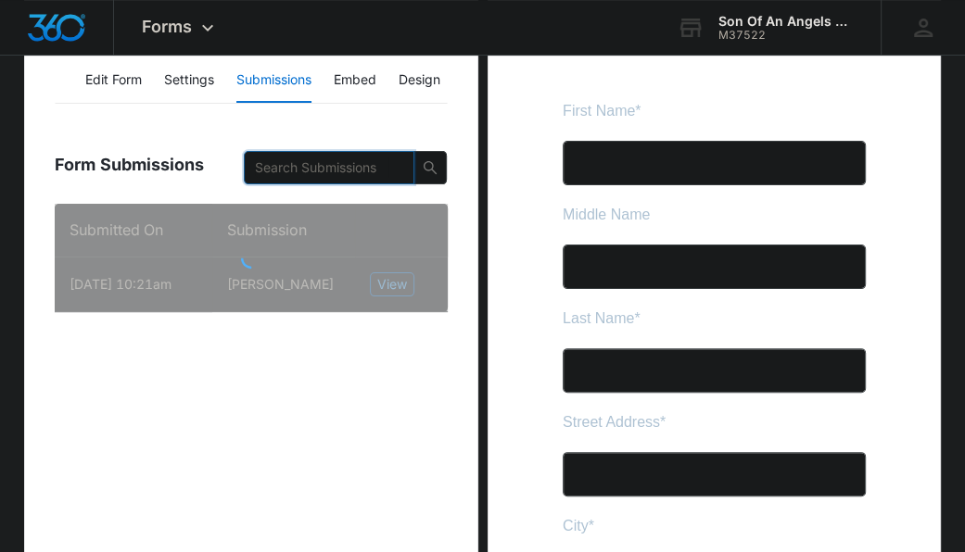
click at [345, 166] on input "text" at bounding box center [321, 168] width 133 height 20
paste input "Linda"
click at [435, 166] on icon "search" at bounding box center [430, 167] width 15 height 15
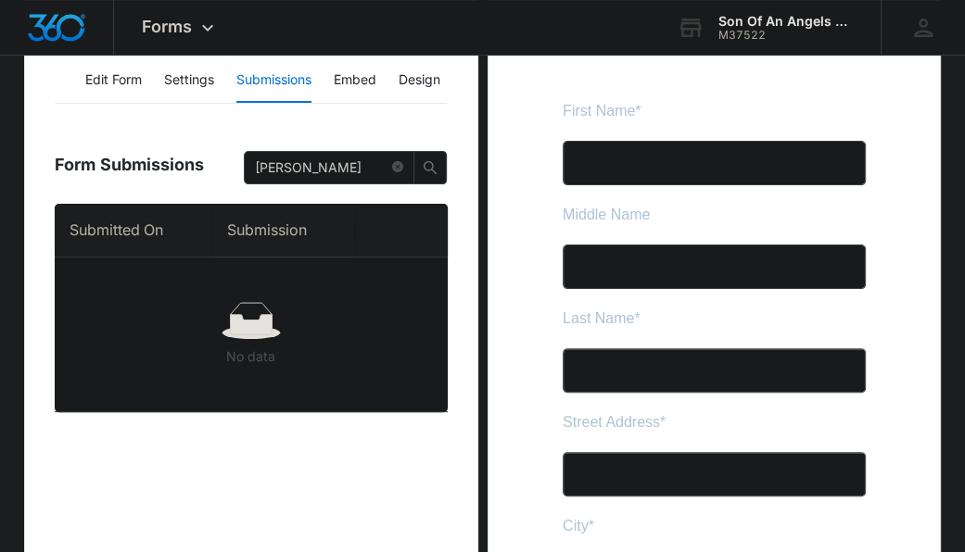
click at [338, 166] on input "Linda" at bounding box center [321, 168] width 133 height 20
click at [427, 160] on icon "search" at bounding box center [430, 167] width 15 height 15
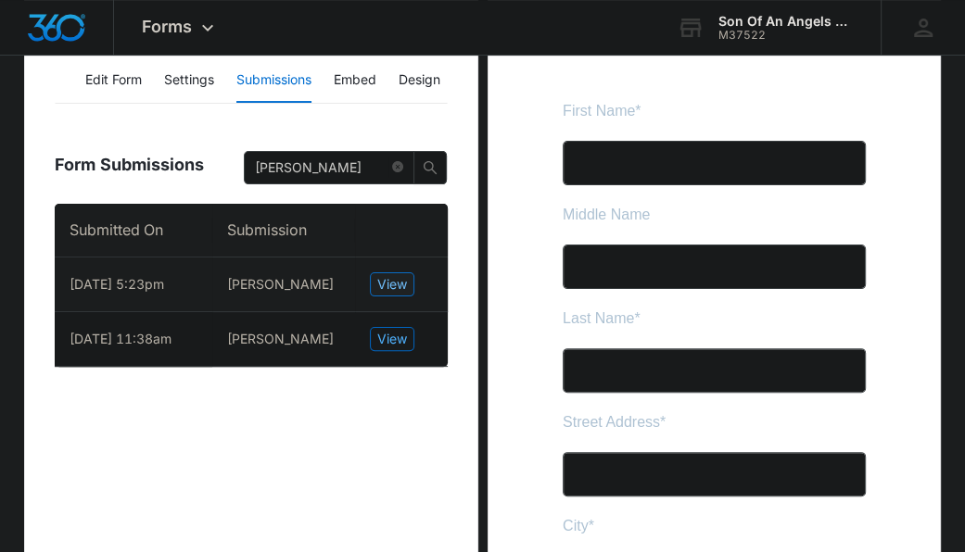
click at [390, 281] on span "View" at bounding box center [392, 284] width 30 height 20
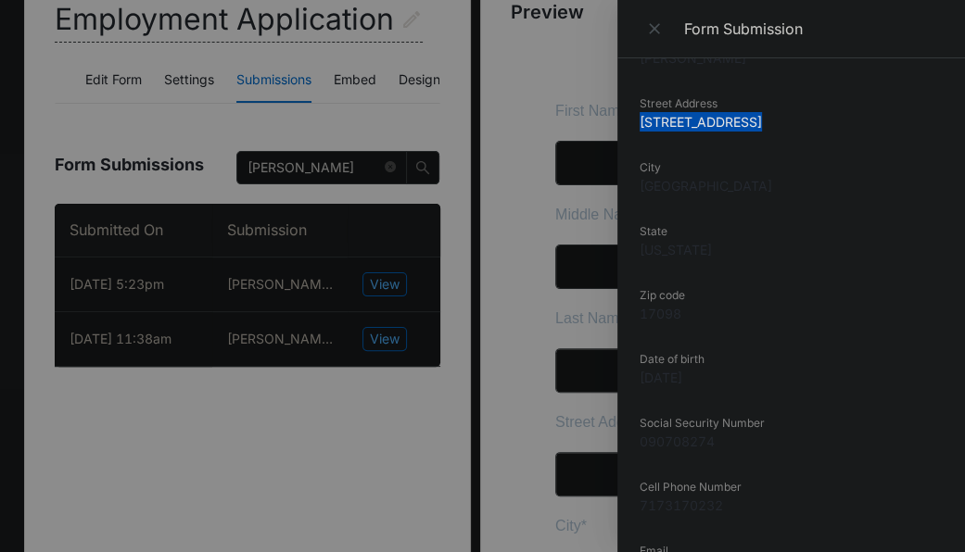
drag, startPoint x: 760, startPoint y: 114, endPoint x: 640, endPoint y: 129, distance: 120.5
click at [640, 129] on dd "135 Autumn Drive" at bounding box center [790, 121] width 303 height 19
click at [354, 176] on div at bounding box center [482, 276] width 965 height 552
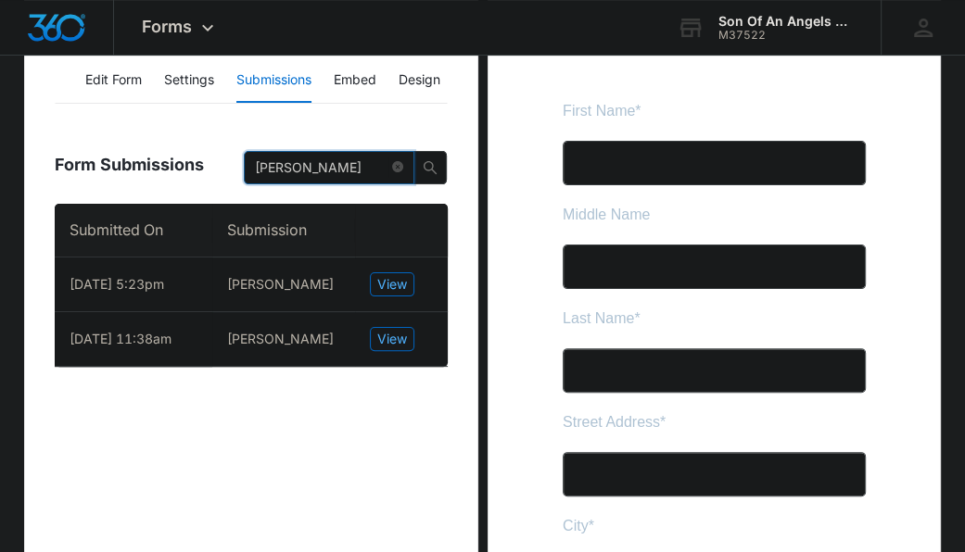
click at [340, 168] on input "Linda" at bounding box center [321, 168] width 133 height 20
drag, startPoint x: 340, startPoint y: 168, endPoint x: 95, endPoint y: 154, distance: 245.0
click at [95, 154] on div "Form Submissions Linda" at bounding box center [251, 161] width 392 height 85
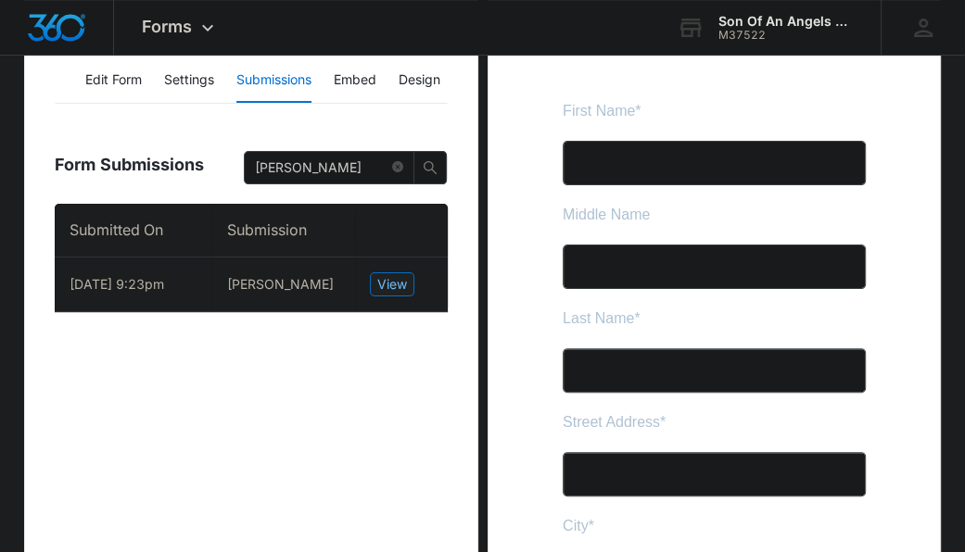
click at [381, 283] on span "View" at bounding box center [392, 284] width 30 height 20
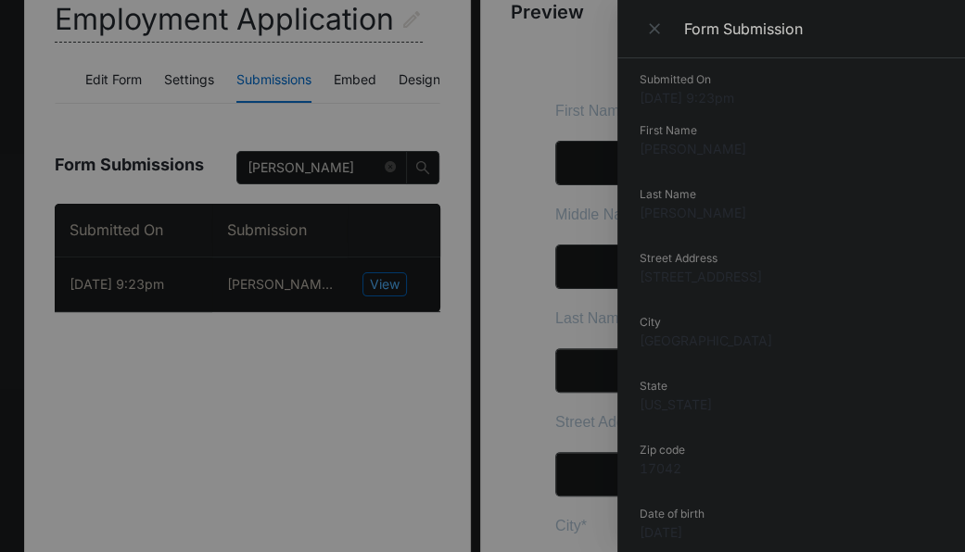
scroll to position [5, 0]
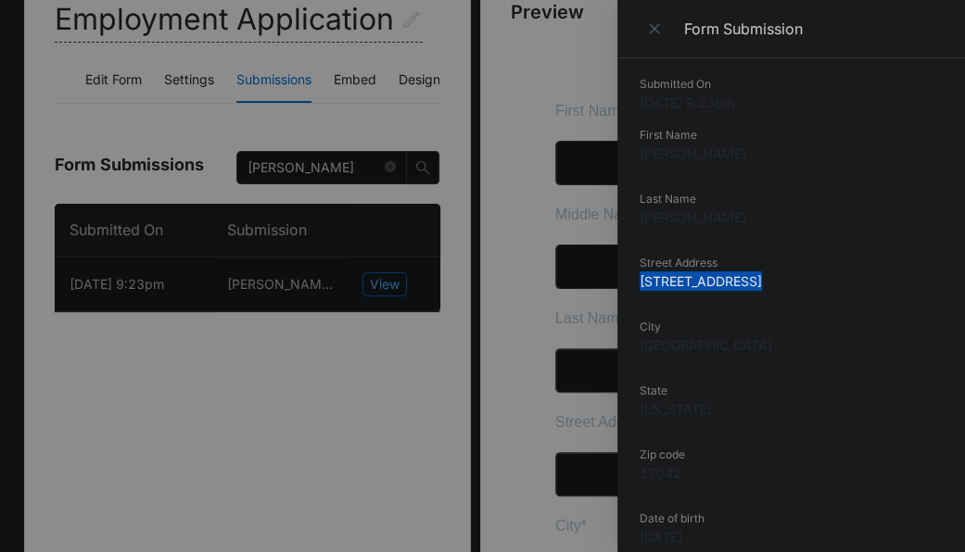
drag, startPoint x: 752, startPoint y: 281, endPoint x: 641, endPoint y: 284, distance: 110.3
click at [641, 284] on dd "35 West Main St." at bounding box center [790, 281] width 303 height 19
click at [338, 184] on div at bounding box center [482, 276] width 965 height 552
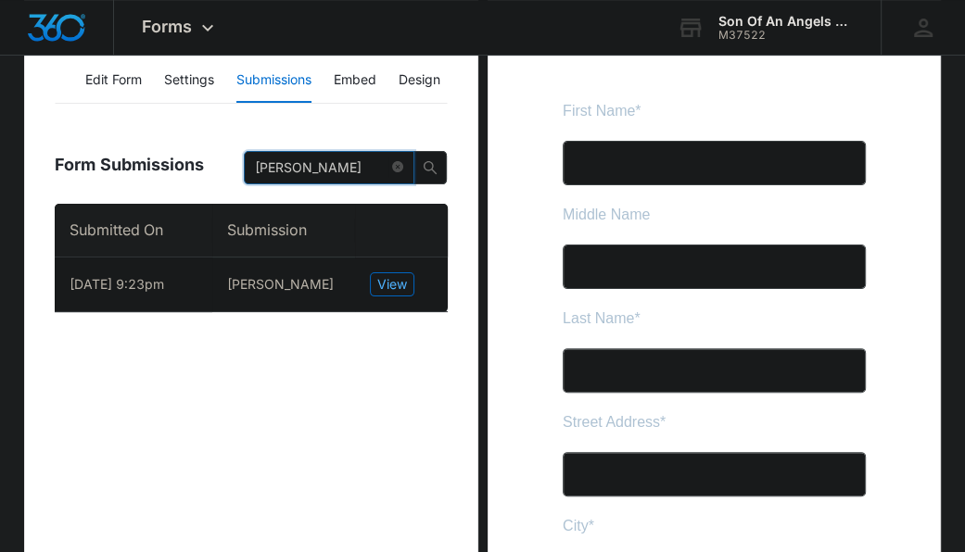
drag, startPoint x: 311, startPoint y: 172, endPoint x: 252, endPoint y: 167, distance: 59.6
click at [252, 167] on span "delaney" at bounding box center [329, 167] width 171 height 33
paste input "Samantha"
click at [432, 166] on icon "search" at bounding box center [429, 167] width 13 height 13
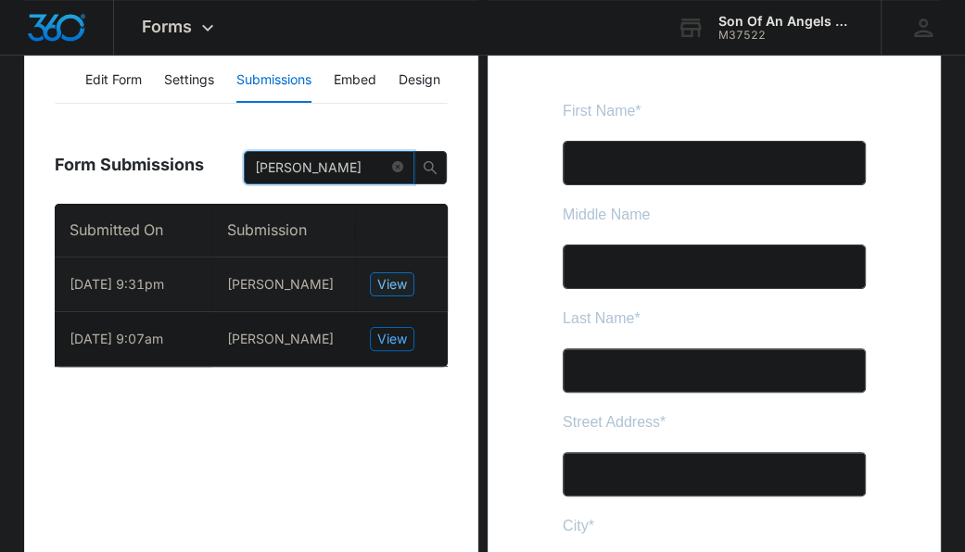
click at [391, 274] on span "View" at bounding box center [392, 284] width 30 height 20
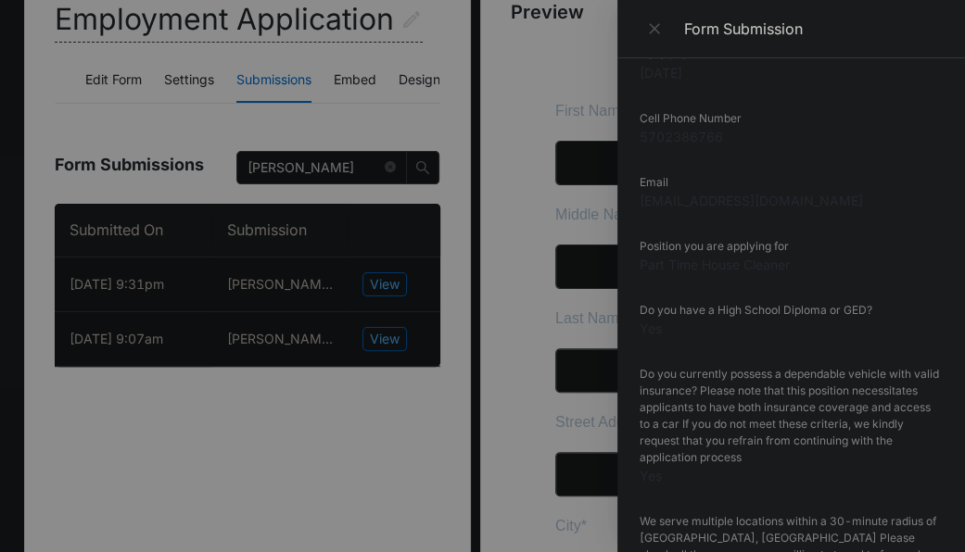
scroll to position [0, 0]
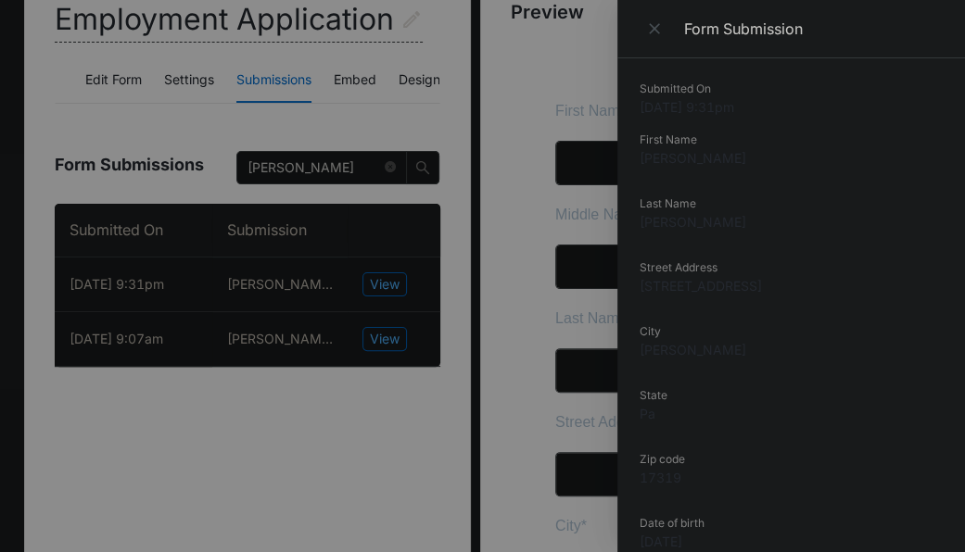
drag, startPoint x: 789, startPoint y: 281, endPoint x: 632, endPoint y: 288, distance: 156.8
click at [632, 288] on div "Submitted On 8/06/2025 9:31pm First Name Samantha Last Name Erdman Street Addre…" at bounding box center [790, 305] width 347 height 494
click at [333, 145] on div at bounding box center [482, 276] width 965 height 552
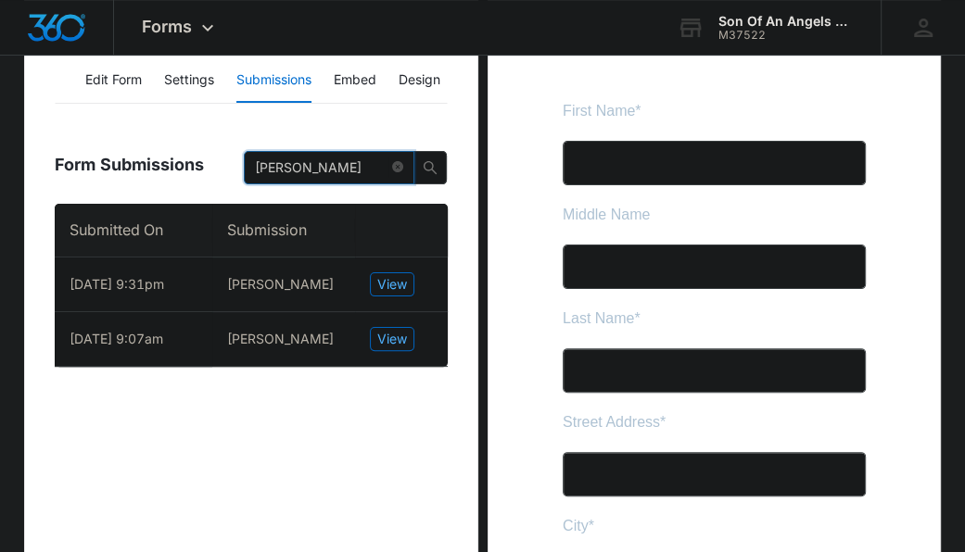
click at [378, 158] on input "Samantha" at bounding box center [321, 168] width 133 height 20
drag, startPoint x: 345, startPoint y: 162, endPoint x: 141, endPoint y: 124, distance: 207.4
click at [141, 124] on div "Form Submissions Samantha" at bounding box center [251, 161] width 392 height 85
paste input "Lind"
click at [426, 164] on icon "search" at bounding box center [430, 167] width 15 height 15
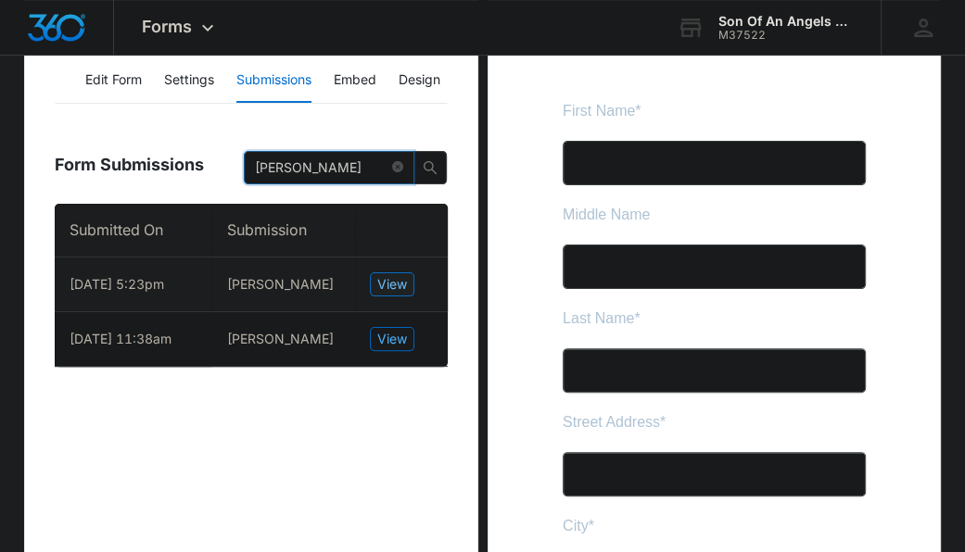
type input "Linda"
click at [386, 293] on span "View" at bounding box center [392, 284] width 30 height 20
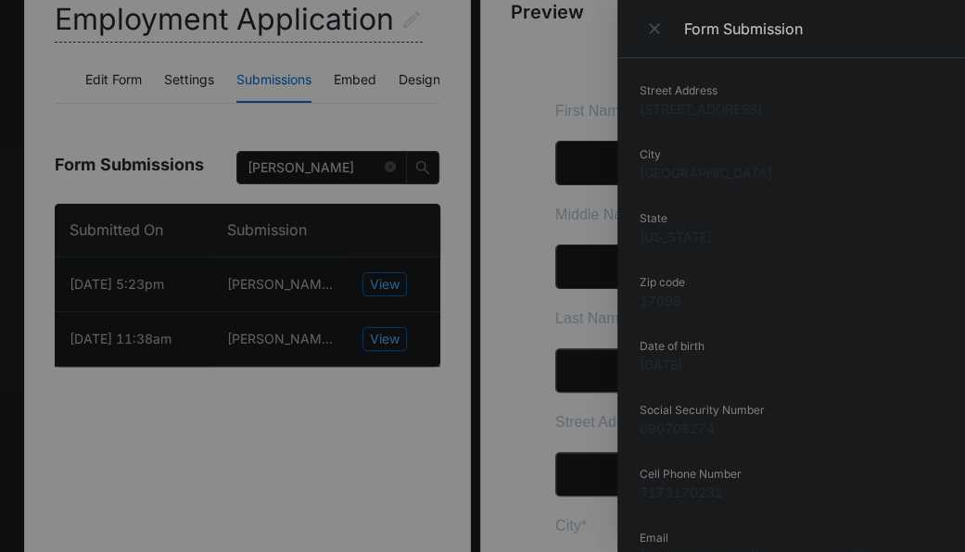
scroll to position [234, 0]
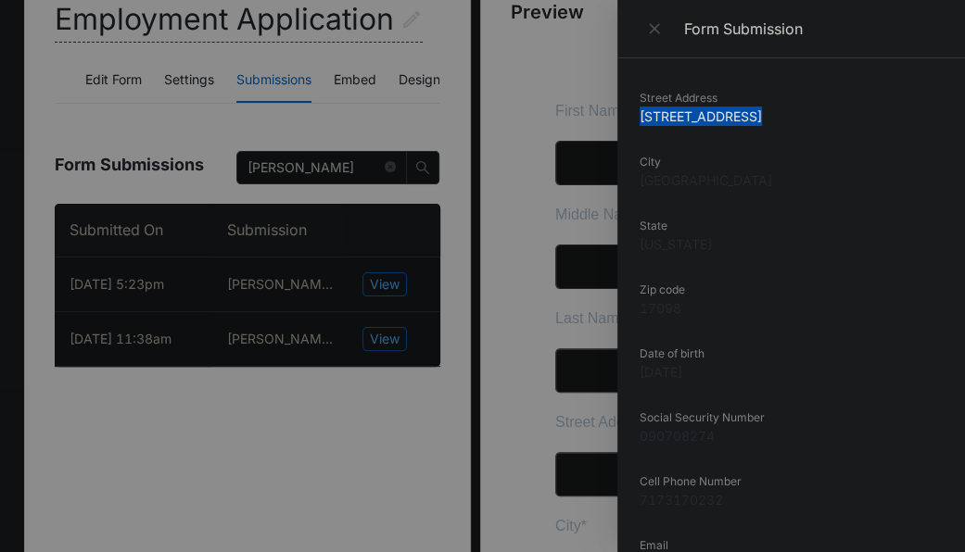
drag, startPoint x: 756, startPoint y: 120, endPoint x: 636, endPoint y: 125, distance: 120.6
click at [636, 125] on div "Submitted On 8/06/2025 5:23pm First Name Linda Middle Name Evette Last Name Bon…" at bounding box center [790, 305] width 347 height 494
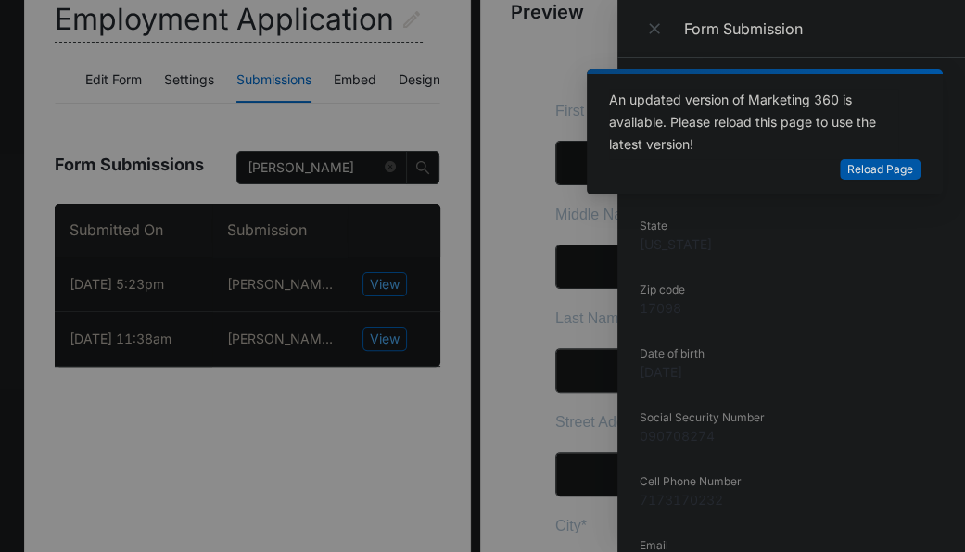
click at [461, 103] on div at bounding box center [482, 276] width 965 height 552
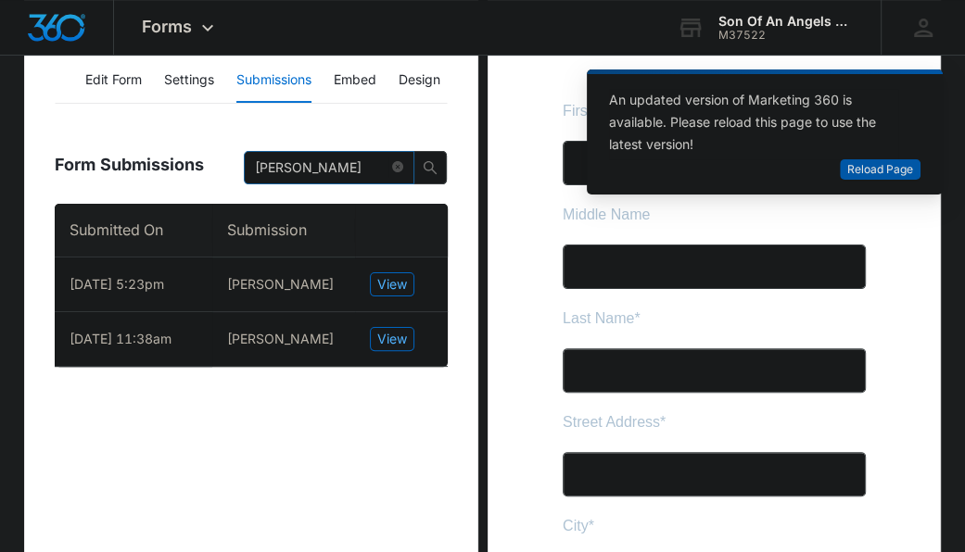
click at [390, 168] on span "Linda" at bounding box center [329, 167] width 171 height 33
click at [400, 166] on icon "close-circle" at bounding box center [397, 166] width 11 height 11
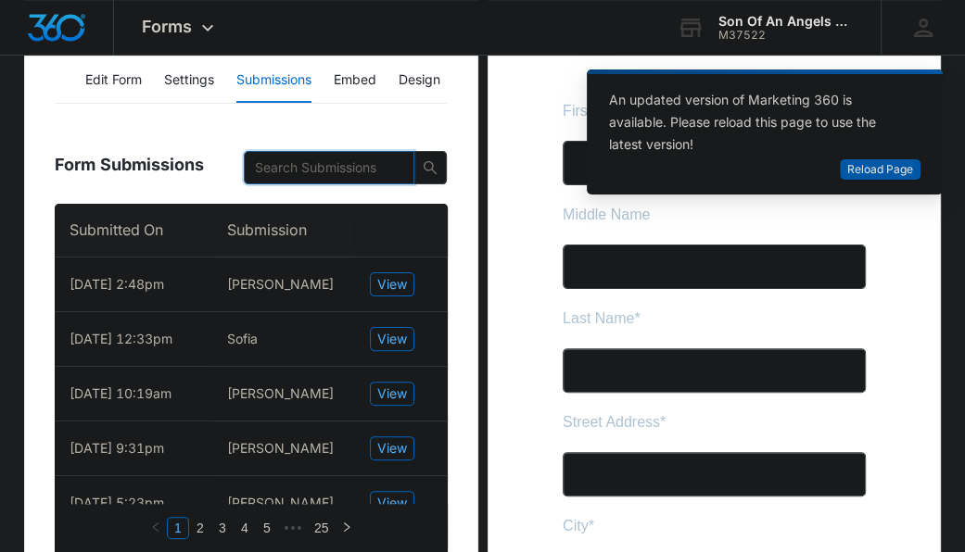
click at [290, 77] on button "Submissions" at bounding box center [273, 80] width 75 height 44
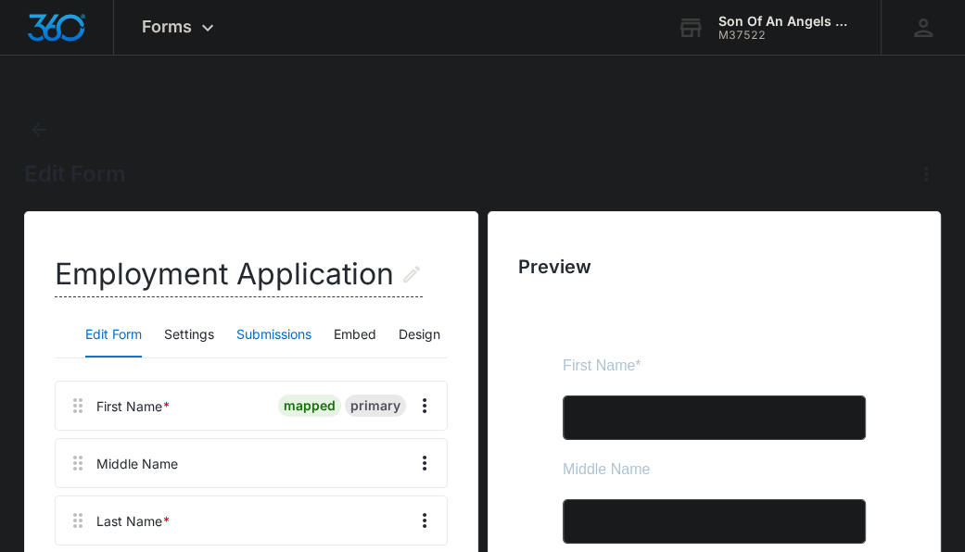
click at [278, 322] on button "Submissions" at bounding box center [273, 335] width 75 height 44
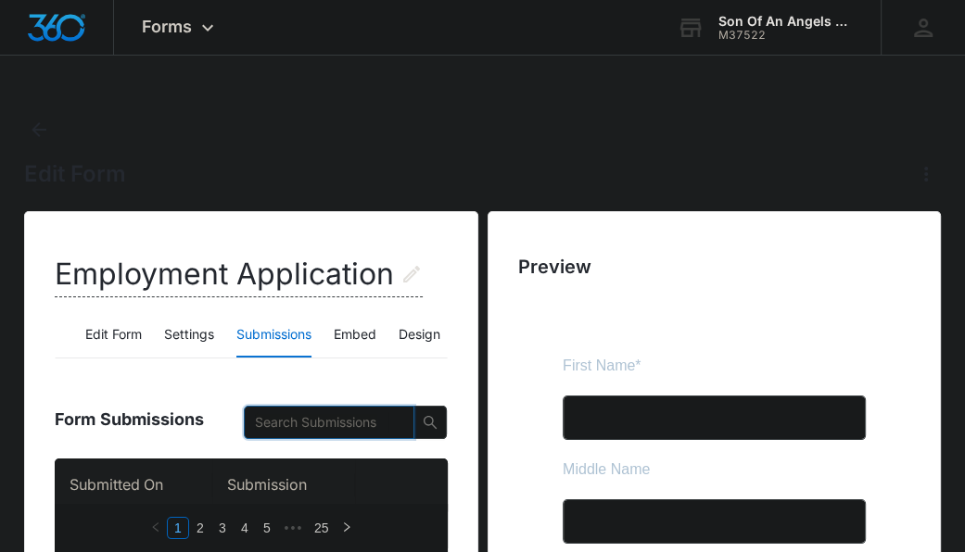
click at [334, 423] on input "text" at bounding box center [321, 422] width 133 height 20
type input "summer"
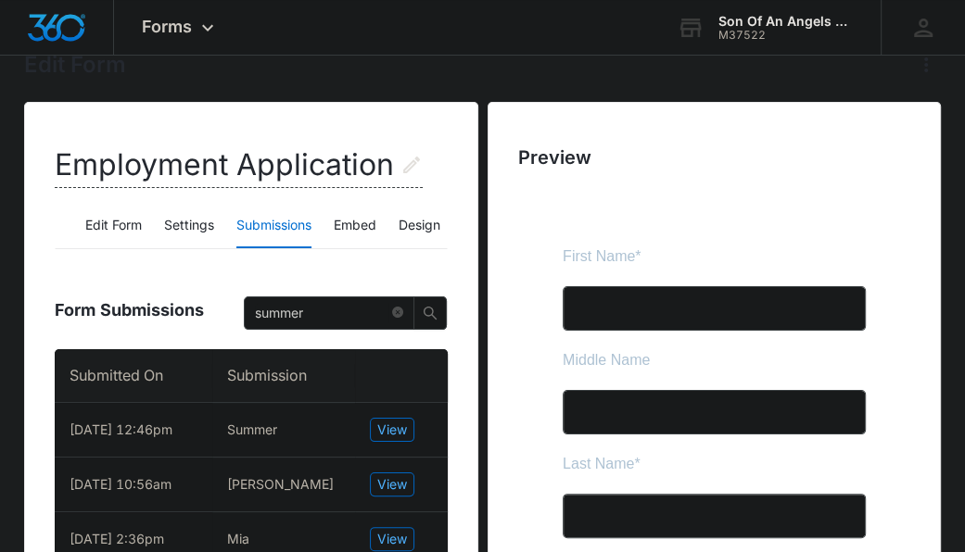
scroll to position [110, 0]
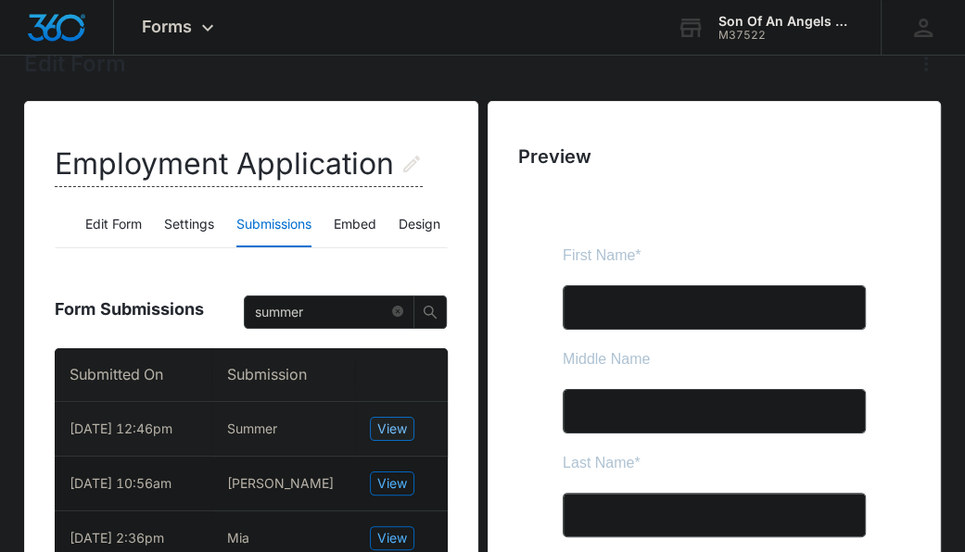
click at [374, 441] on button "View" at bounding box center [392, 429] width 44 height 24
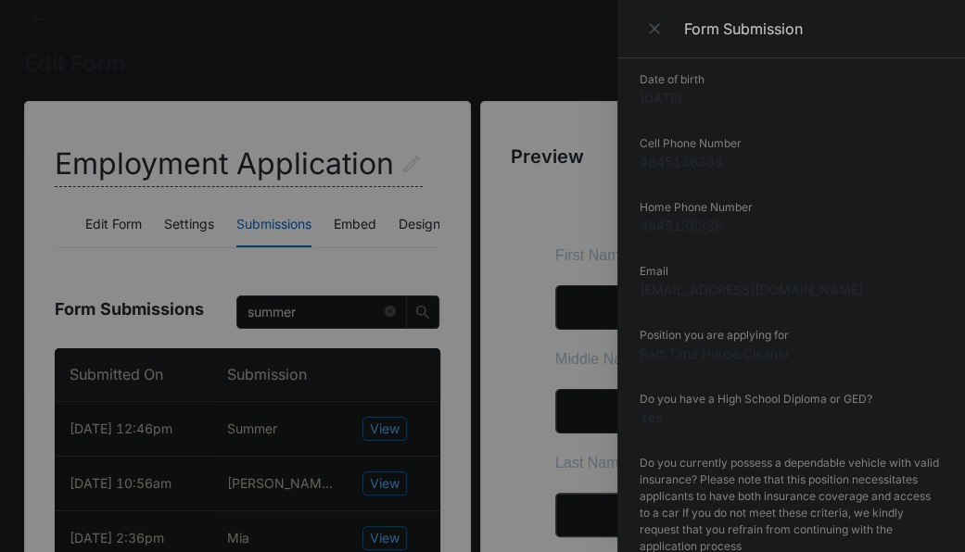
scroll to position [0, 0]
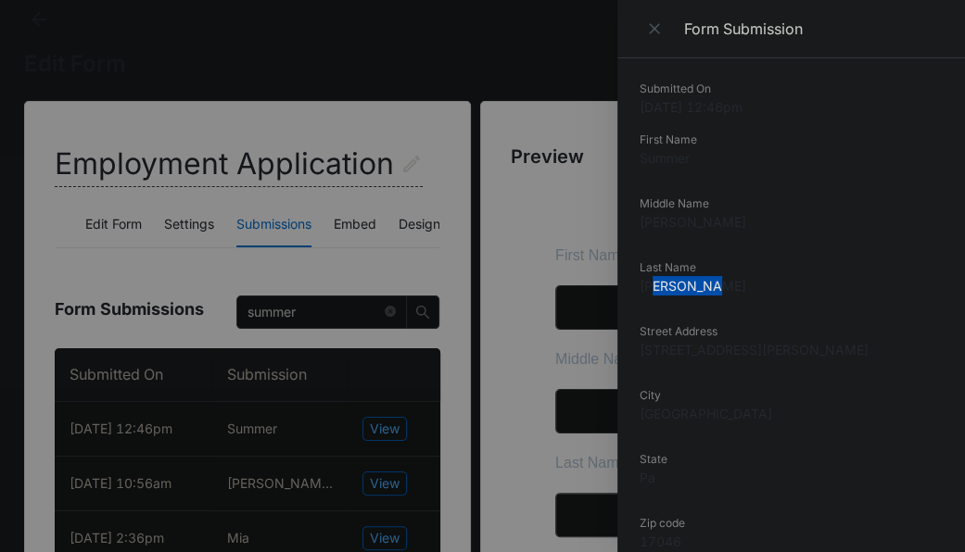
drag, startPoint x: 734, startPoint y: 288, endPoint x: 657, endPoint y: 284, distance: 77.0
click at [657, 284] on dd "Schwambach" at bounding box center [790, 285] width 303 height 19
drag, startPoint x: 754, startPoint y: 351, endPoint x: 640, endPoint y: 351, distance: 114.0
click at [640, 351] on dd "273 E Lehman St." at bounding box center [790, 349] width 303 height 19
copy dd "273 E Lehman St."
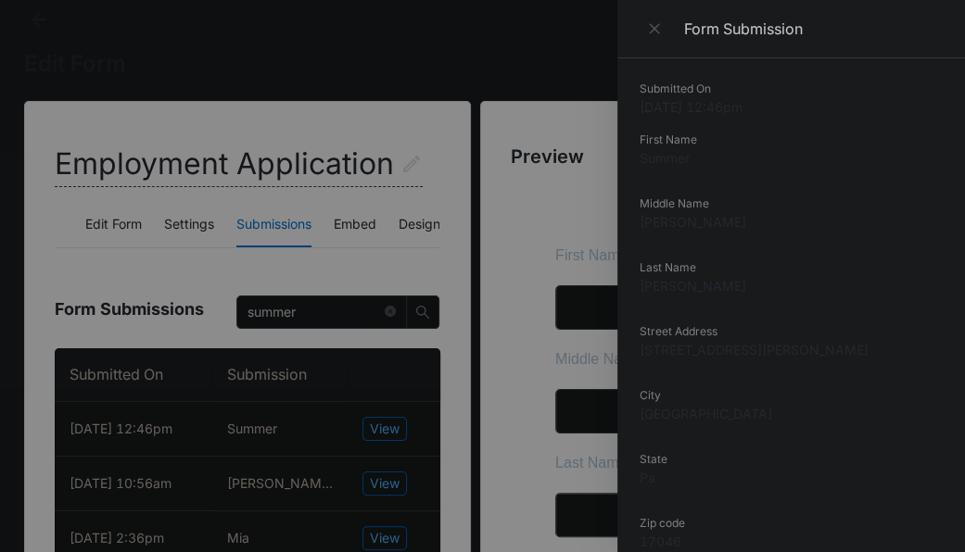
click at [309, 71] on div at bounding box center [482, 276] width 965 height 552
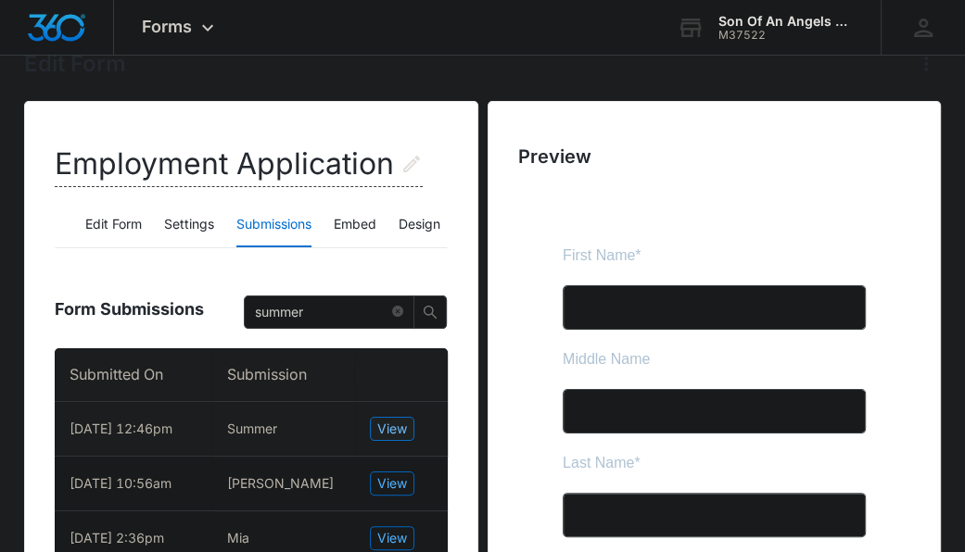
click at [399, 428] on span "View" at bounding box center [392, 429] width 30 height 20
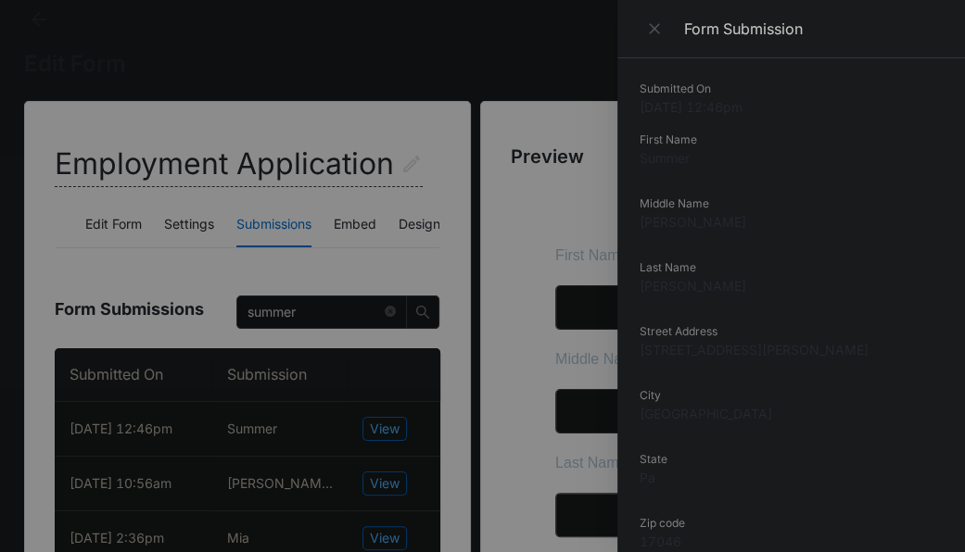
scroll to position [30, 0]
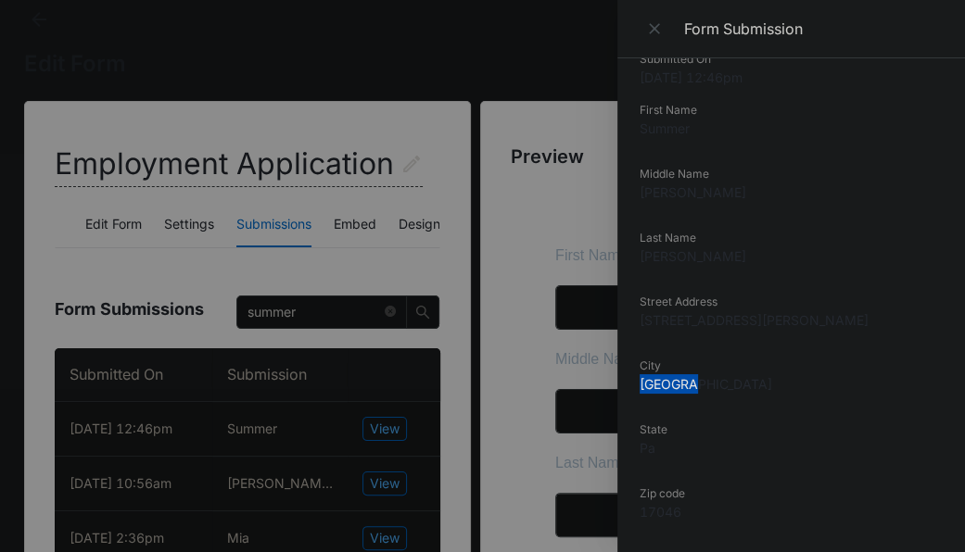
drag, startPoint x: 697, startPoint y: 384, endPoint x: 625, endPoint y: 382, distance: 72.3
click at [625, 382] on div "Submitted On 8/05/2025 12:46pm First Name Summer Middle Name Lin Last Name Schw…" at bounding box center [790, 305] width 347 height 494
copy dd "Lebanon"
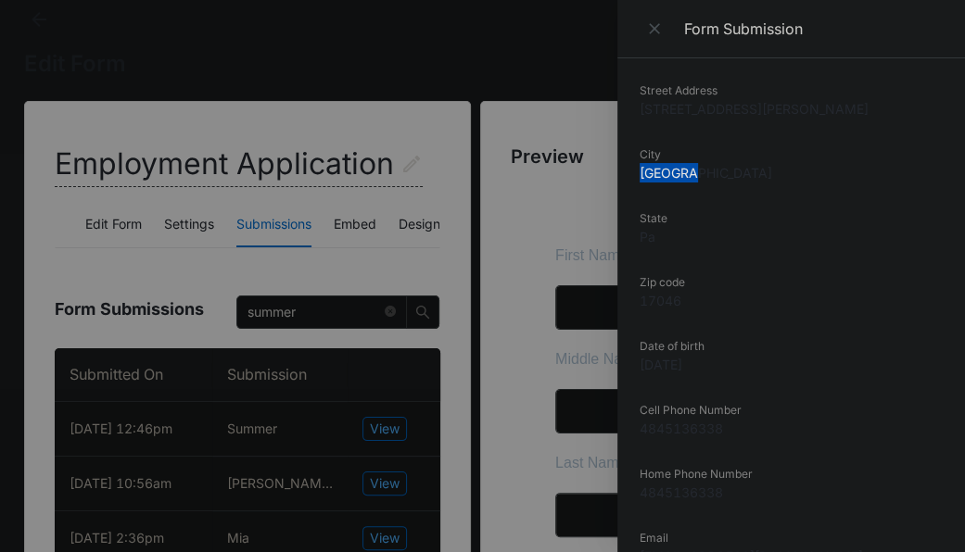
scroll to position [243, 0]
drag, startPoint x: 726, startPoint y: 425, endPoint x: 641, endPoint y: 428, distance: 84.4
click at [641, 428] on dd "4845136338" at bounding box center [790, 426] width 303 height 19
copy dd "4845136338"
click at [333, 95] on div at bounding box center [482, 276] width 965 height 552
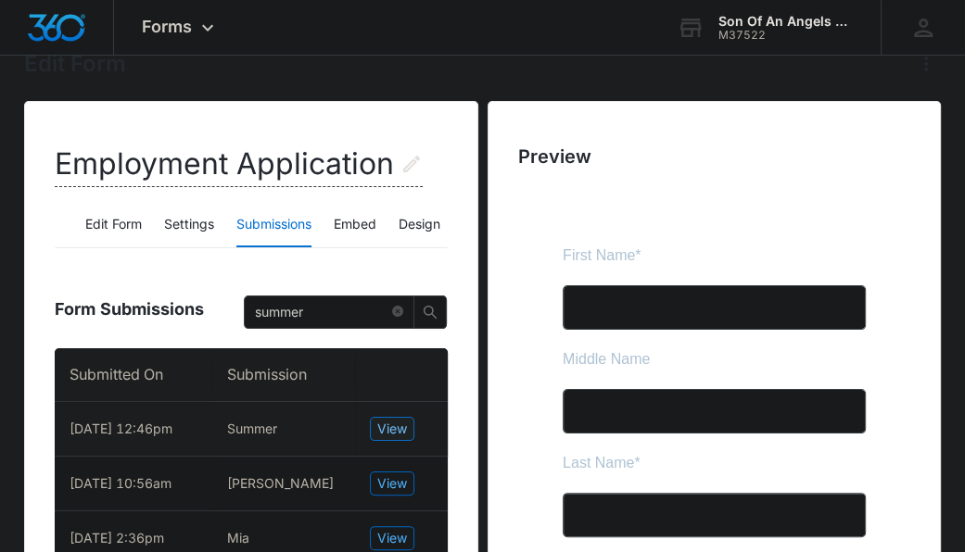
click at [387, 436] on span "View" at bounding box center [392, 429] width 30 height 20
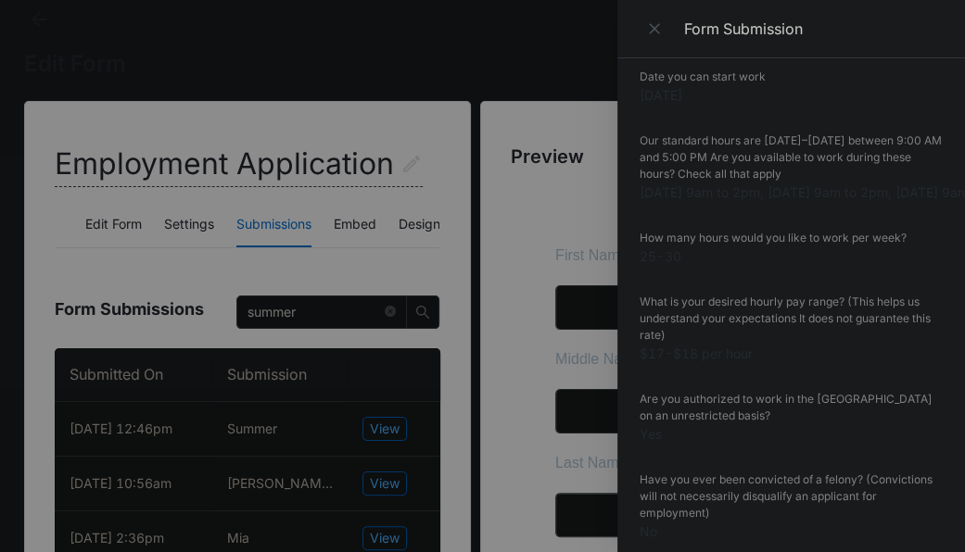
scroll to position [1206, 0]
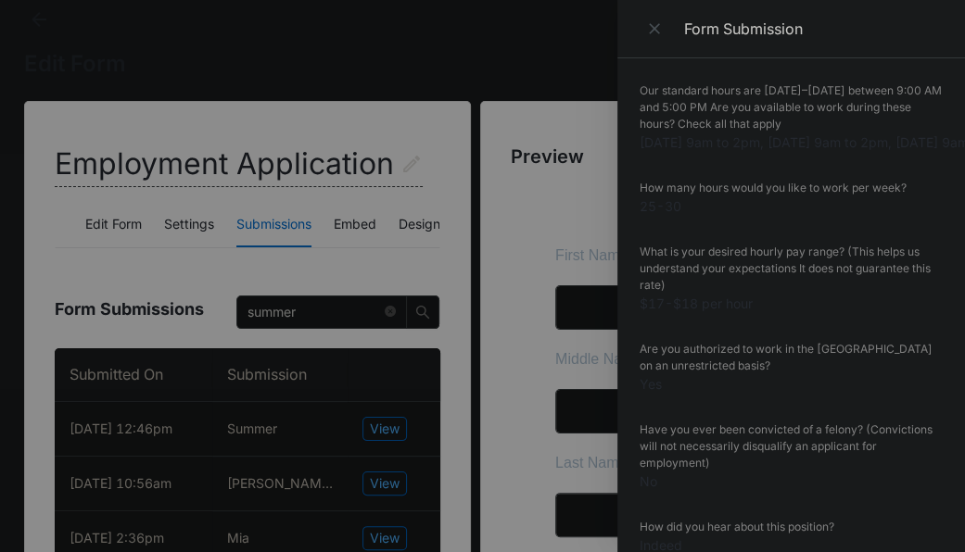
click at [182, 51] on div at bounding box center [482, 276] width 965 height 552
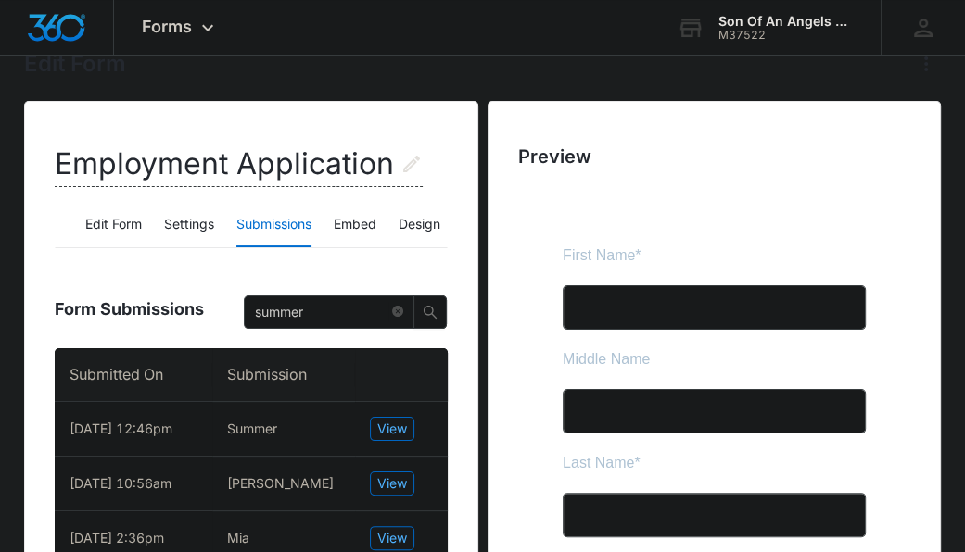
click at [385, 430] on span "View" at bounding box center [392, 429] width 30 height 20
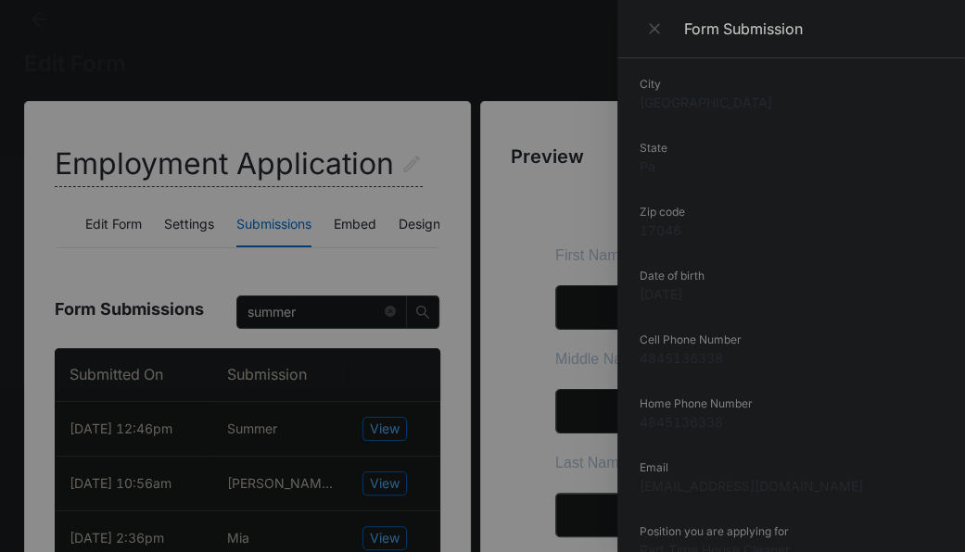
scroll to position [313, 0]
click at [285, 70] on div at bounding box center [482, 276] width 965 height 552
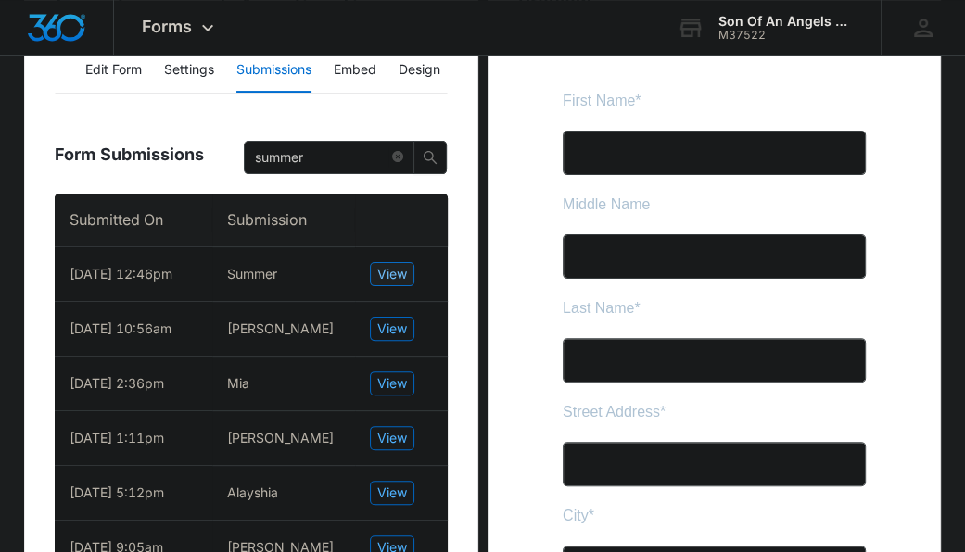
scroll to position [266, 0]
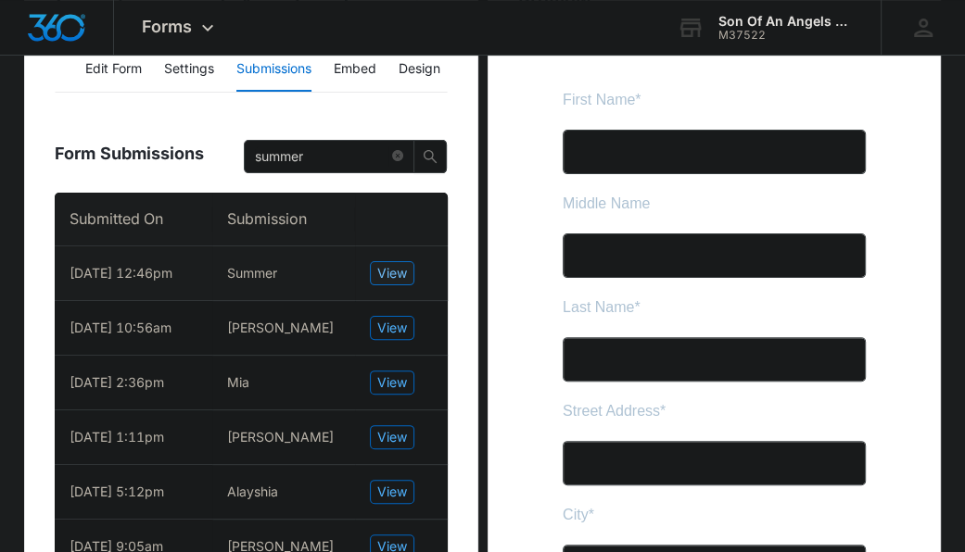
click at [387, 274] on span "View" at bounding box center [392, 273] width 30 height 20
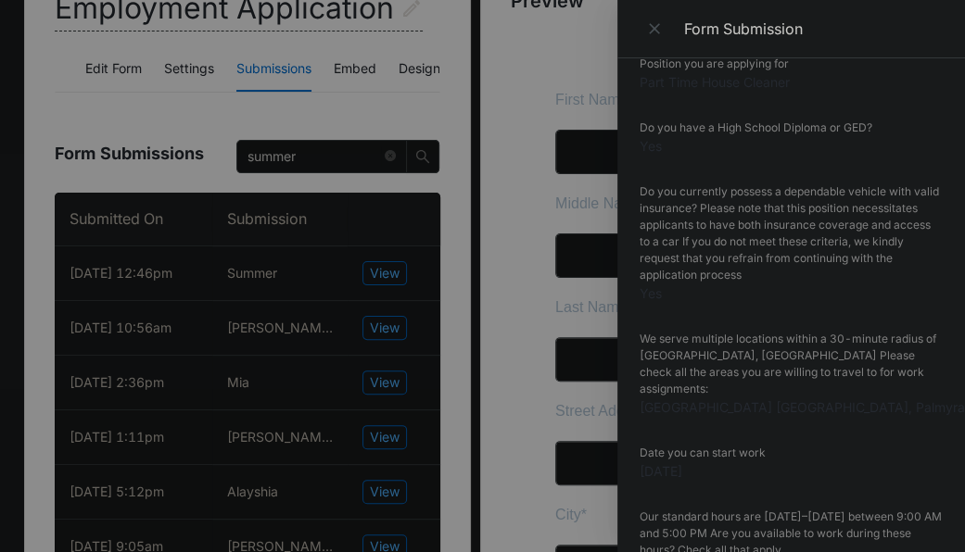
scroll to position [764, 0]
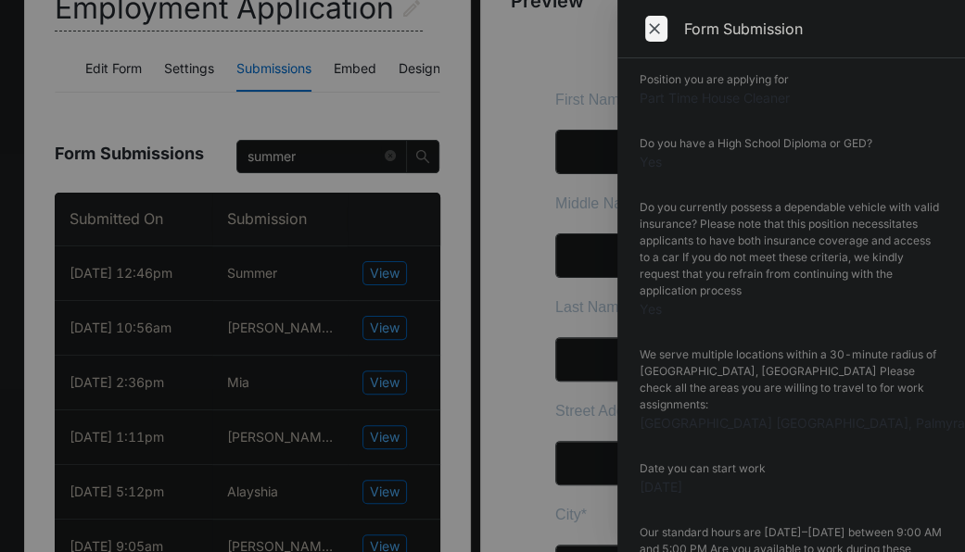
click at [652, 31] on icon "Close" at bounding box center [654, 28] width 19 height 19
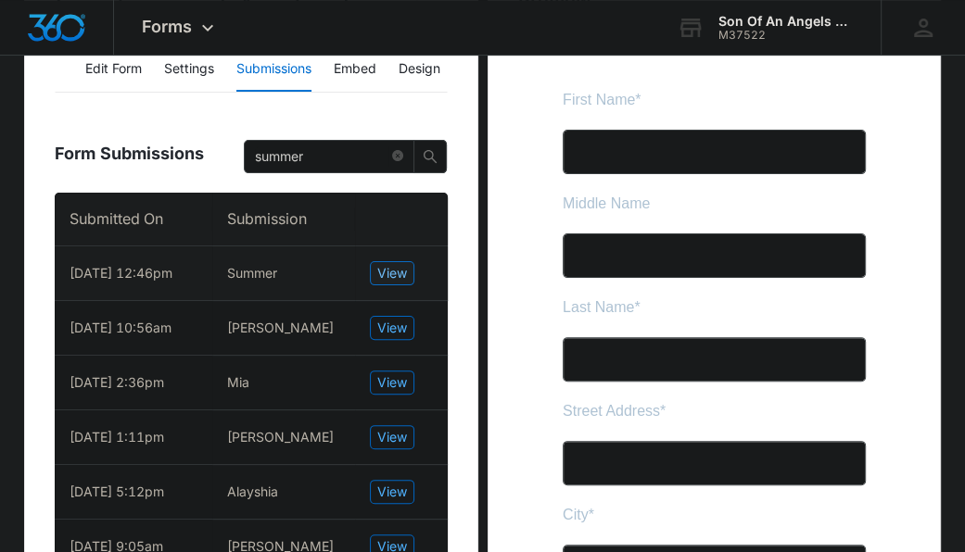
click at [385, 271] on span "View" at bounding box center [392, 273] width 30 height 20
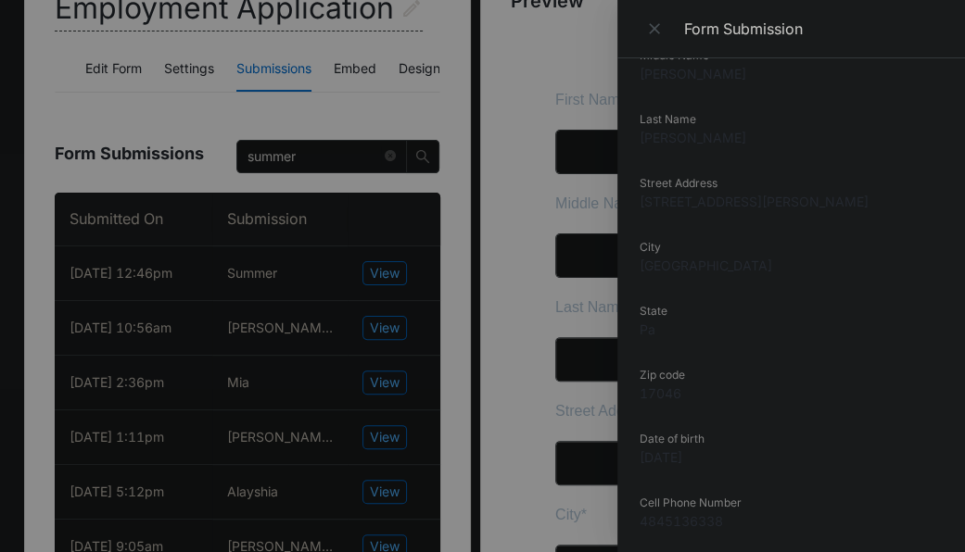
scroll to position [0, 0]
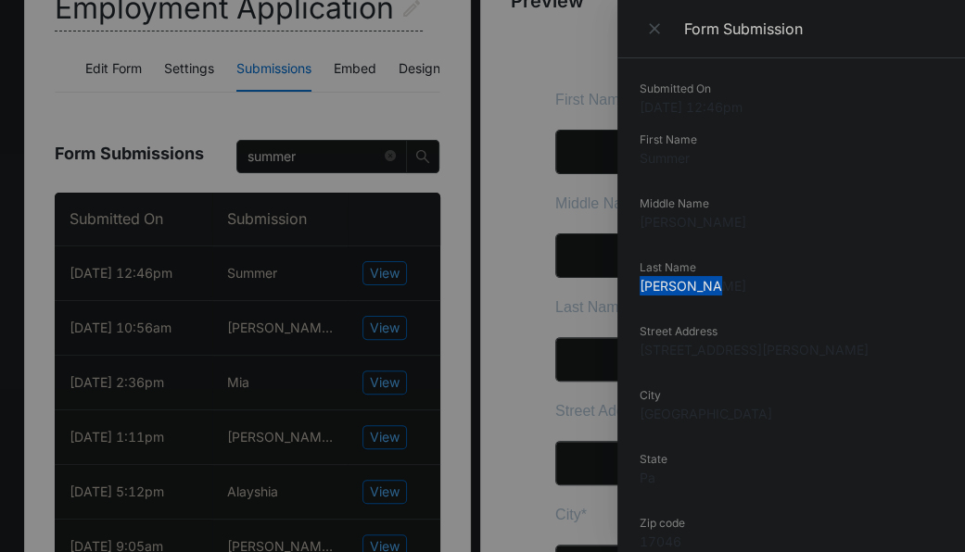
drag, startPoint x: 738, startPoint y: 279, endPoint x: 637, endPoint y: 288, distance: 101.4
